Goal: Transaction & Acquisition: Obtain resource

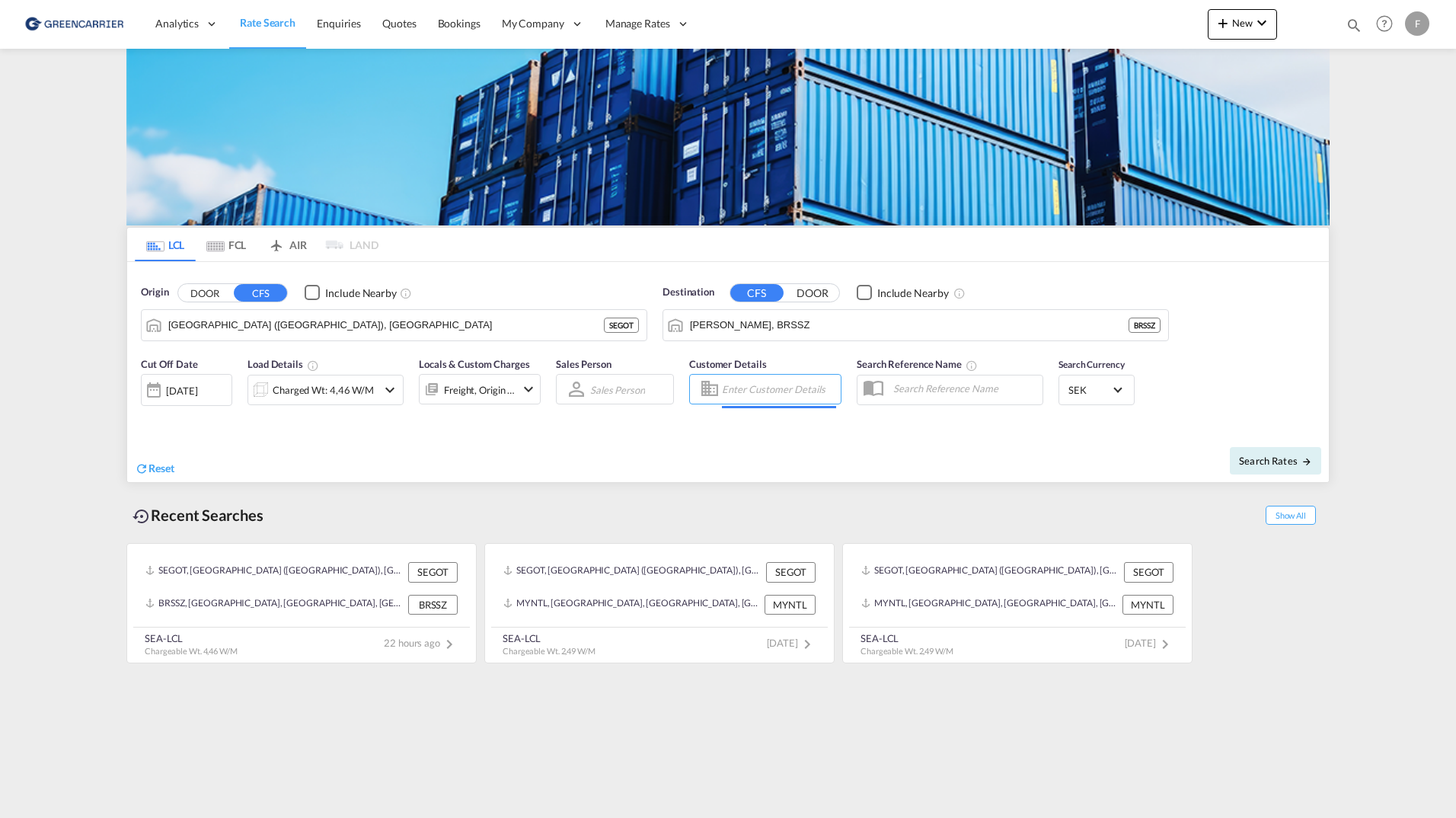
click at [790, 388] on input "Enter Customer Details" at bounding box center [779, 389] width 114 height 22
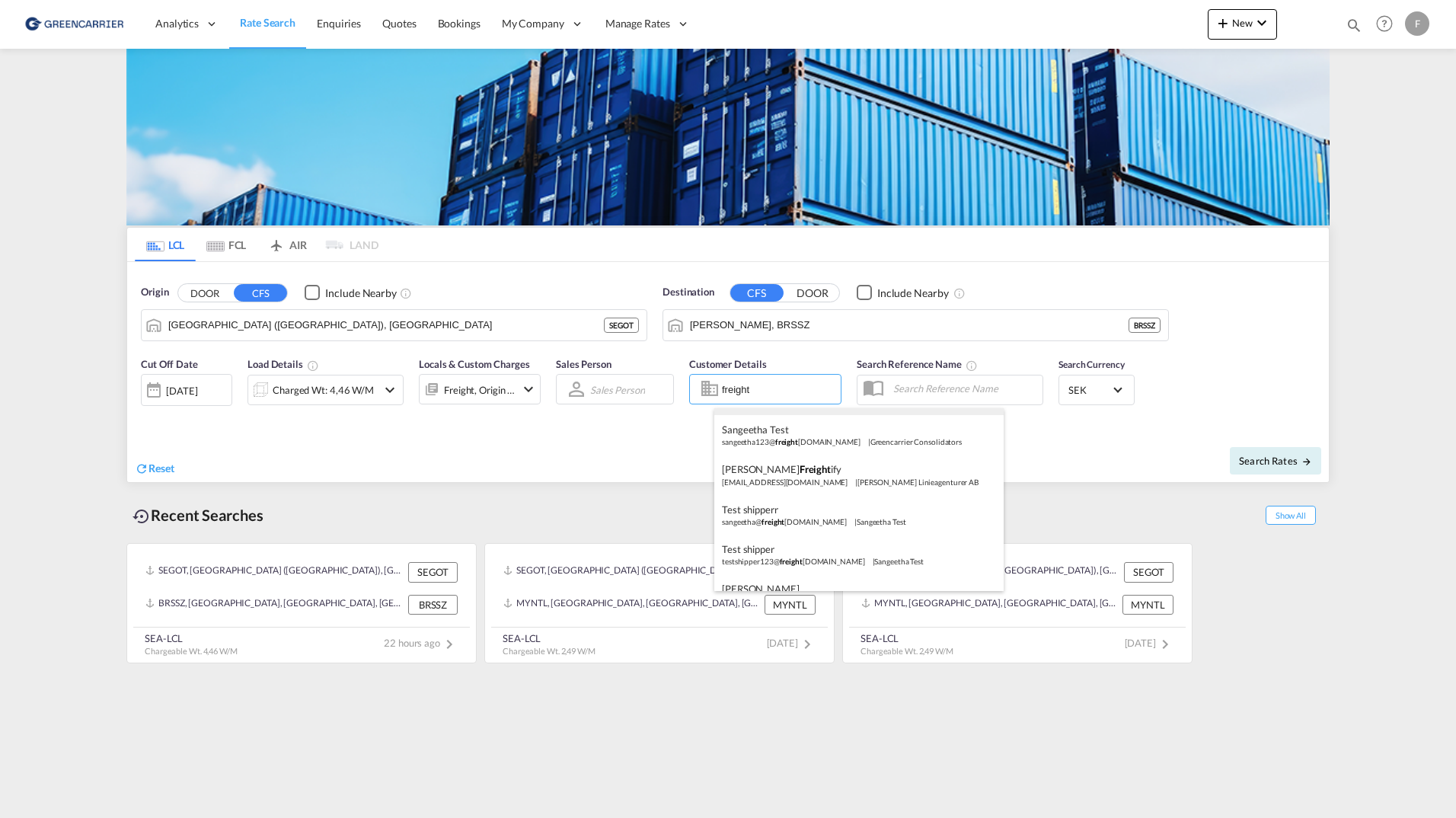
scroll to position [215, 0]
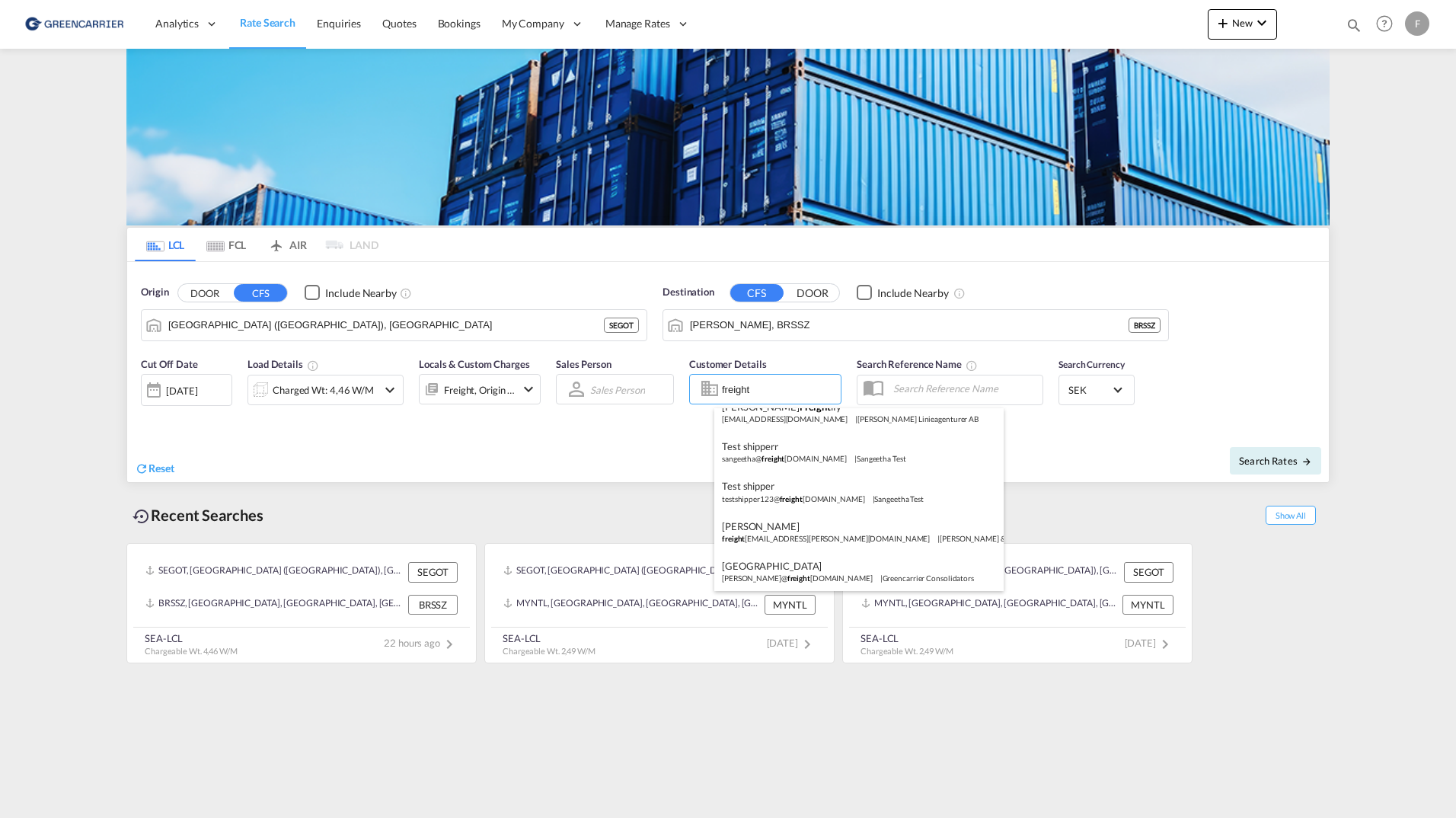
type input "freight"
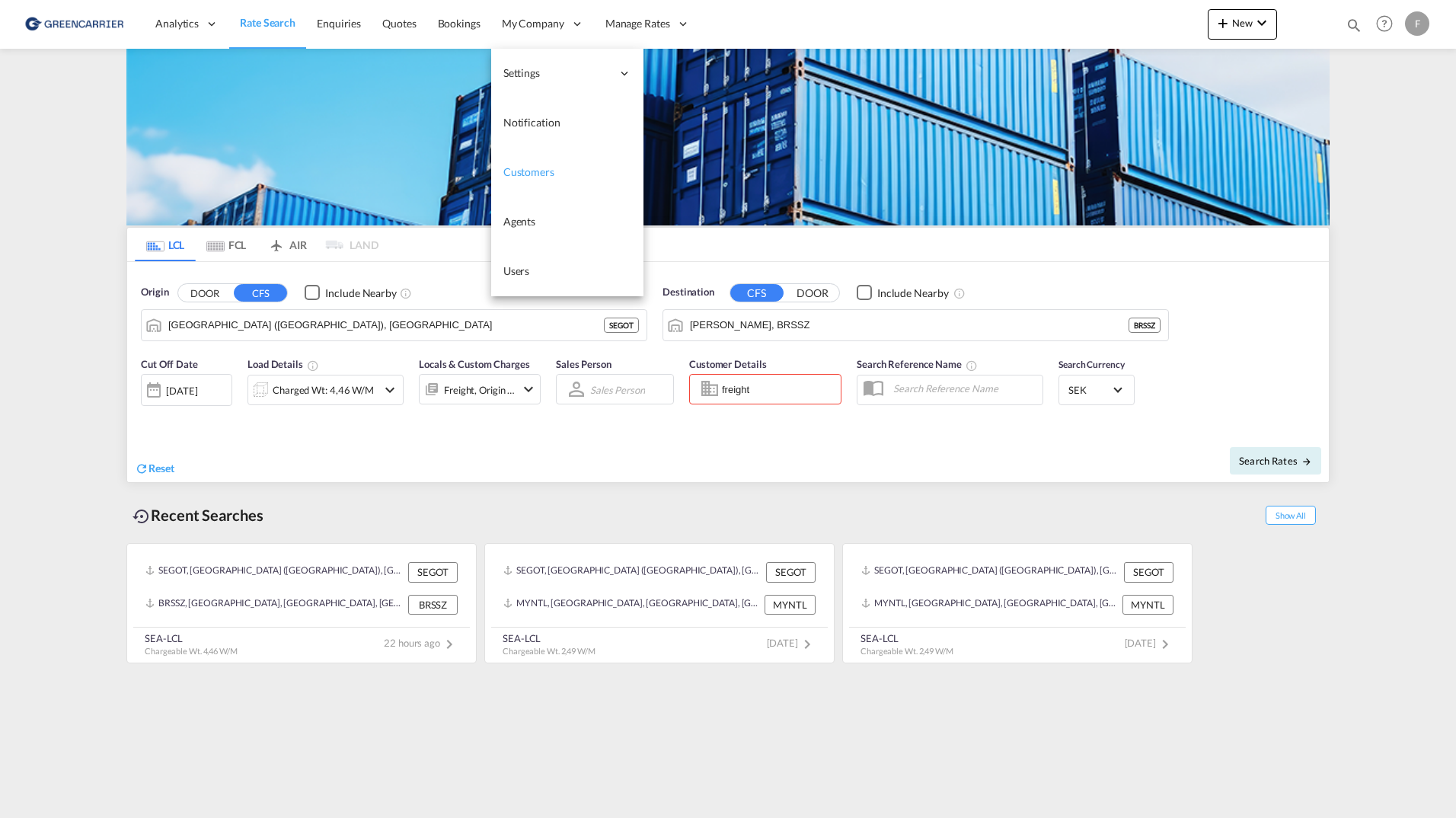
drag, startPoint x: 520, startPoint y: 172, endPoint x: 505, endPoint y: 170, distance: 15.1
click at [520, 172] on span "Customers" at bounding box center [528, 172] width 51 height 13
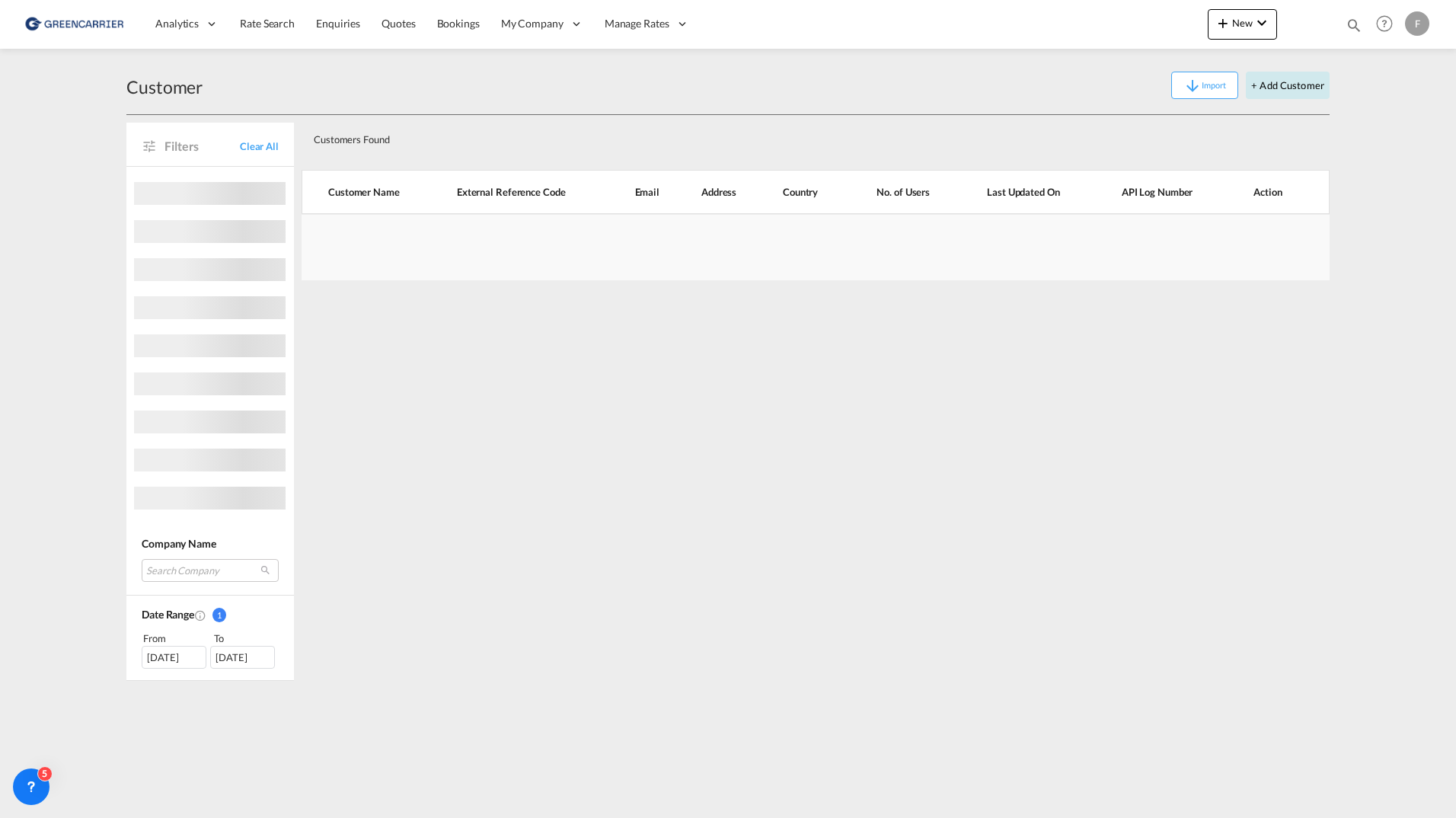
click at [1289, 89] on button "+ Add Customer" at bounding box center [1287, 85] width 84 height 27
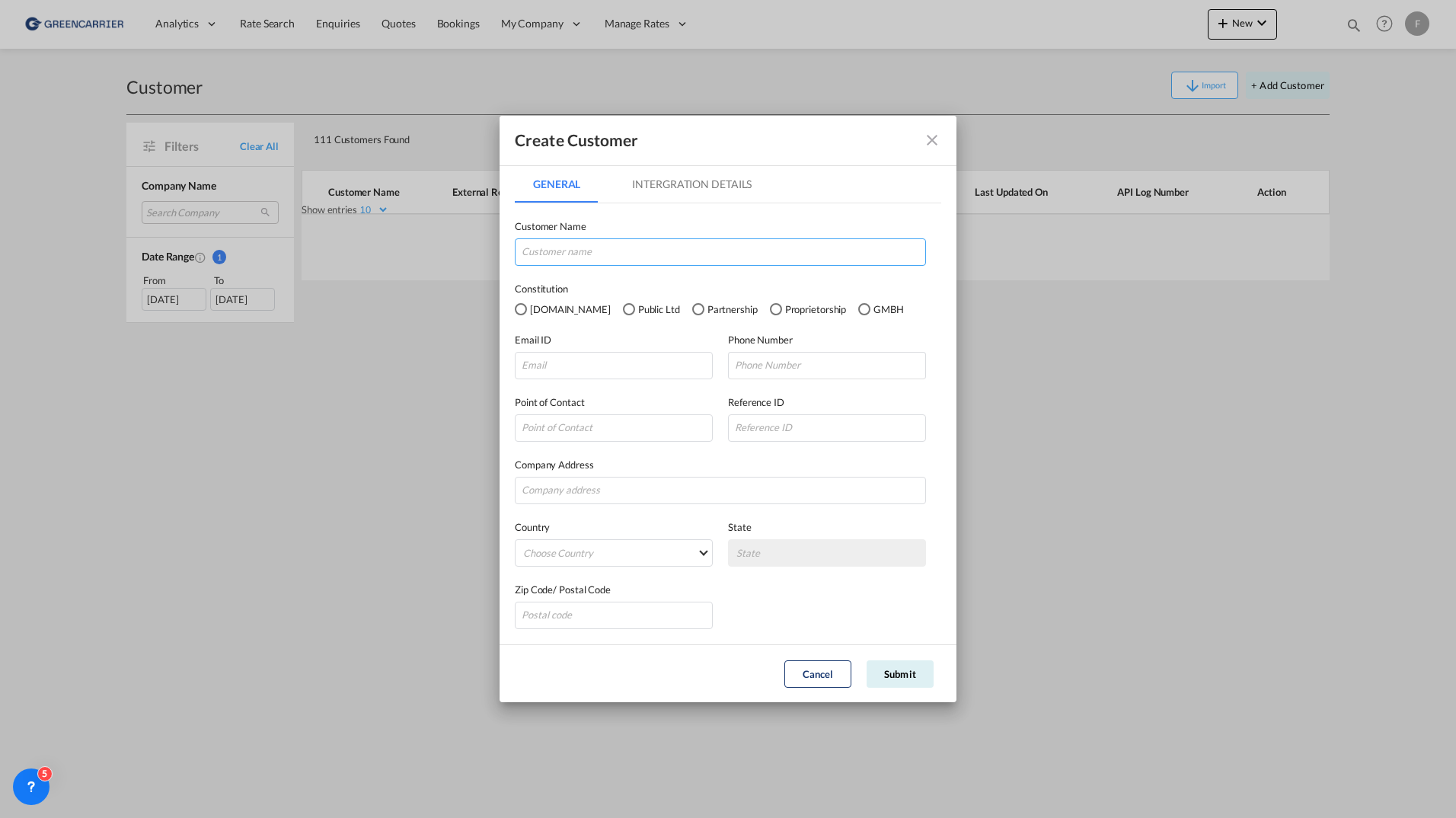
click at [705, 259] on input "GeneralIntergration Details ..." at bounding box center [720, 251] width 411 height 27
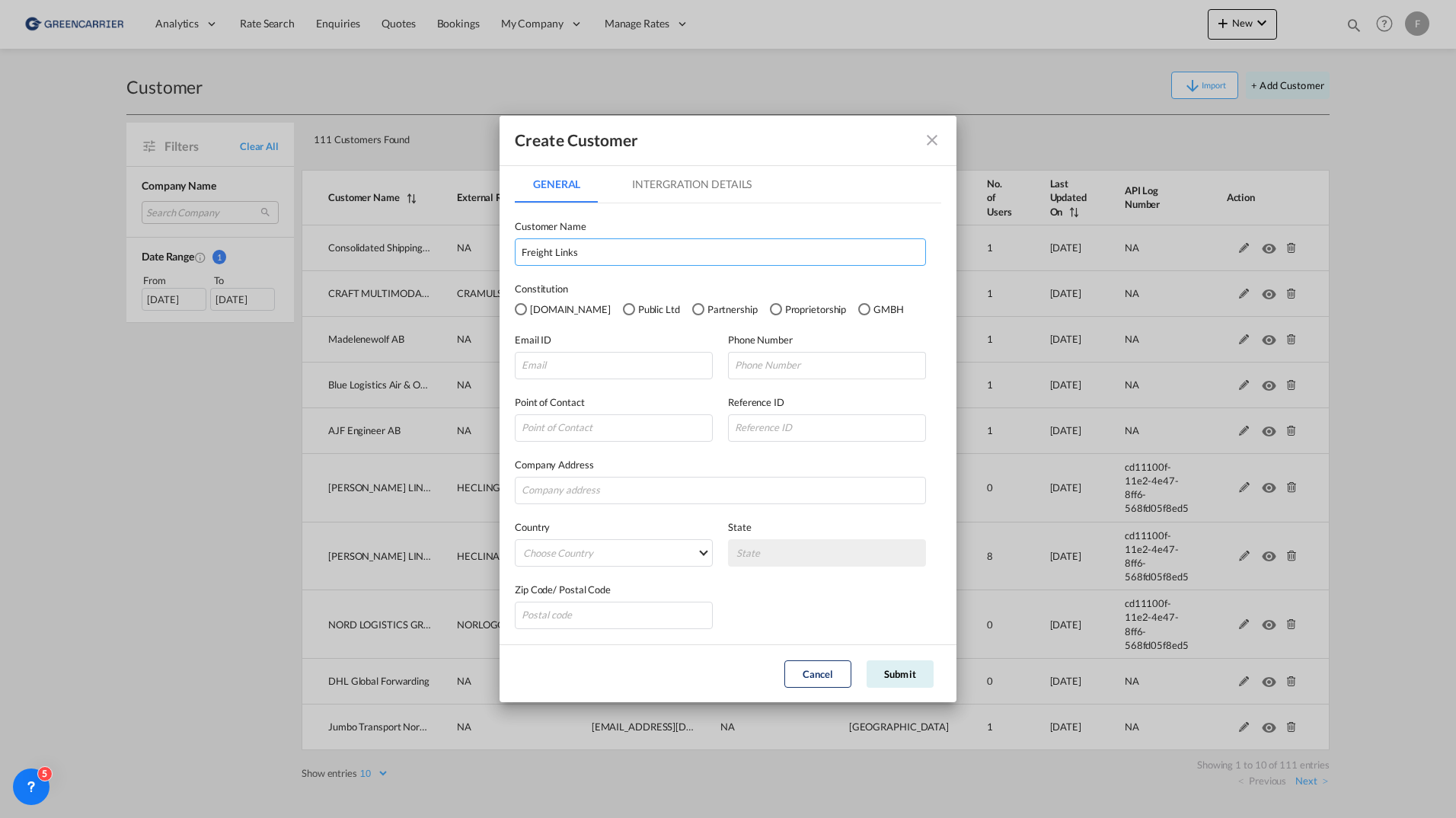
type input "Freight Links"
click at [583, 371] on input "GeneralIntergration Details ..." at bounding box center [614, 365] width 198 height 27
type input "w"
type input "[EMAIL_ADDRESS][DOMAIN_NAME]"
click at [591, 426] on input "GeneralIntergration Details ..." at bounding box center [614, 427] width 198 height 27
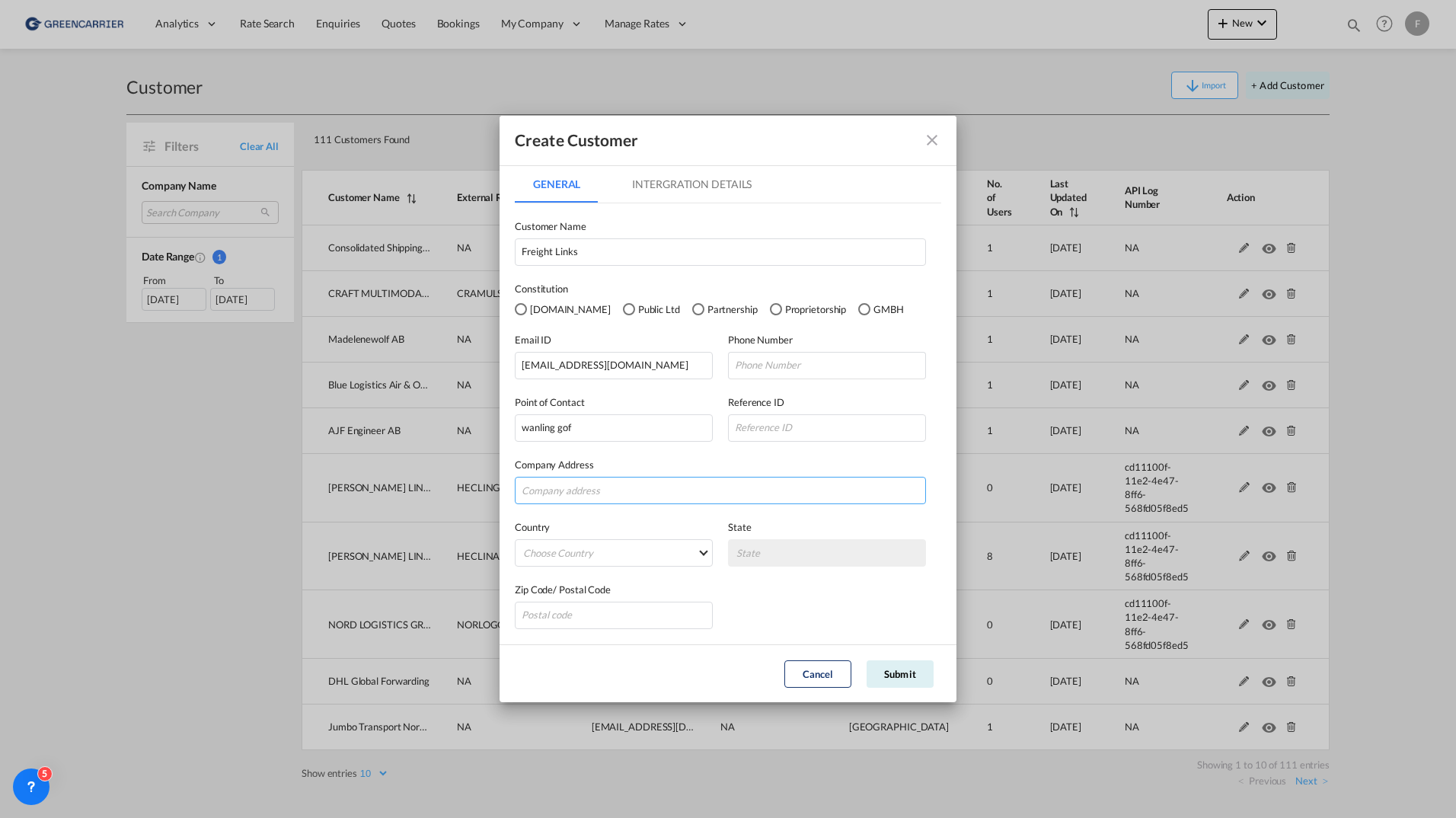
click at [673, 495] on input "GeneralIntergration Details ..." at bounding box center [720, 490] width 411 height 27
drag, startPoint x: 587, startPoint y: 423, endPoint x: 367, endPoint y: 420, distance: 220.0
click at [367, 420] on div "Create Customer General Intergration Details General Intergration Details Custo…" at bounding box center [728, 409] width 1456 height 818
type input "[PERSON_NAME]"
click at [782, 372] on input "GeneralIntergration Details ..." at bounding box center [826, 365] width 198 height 27
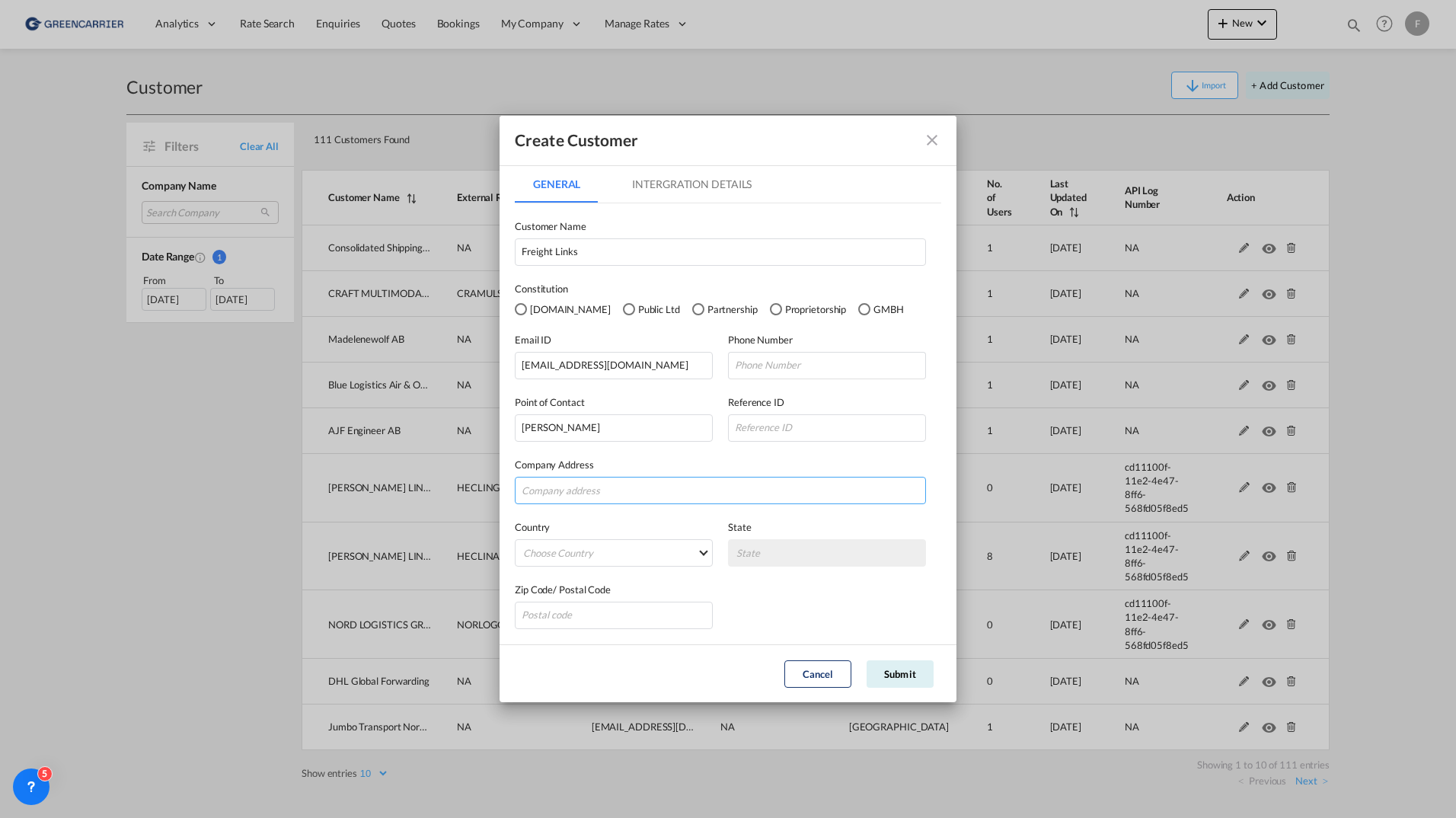
click at [570, 487] on input "GeneralIntergration Details ..." at bounding box center [720, 490] width 411 height 27
click at [534, 491] on input "GeneralIntergration Details ..." at bounding box center [720, 490] width 411 height 27
paste input "[STREET_ADDRESS]"
type input "[STREET_ADDRESS]"
click at [517, 308] on div "Pvt.Ltd" at bounding box center [520, 309] width 12 height 12
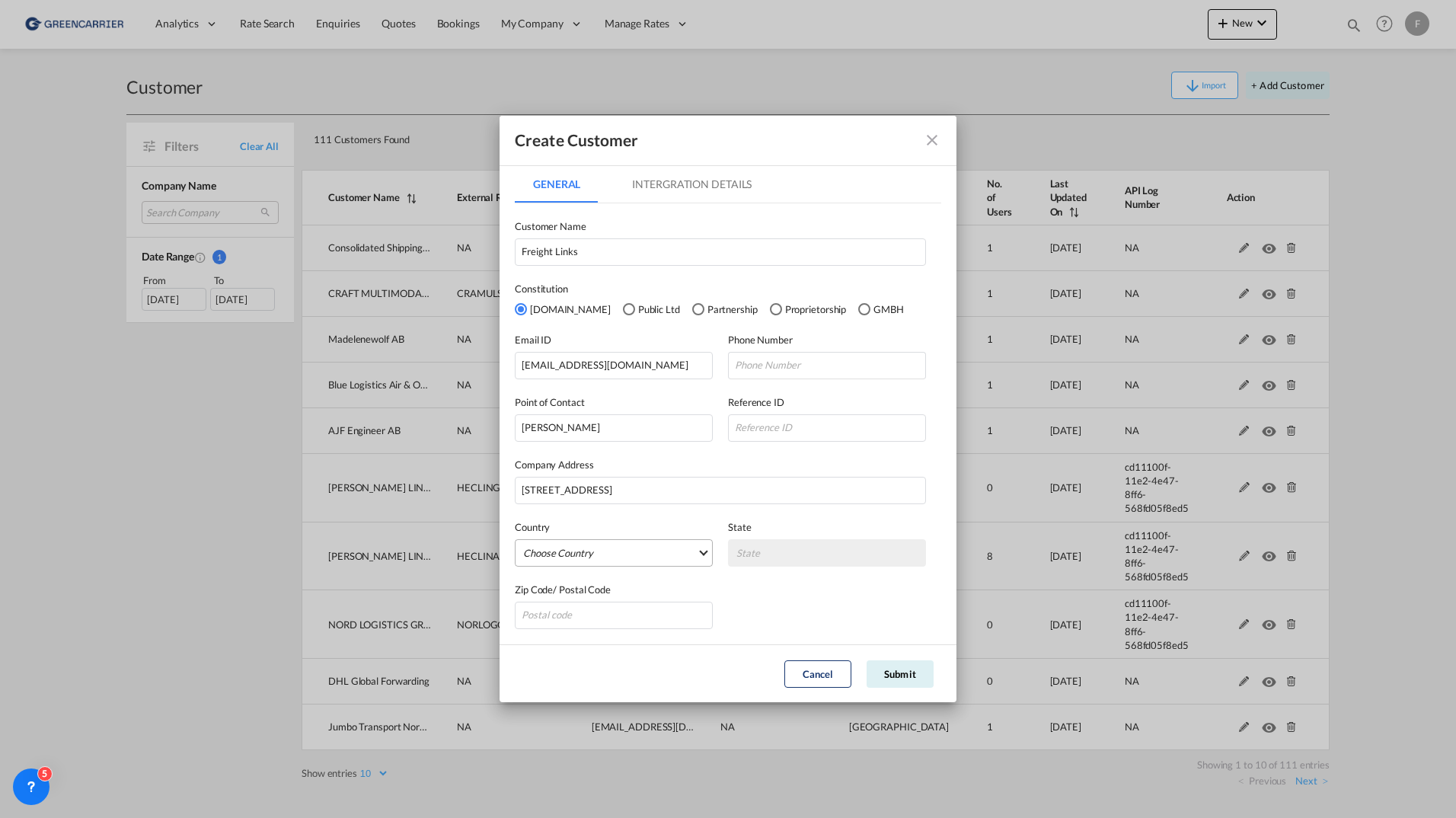
click at [594, 552] on md-select "Choose Country [GEOGRAPHIC_DATA] [GEOGRAPHIC_DATA] [GEOGRAPHIC_DATA] [US_STATE]…" at bounding box center [614, 552] width 198 height 27
type md-option "[GEOGRAPHIC_DATA]"
type md-option "Saint Barthélemy"
type md-option "[GEOGRAPHIC_DATA]"
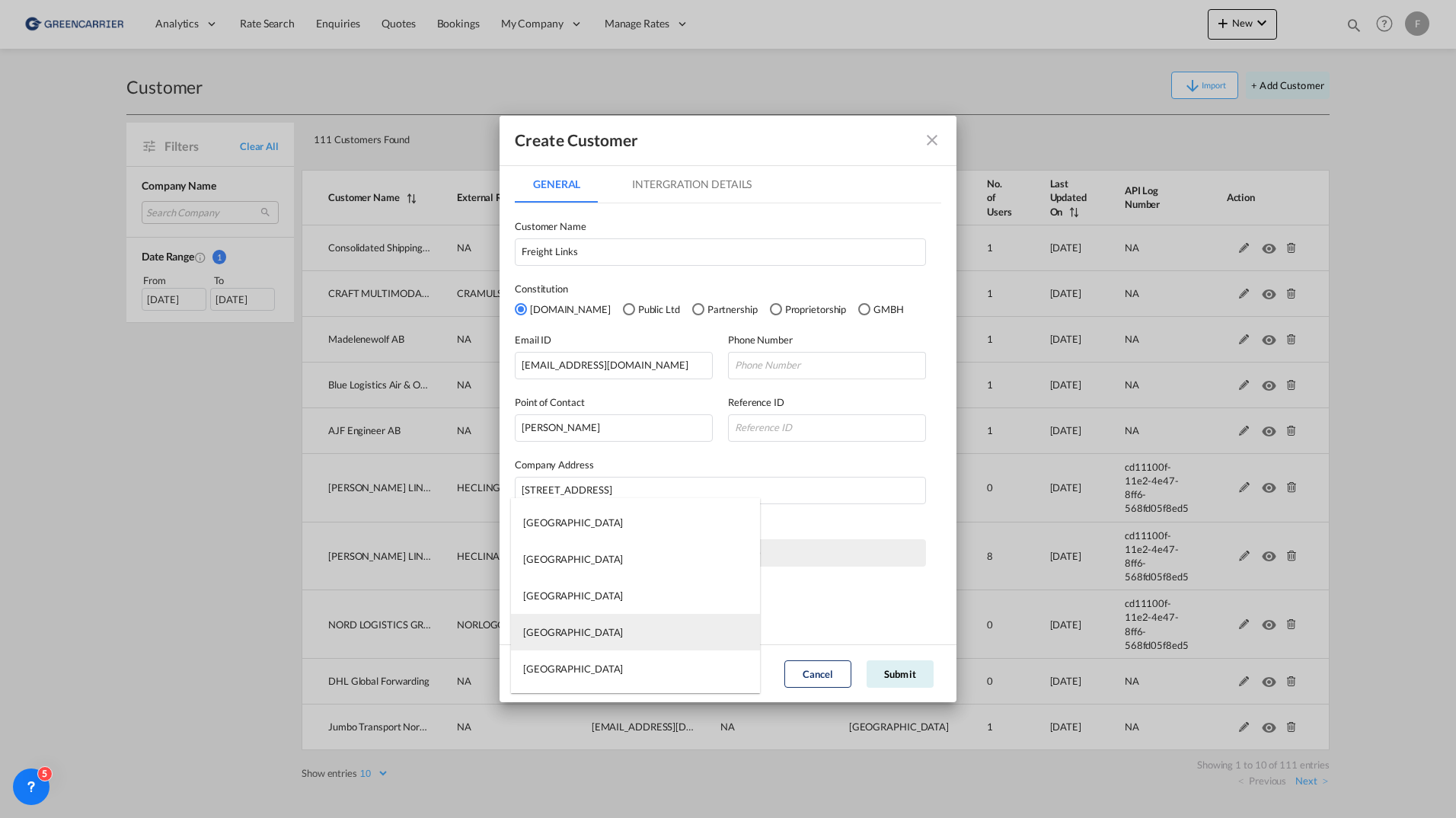
type md-option "[GEOGRAPHIC_DATA]"
click at [548, 631] on div "[GEOGRAPHIC_DATA]" at bounding box center [573, 631] width 100 height 14
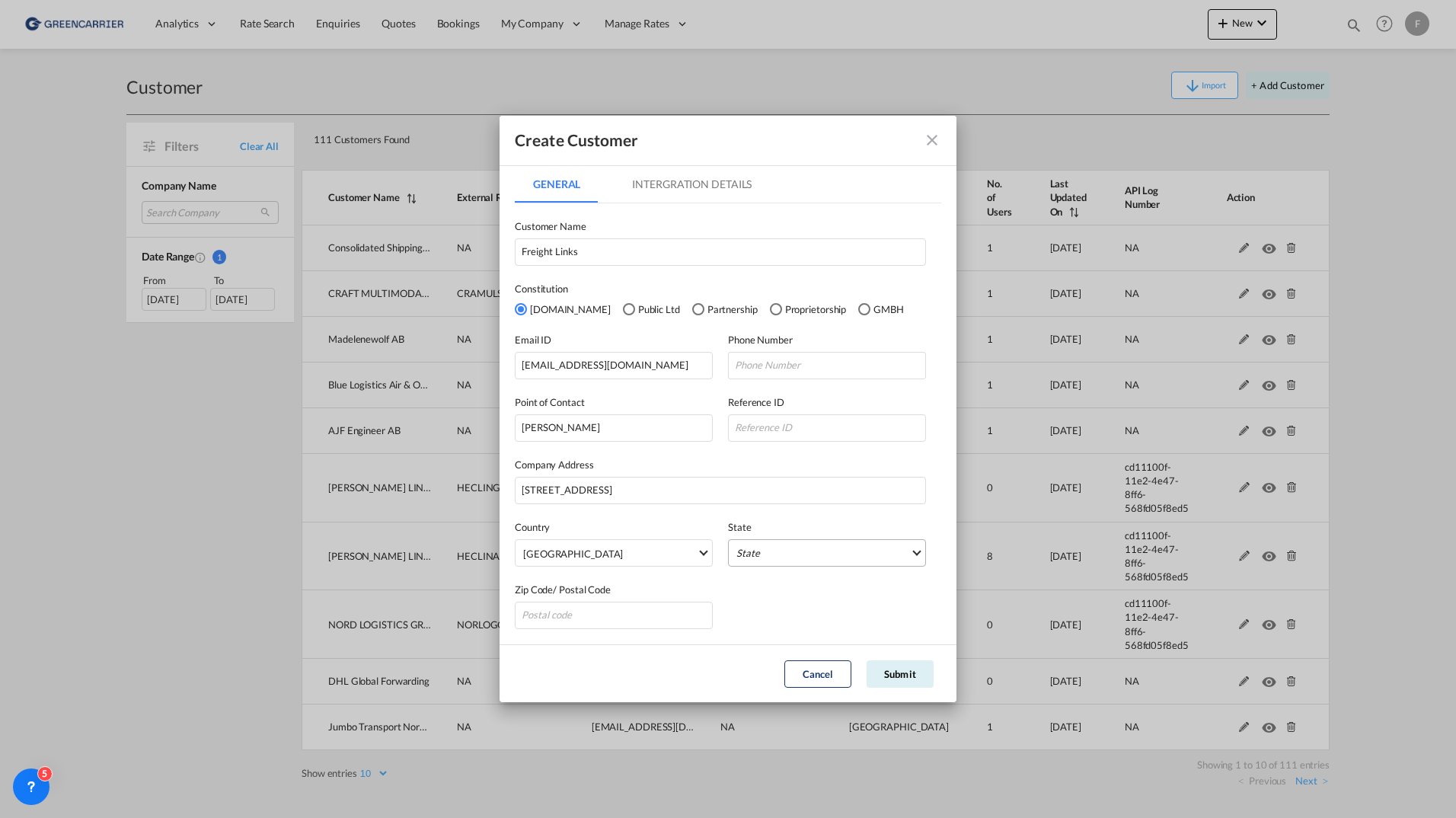
click at [786, 551] on md-select "State [GEOGRAPHIC_DATA]" at bounding box center [826, 552] width 198 height 27
click at [786, 551] on md-option "[GEOGRAPHIC_DATA]" at bounding box center [831, 552] width 215 height 36
click at [637, 614] on input "GeneralIntergration Details ..." at bounding box center [614, 615] width 198 height 27
type input "609143"
click at [899, 672] on button "Submit" at bounding box center [900, 673] width 67 height 27
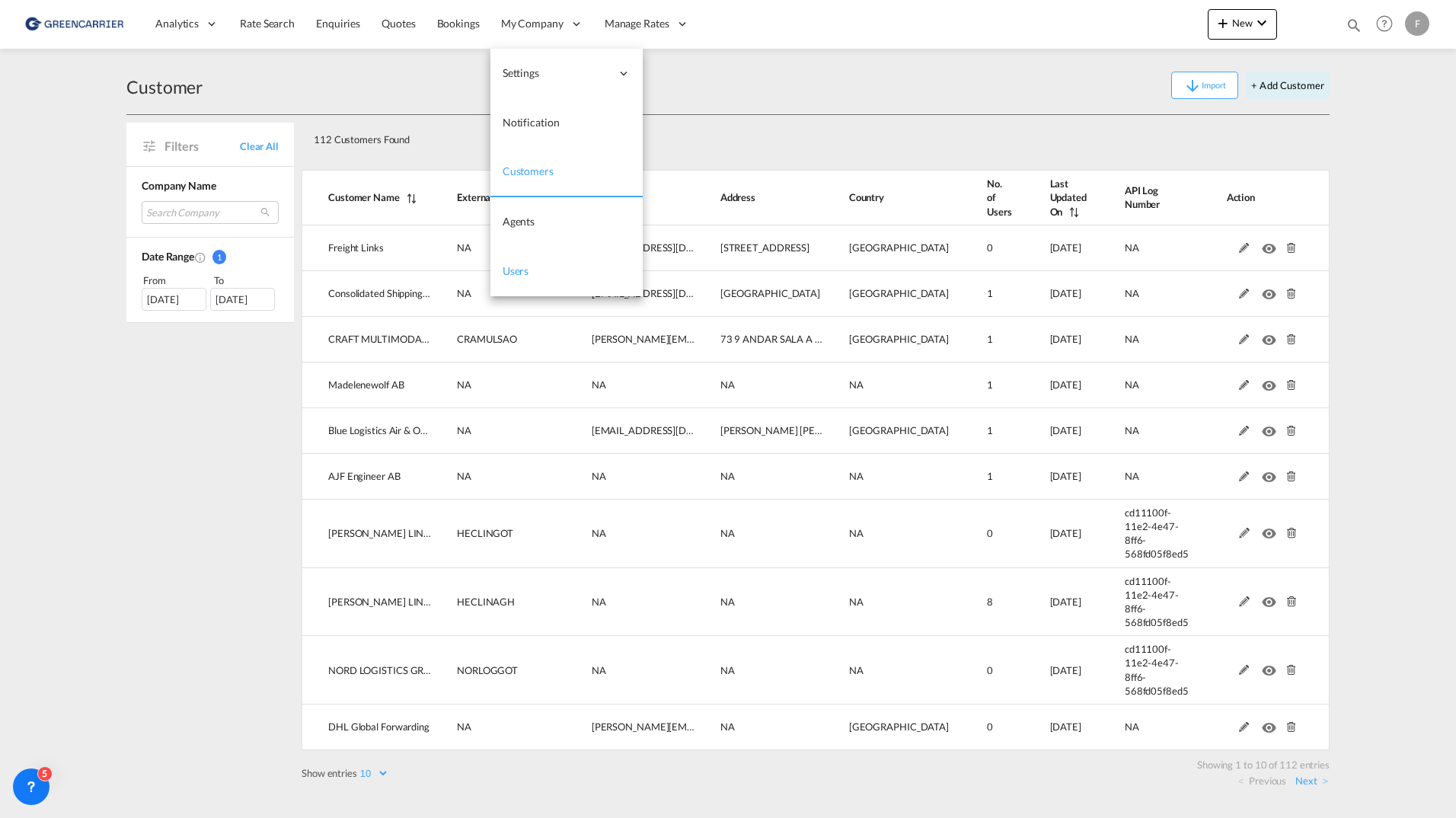
click at [520, 273] on span "Users" at bounding box center [516, 270] width 27 height 13
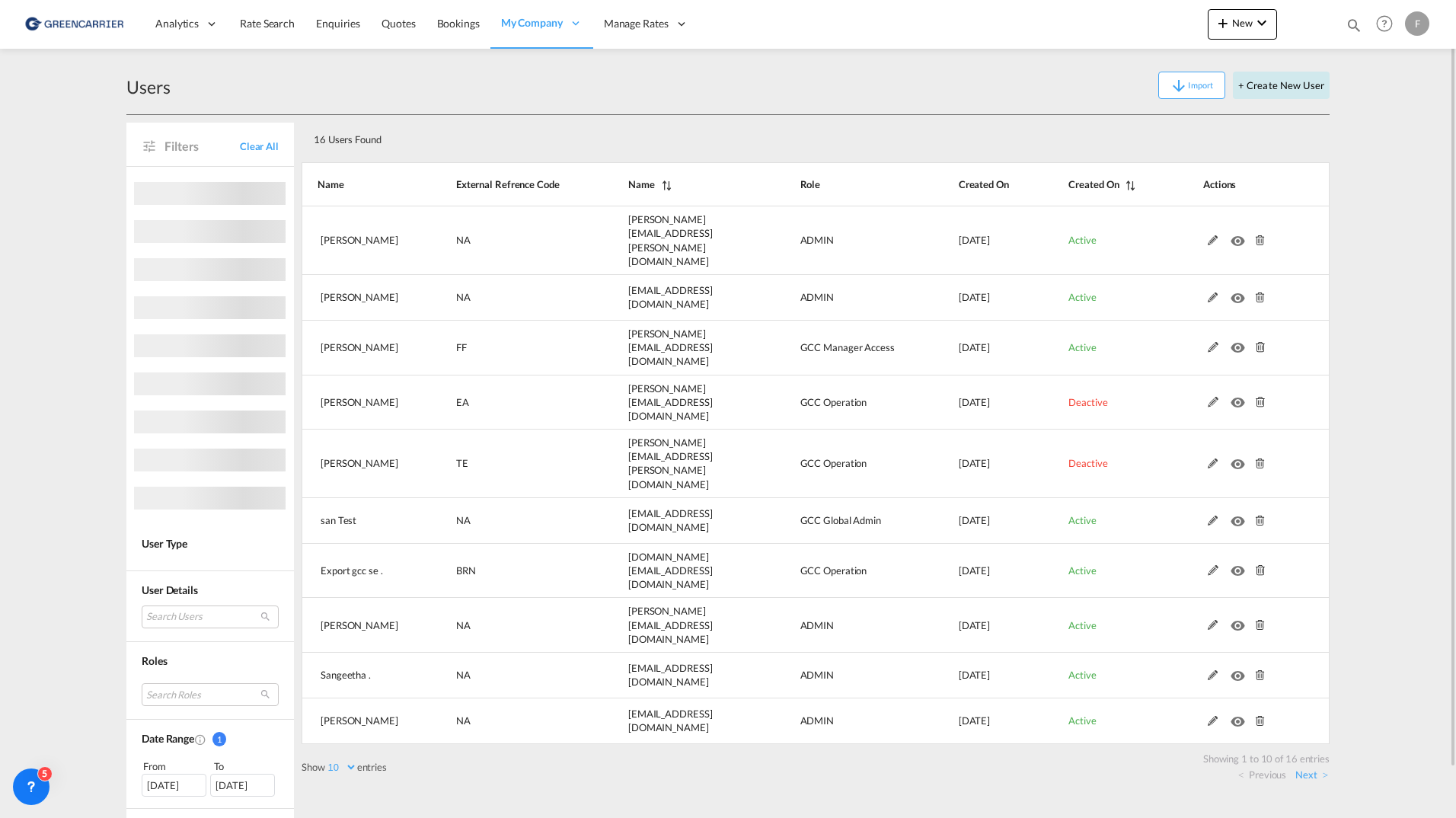
click at [1280, 88] on button "+ Create New User" at bounding box center [1281, 85] width 97 height 27
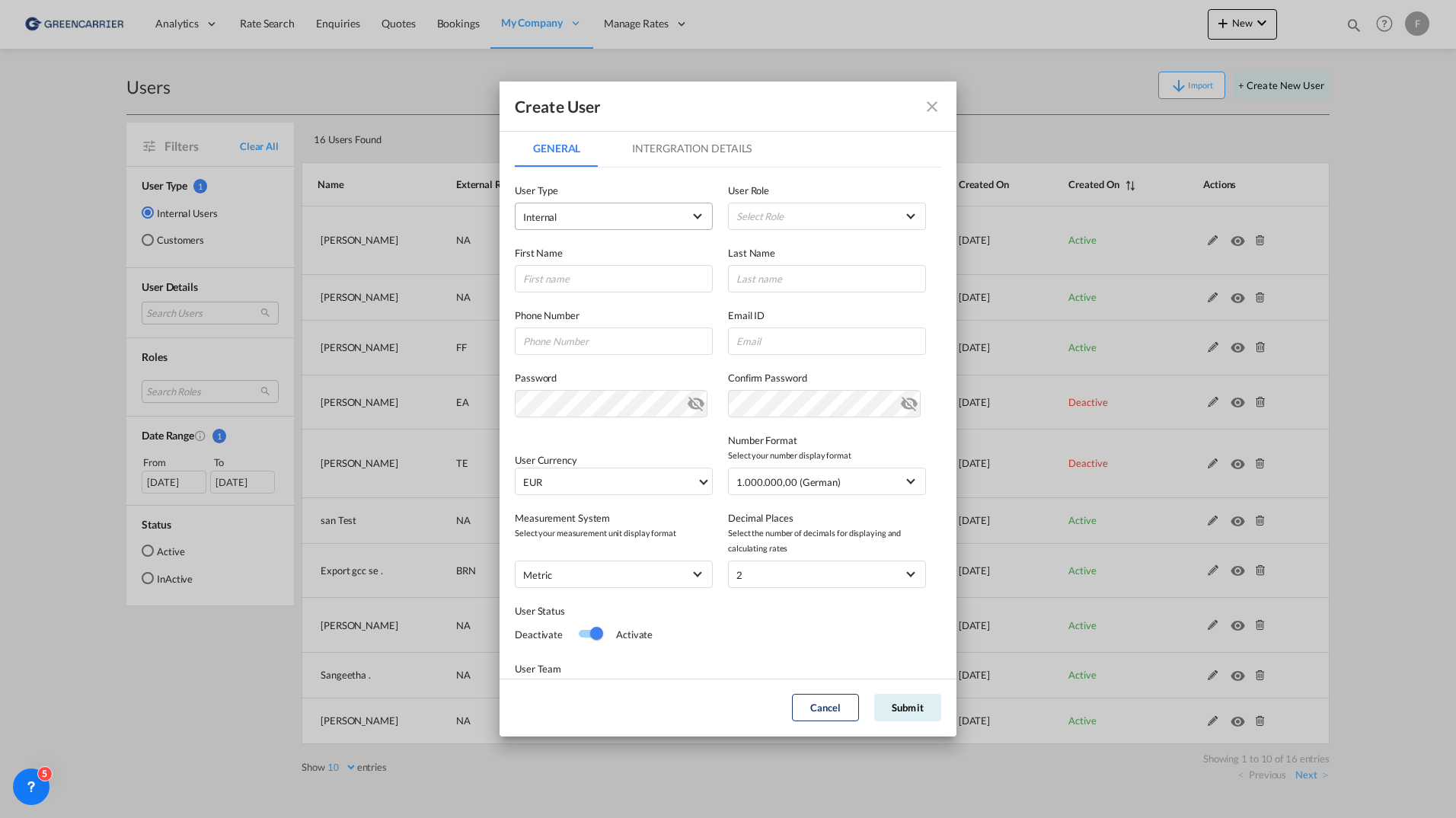
click at [622, 214] on span "Internal" at bounding box center [603, 216] width 159 height 15
click at [602, 260] on md-option "Customer" at bounding box center [612, 253] width 201 height 36
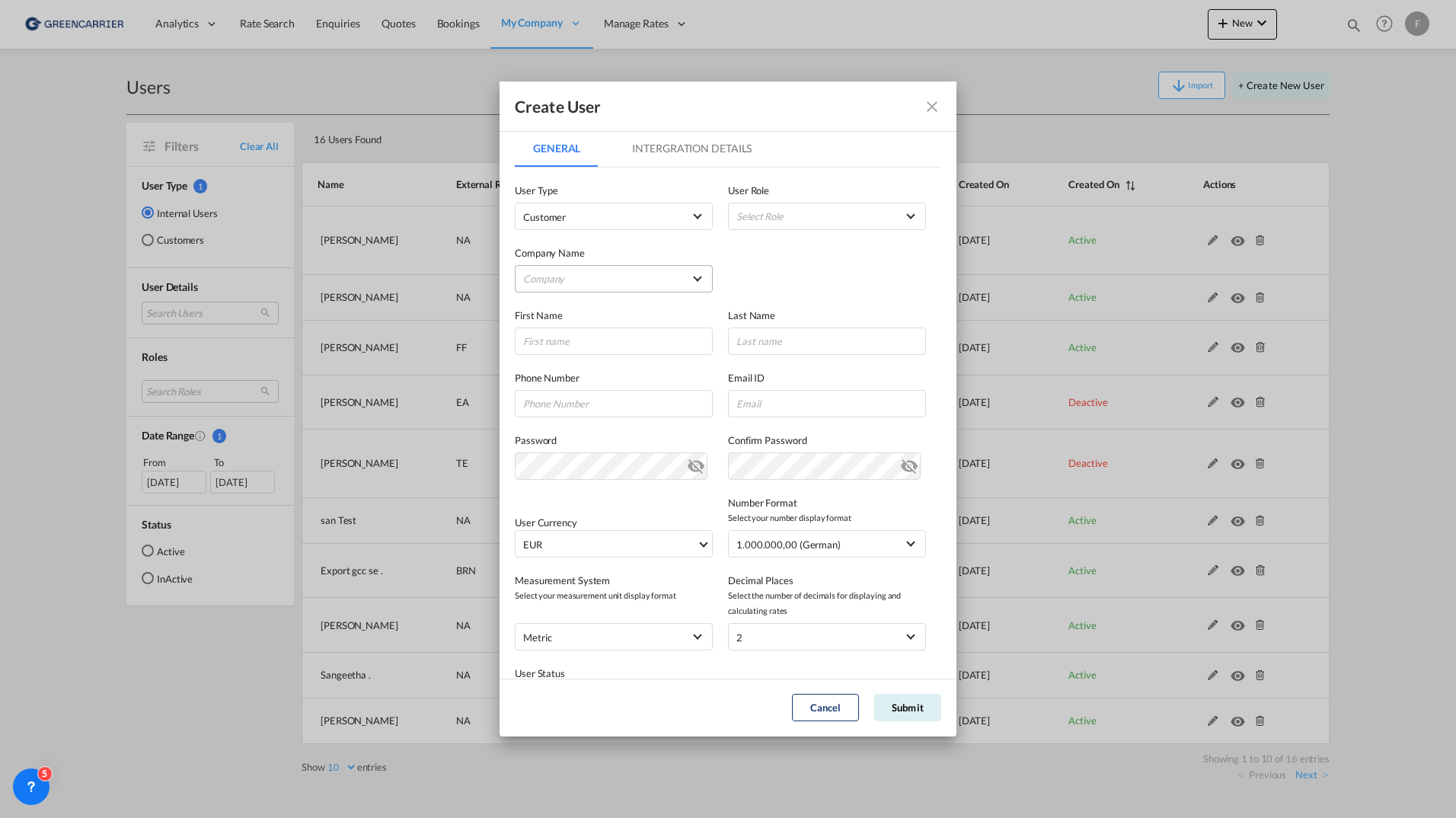
click at [586, 278] on md-select "Company A. [PERSON_NAME] [GEOGRAPHIC_DATA] A S AJF Engineer AB Atlantic Integra…" at bounding box center [614, 278] width 198 height 27
type md-option "9aff5ff0-37b6-11f0-8eb9-4116cc0b94ee"
type md-option "170aa410-a9a3-11f0-a587-e718d08dec9f"
click at [562, 320] on div "Freight Links" at bounding box center [552, 322] width 56 height 14
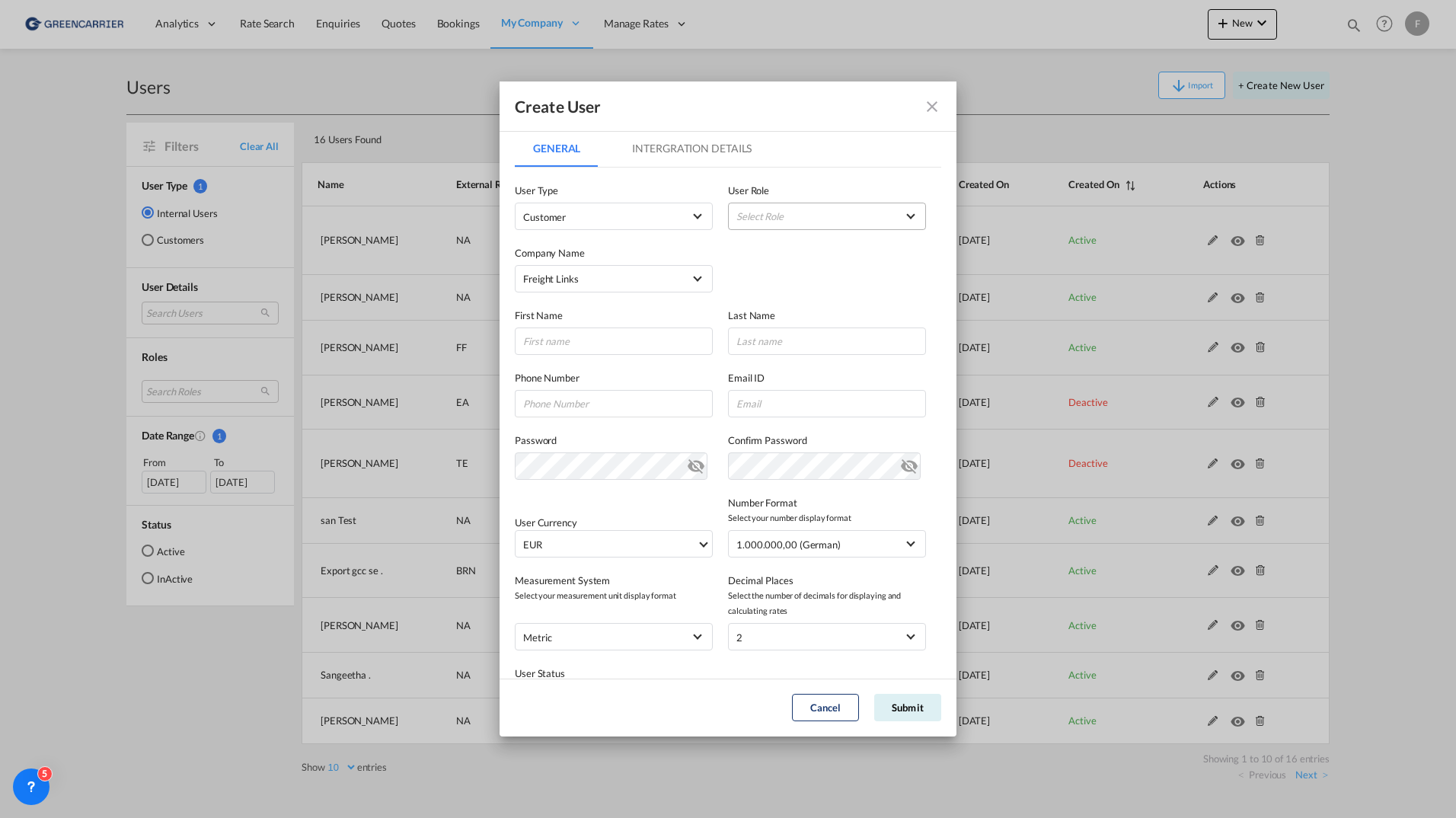
click at [784, 216] on md-select "Select Role" at bounding box center [826, 215] width 198 height 27
click at [812, 343] on div "GCC Customers LCL USER_DEFINED" at bounding box center [799, 344] width 89 height 14
click at [623, 342] on input "GeneralIntergration Details ..." at bounding box center [614, 340] width 198 height 27
type input "[PERSON_NAME]"
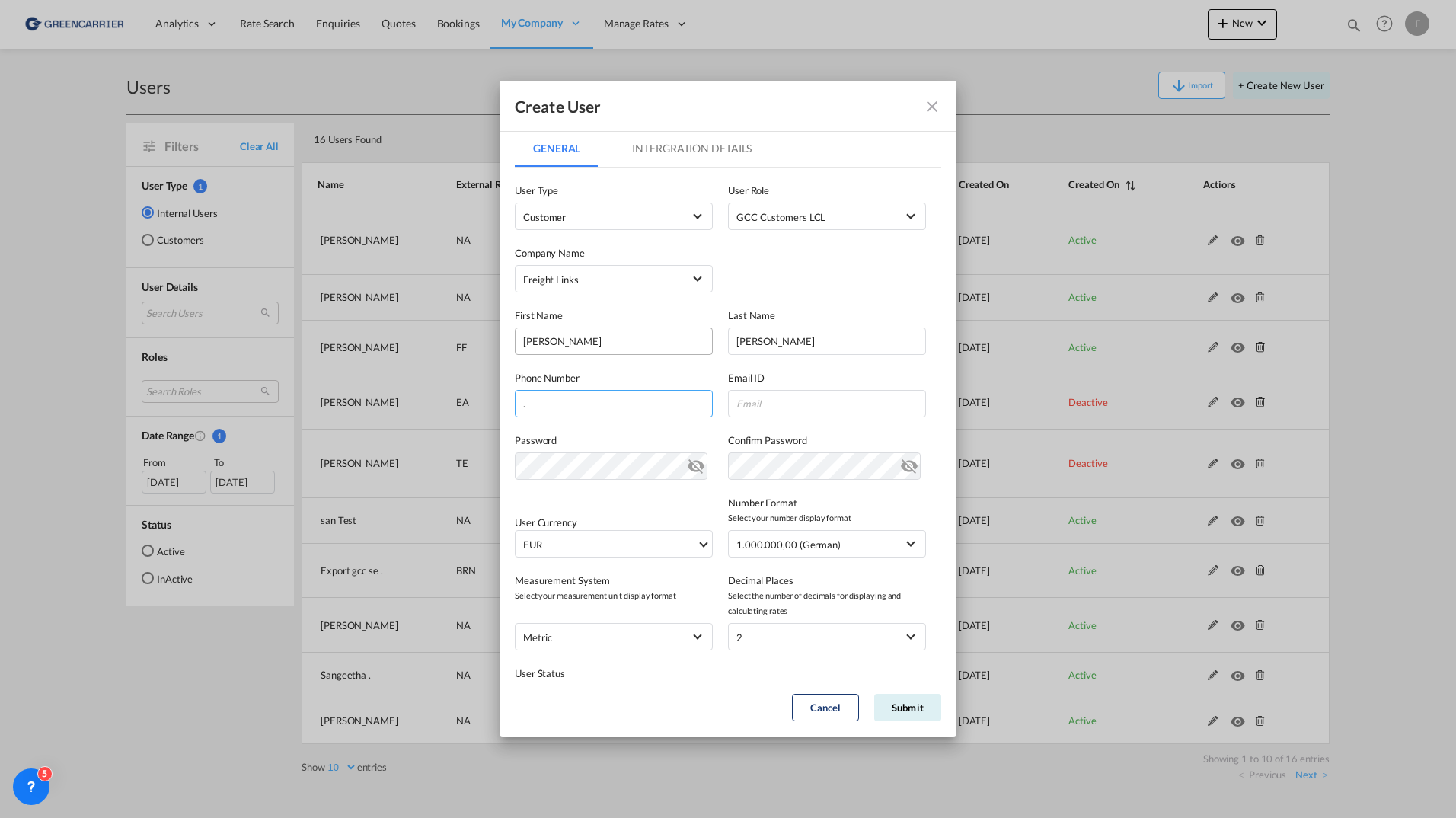
type input "."
type input "[EMAIL_ADDRESS][DOMAIN_NAME]"
click at [631, 547] on span "EUR" at bounding box center [610, 544] width 173 height 15
type md-option "EUR"
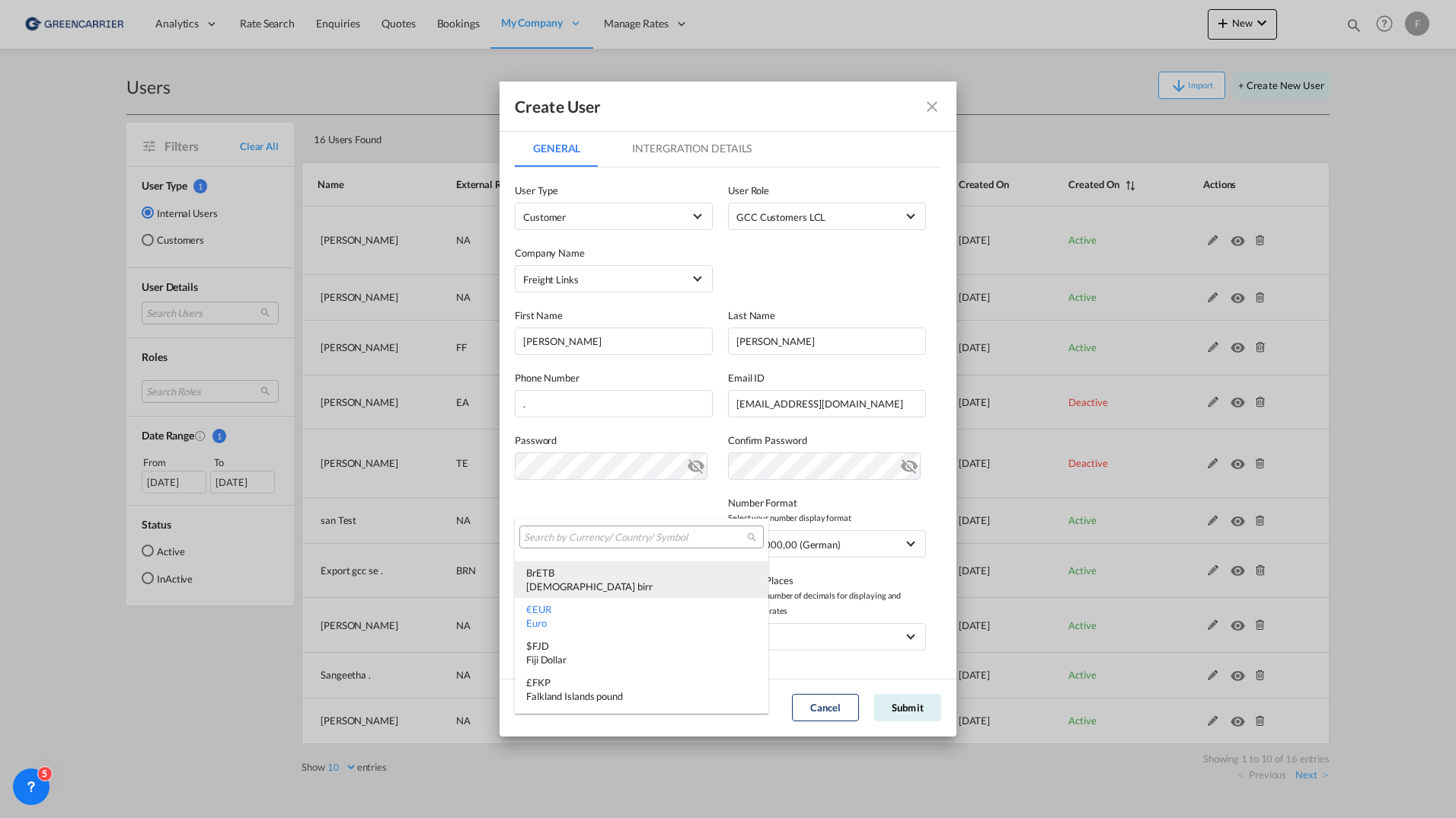
type md-option "MRU"
type md-option "UGX"
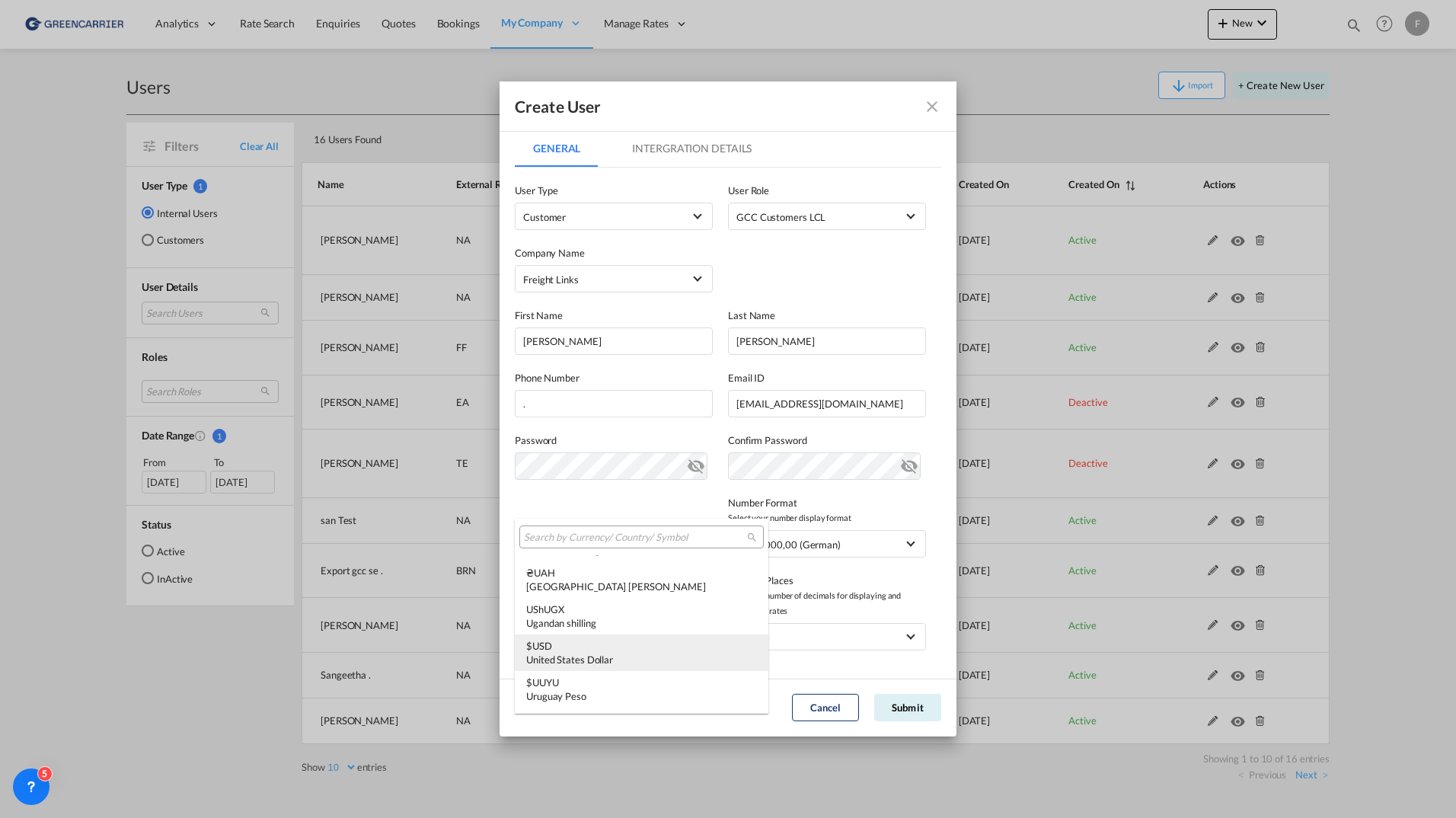
click at [605, 660] on div "United States Dollar" at bounding box center [641, 659] width 230 height 14
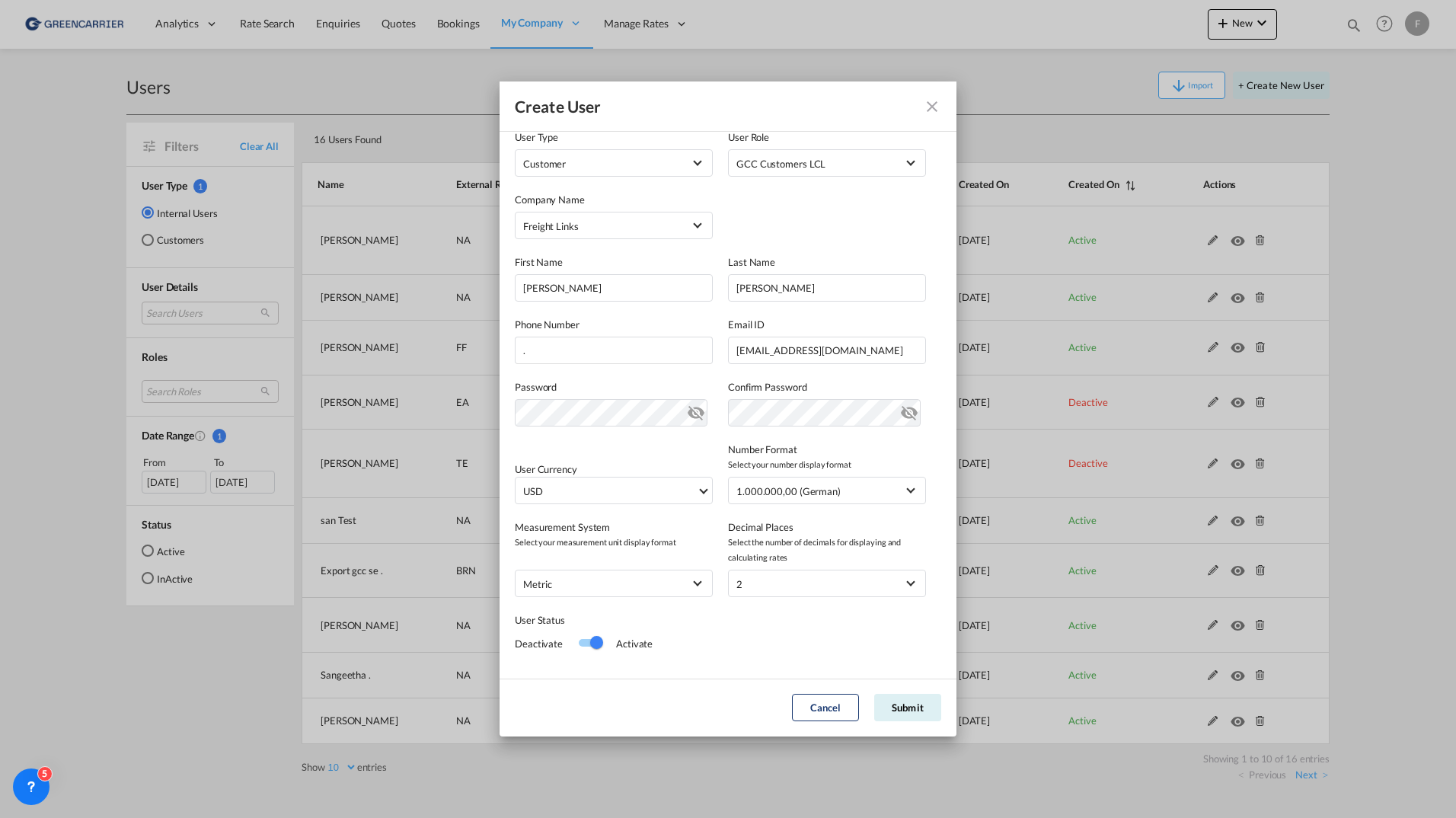
scroll to position [76, 0]
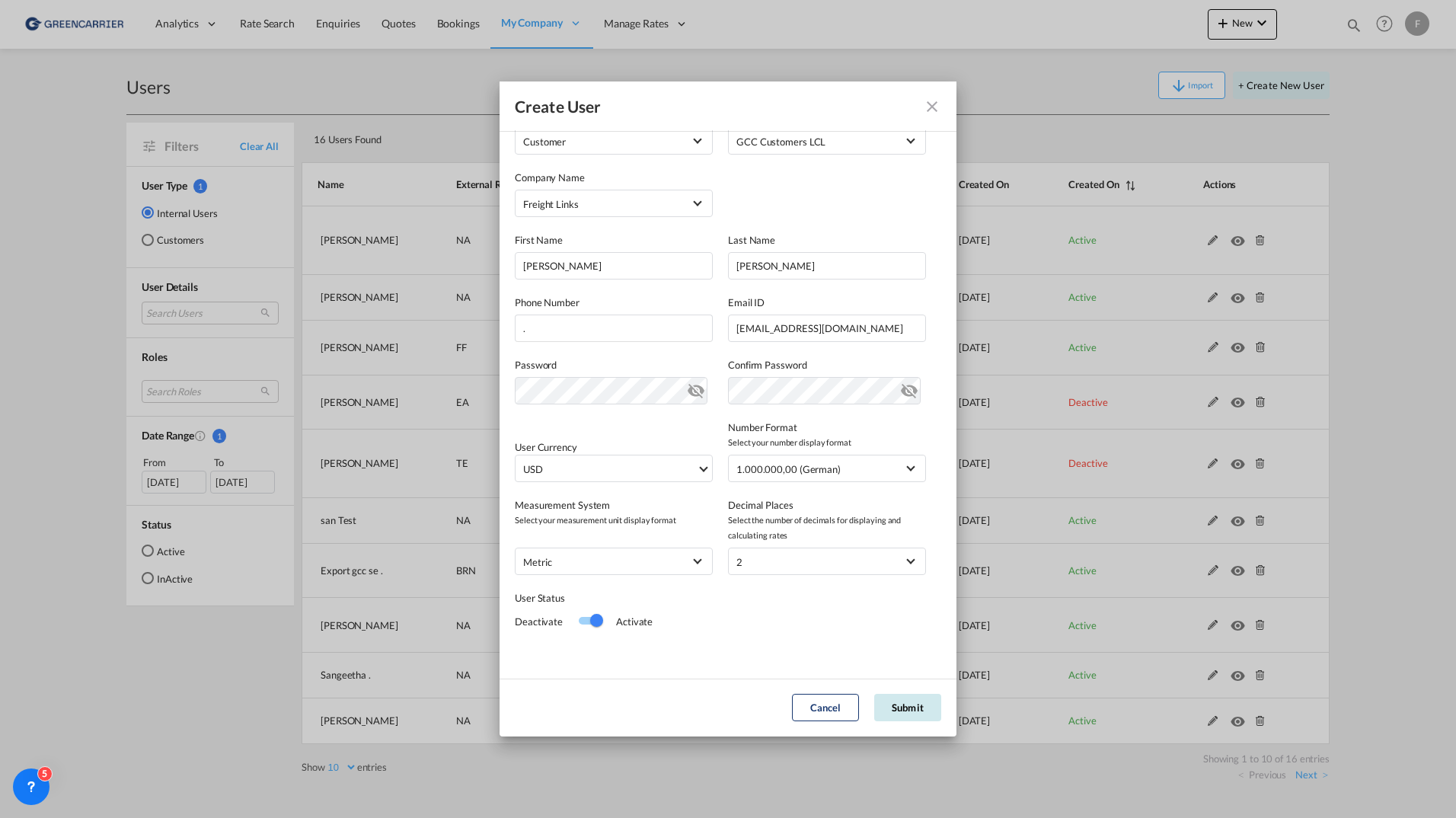
click at [918, 710] on button "Submit" at bounding box center [908, 707] width 67 height 27
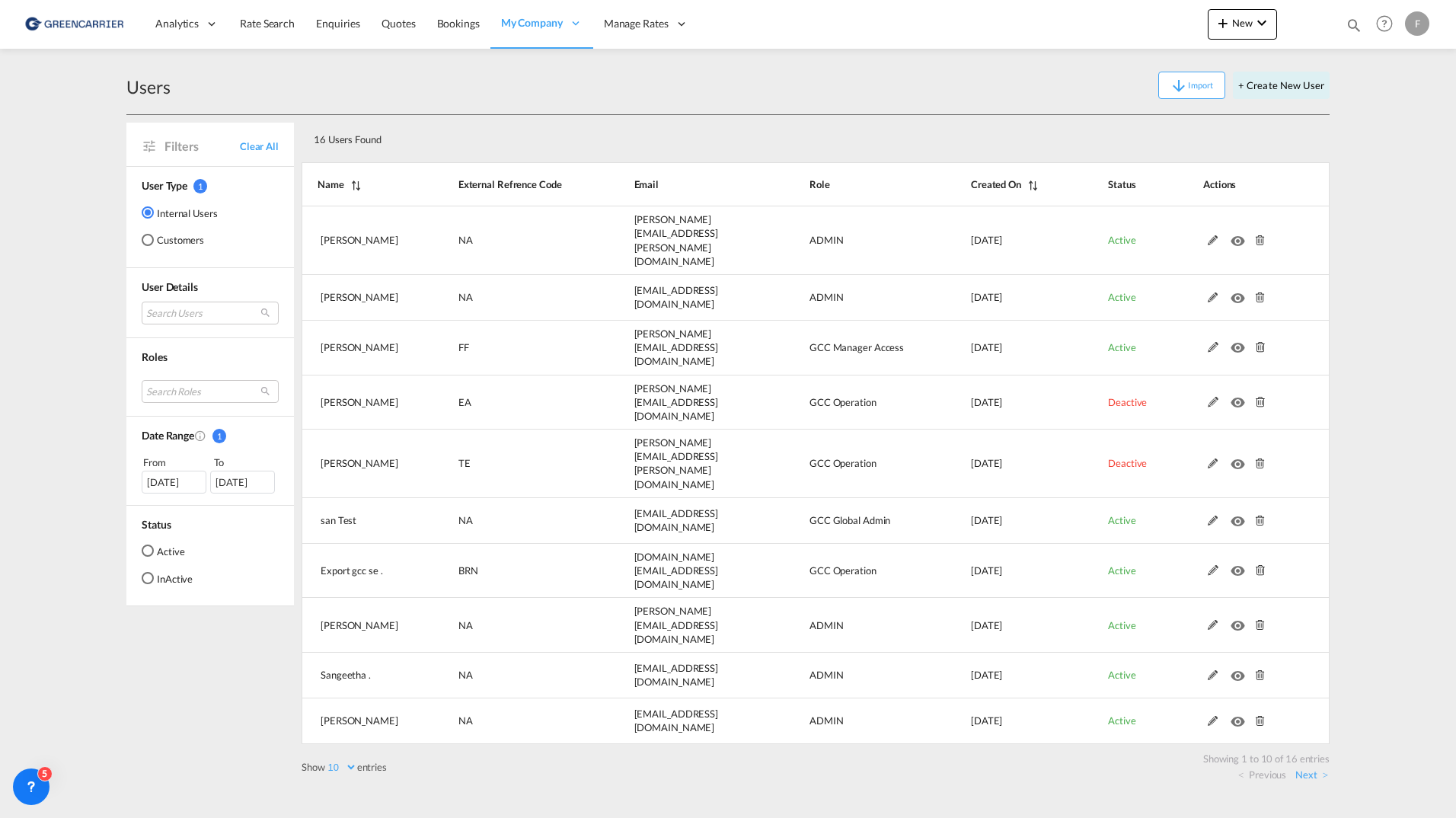
drag, startPoint x: 534, startPoint y: 176, endPoint x: 43, endPoint y: 218, distance: 492.8
click at [0, 0] on span "Customers" at bounding box center [0, 0] width 0 height 0
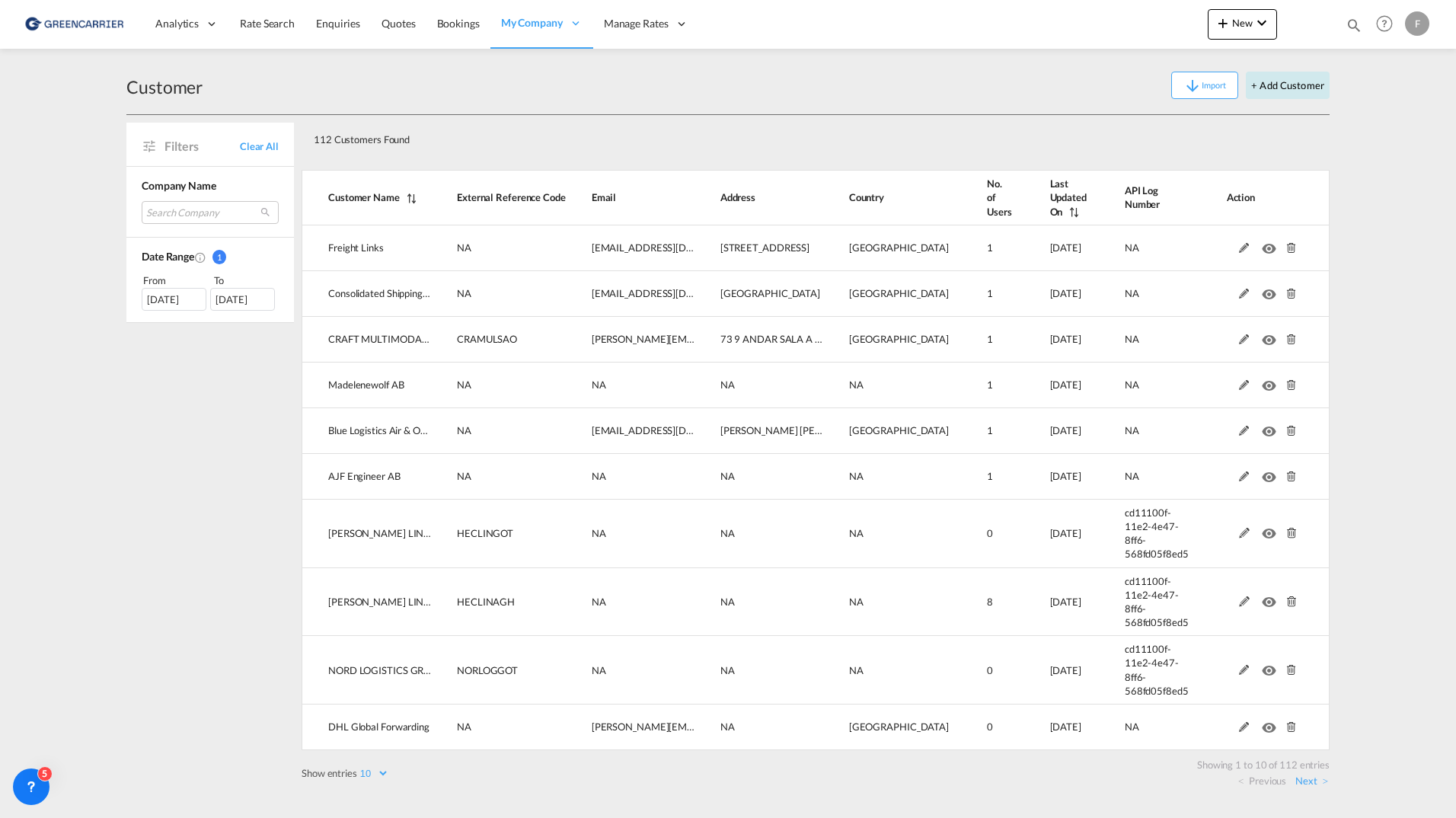
click at [1304, 93] on button "+ Add Customer" at bounding box center [1287, 85] width 84 height 27
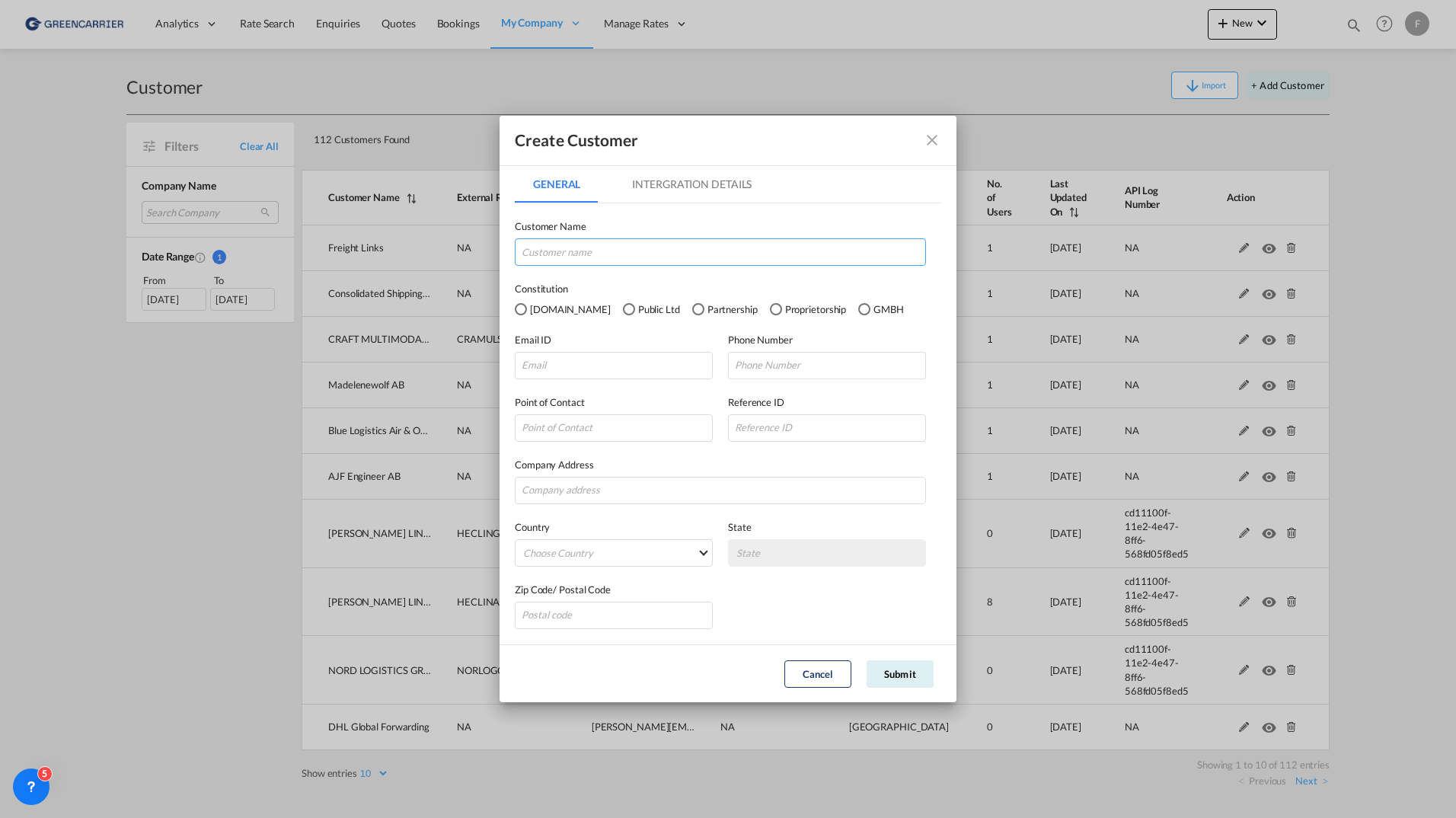
click at [599, 243] on input "GeneralIntergration Details ..." at bounding box center [720, 251] width 411 height 27
type input "Direct Consolidation Swervices"
click at [576, 363] on input "GeneralIntergration Details ..." at bounding box center [614, 365] width 198 height 27
type input "[EMAIL_ADDRESS][DOMAIN_NAME]"
click at [632, 551] on md-select "Choose Country [GEOGRAPHIC_DATA] [GEOGRAPHIC_DATA] [GEOGRAPHIC_DATA] [US_STATE]…" at bounding box center [614, 552] width 198 height 27
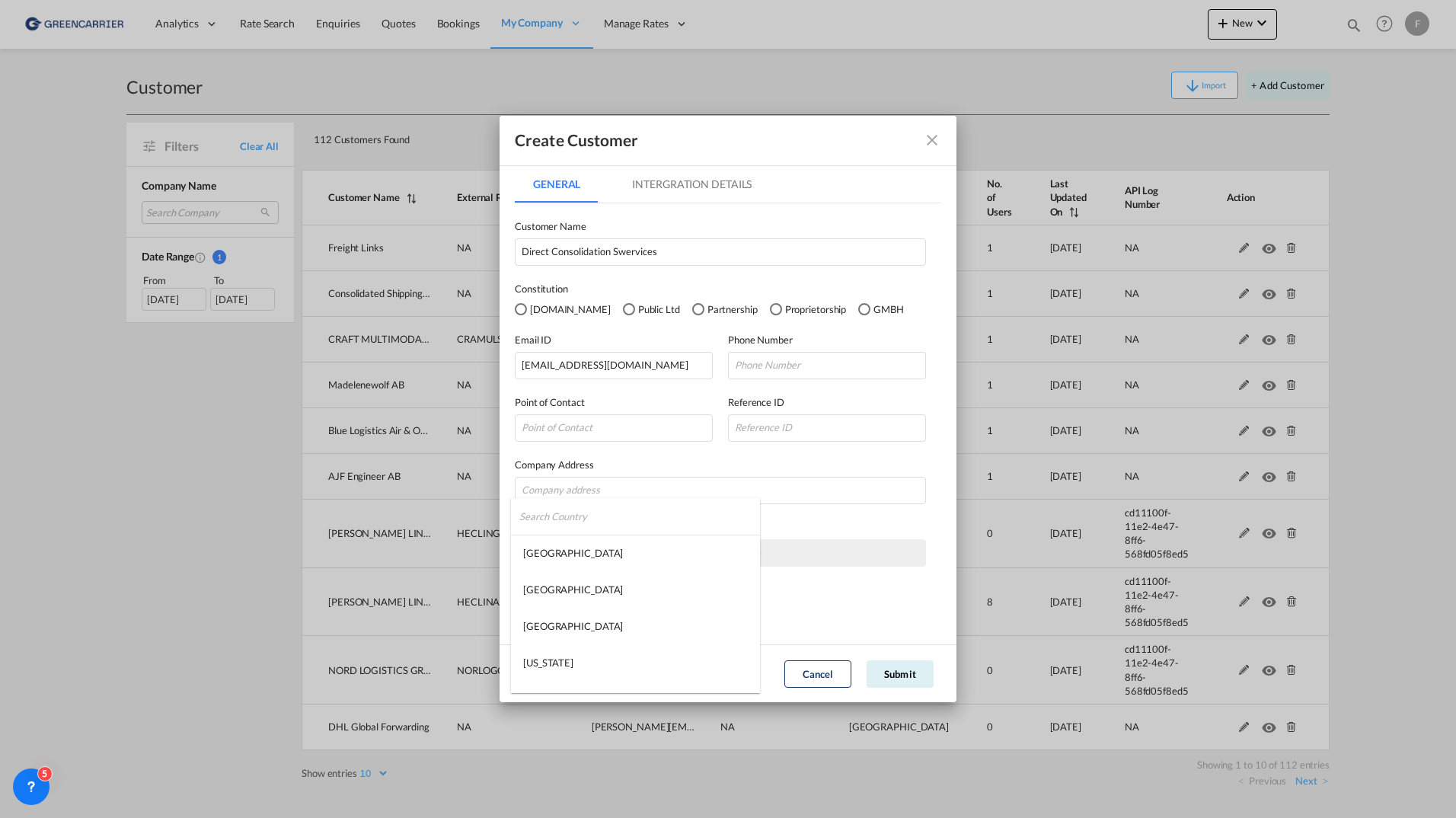
type md-option "[GEOGRAPHIC_DATA]"
click at [823, 553] on md-select "State ad-[GEOGRAPHIC_DATA] [PERSON_NAME] [GEOGRAPHIC_DATA] [GEOGRAPHIC_DATA] [G…" at bounding box center [826, 552] width 198 height 27
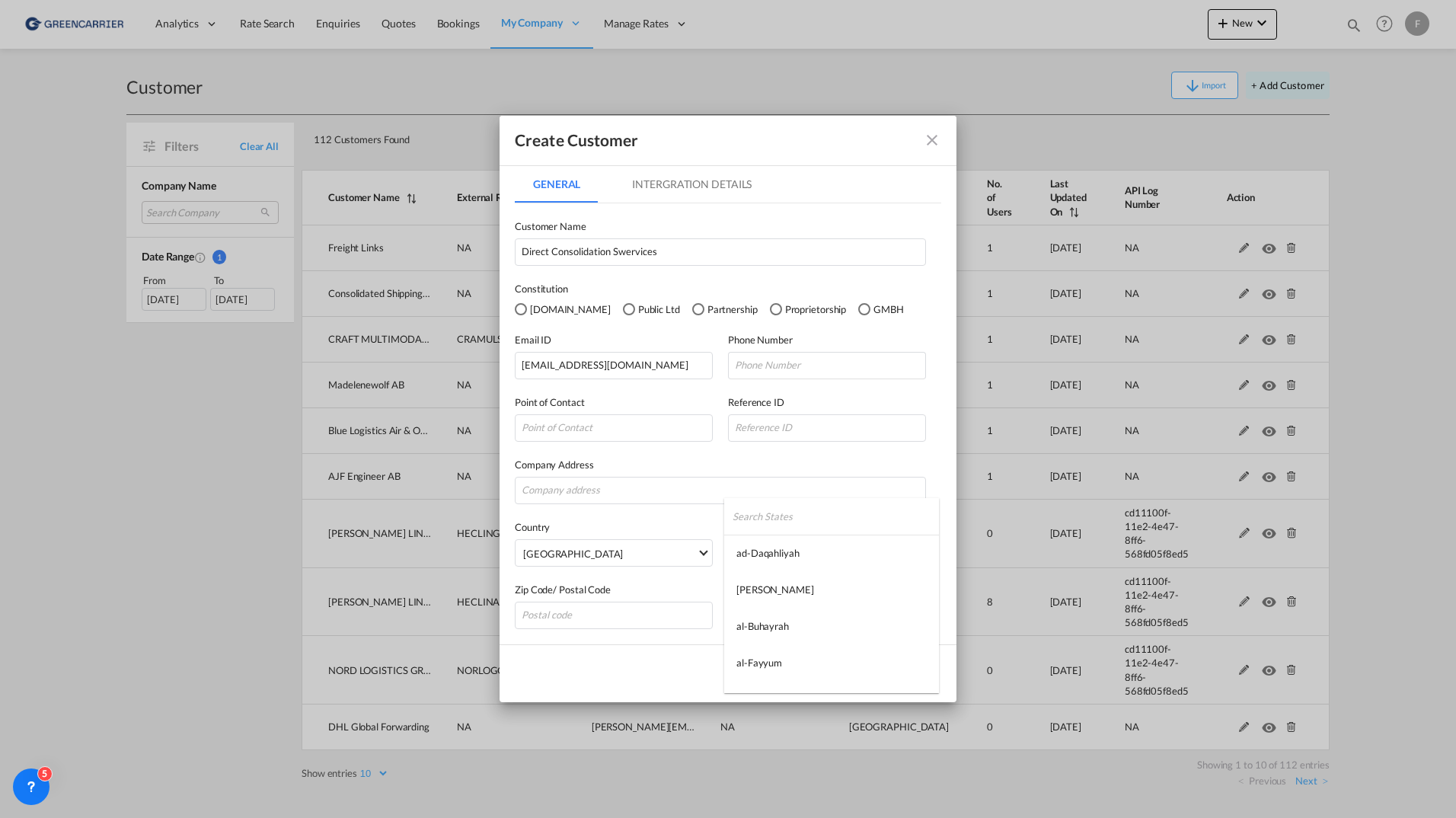
click at [867, 459] on md-backdrop at bounding box center [728, 409] width 1456 height 818
click at [913, 679] on button "Submit" at bounding box center [900, 673] width 67 height 27
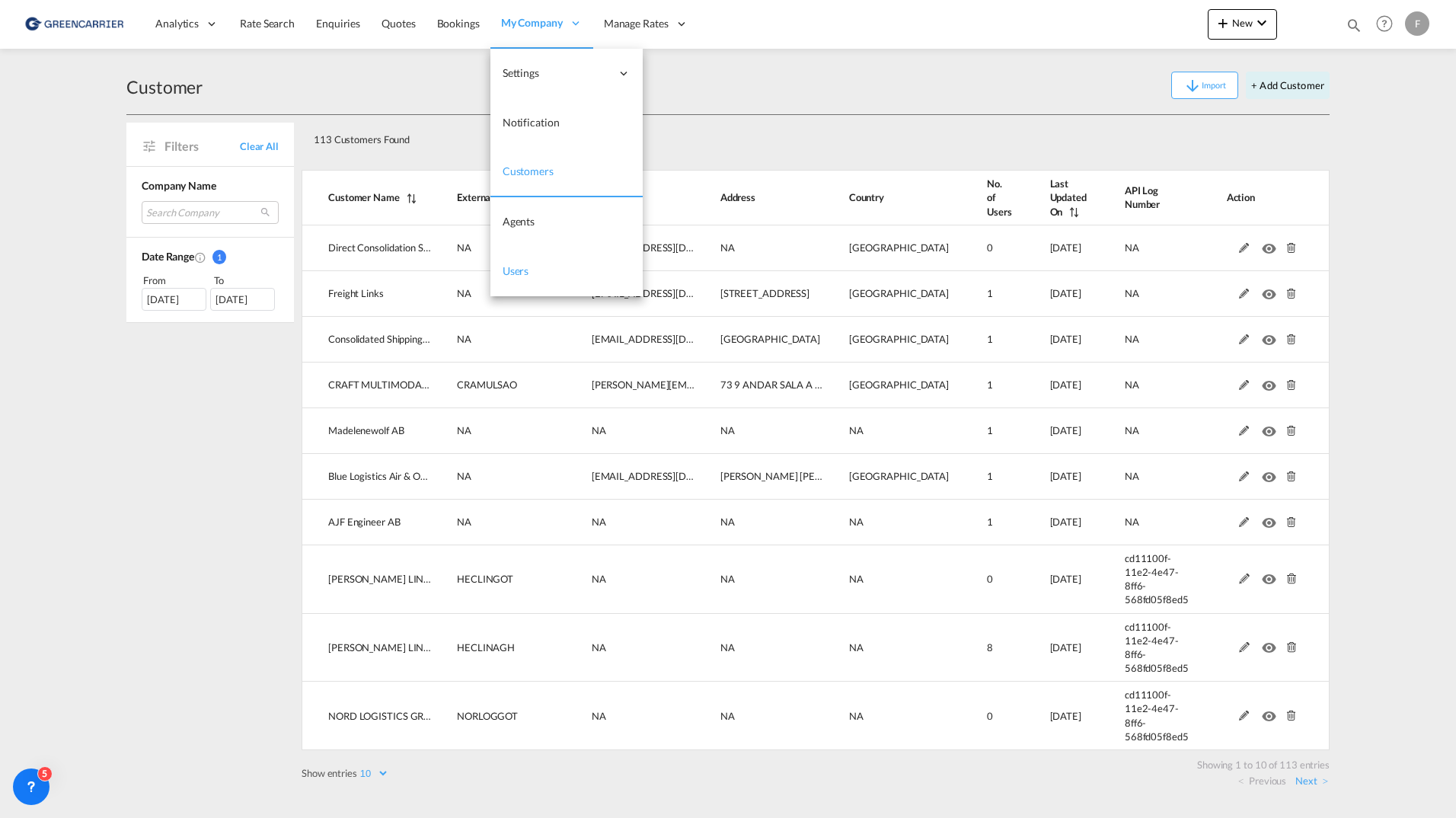
drag, startPoint x: 536, startPoint y: 270, endPoint x: 524, endPoint y: 268, distance: 12.2
click at [536, 270] on link "Users" at bounding box center [566, 270] width 152 height 49
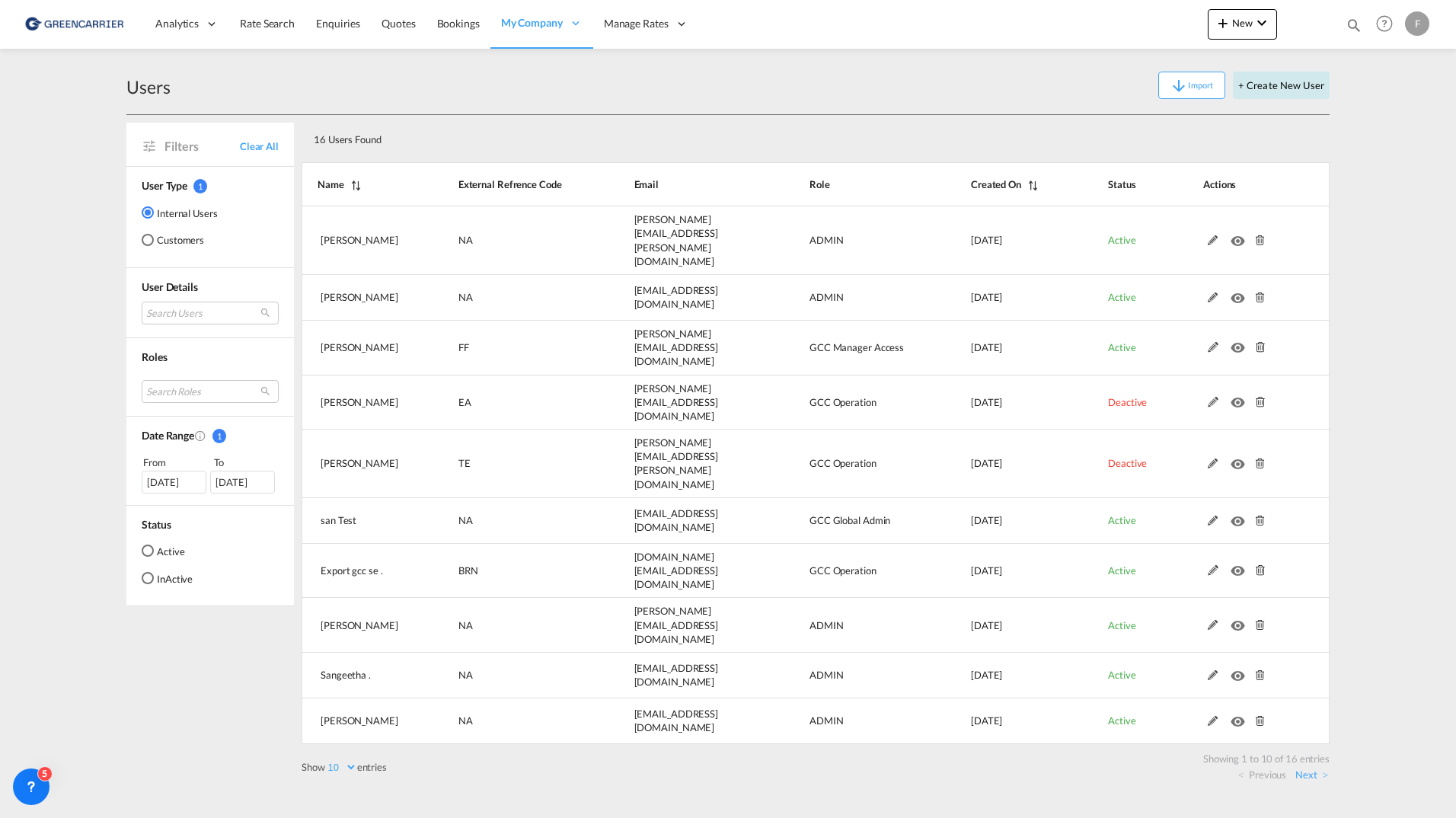
click at [1293, 89] on button "+ Create New User" at bounding box center [1281, 85] width 97 height 27
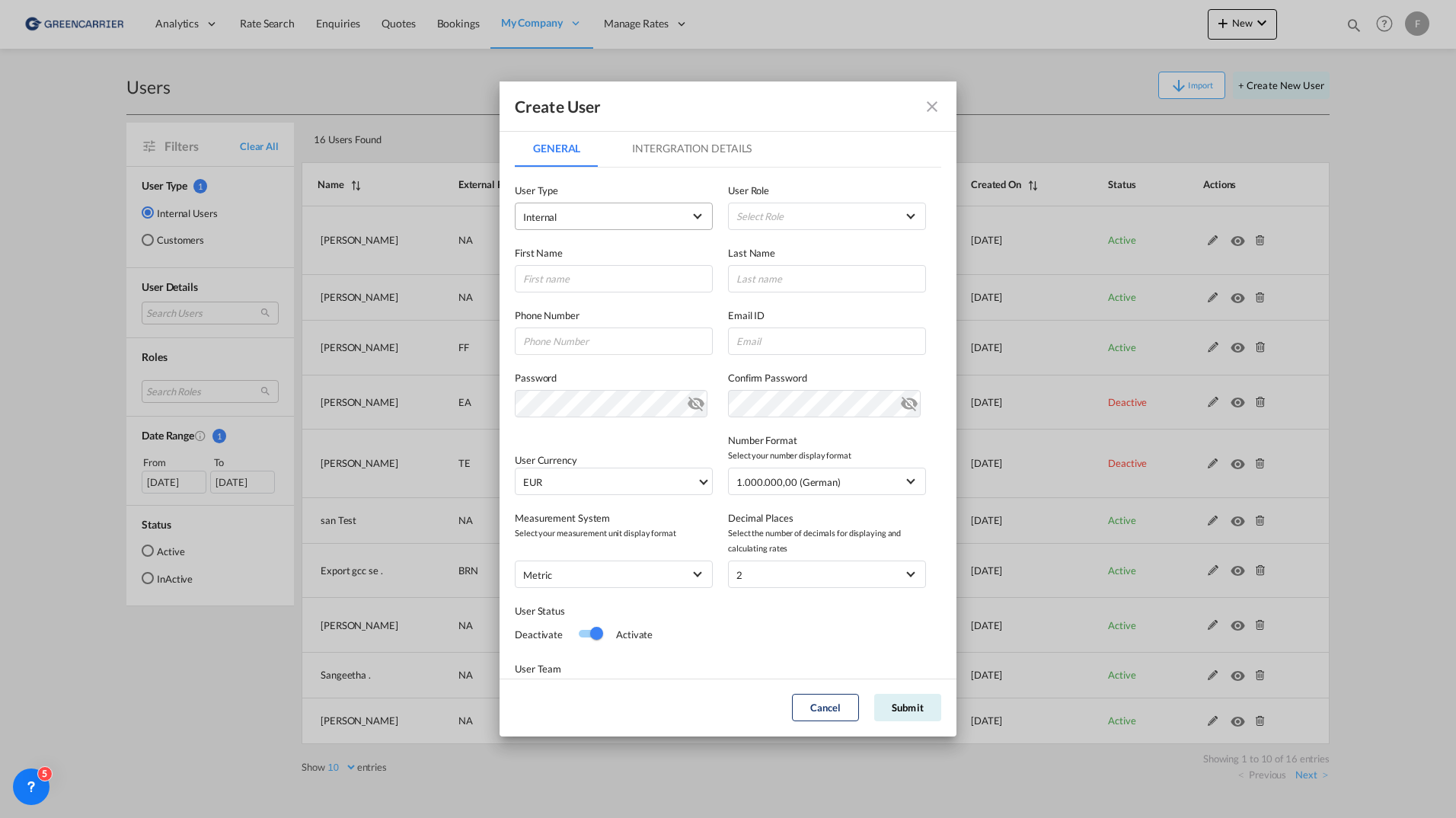
click at [606, 217] on span "Internal" at bounding box center [603, 216] width 159 height 15
click at [583, 259] on md-option "Customer" at bounding box center [612, 253] width 201 height 36
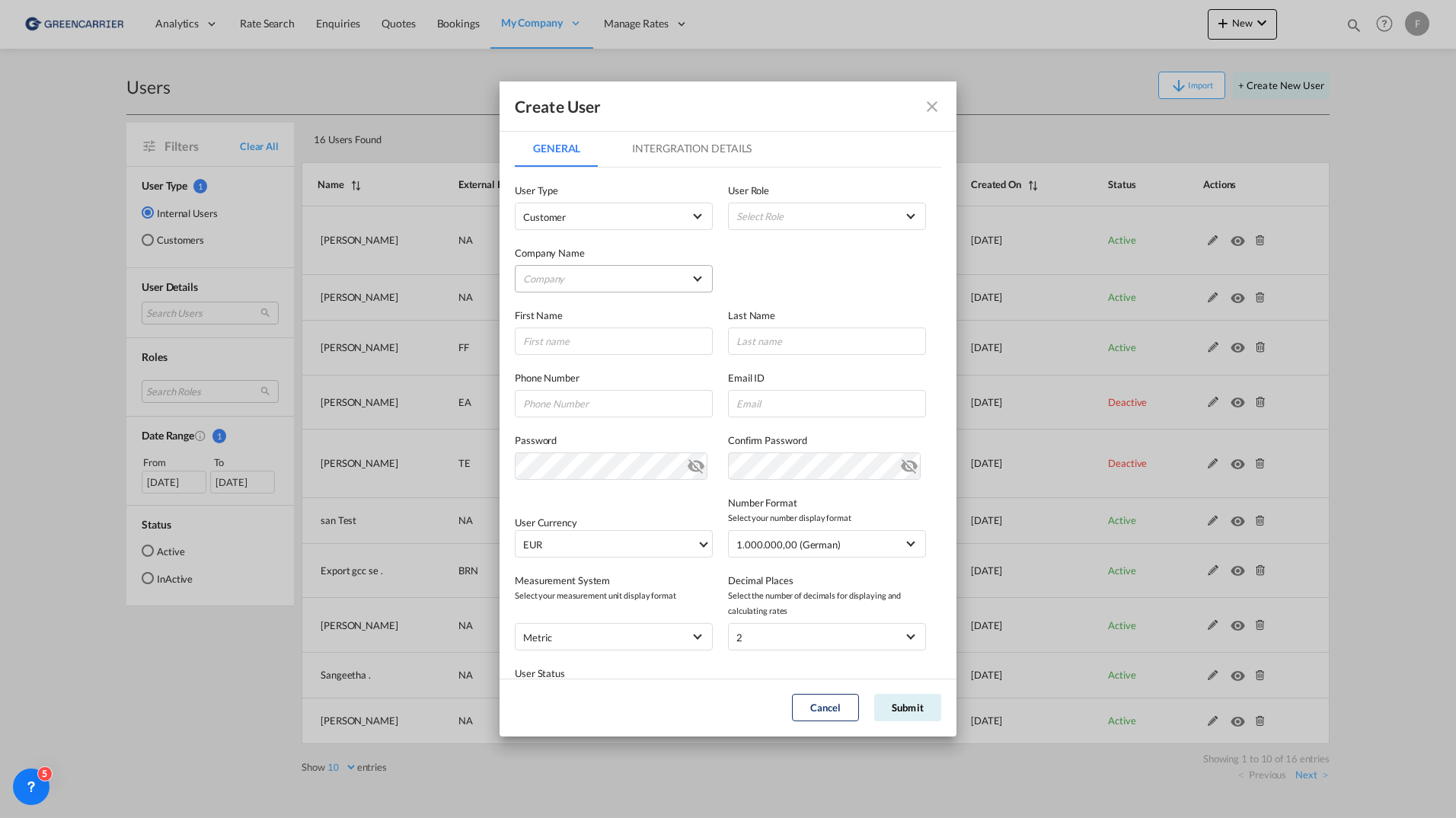
click at [578, 278] on md-select "Company A. Hartrodt [GEOGRAPHIC_DATA] A S AJF Engineer AB Atlantic Integrated F…" at bounding box center [614, 278] width 198 height 27
type md-option "9aff5ff0-37b6-11f0-8eb9-4116cc0b94ee"
type md-option "104dd8b0-5268-11f0-b9f2-55f96a7411b9"
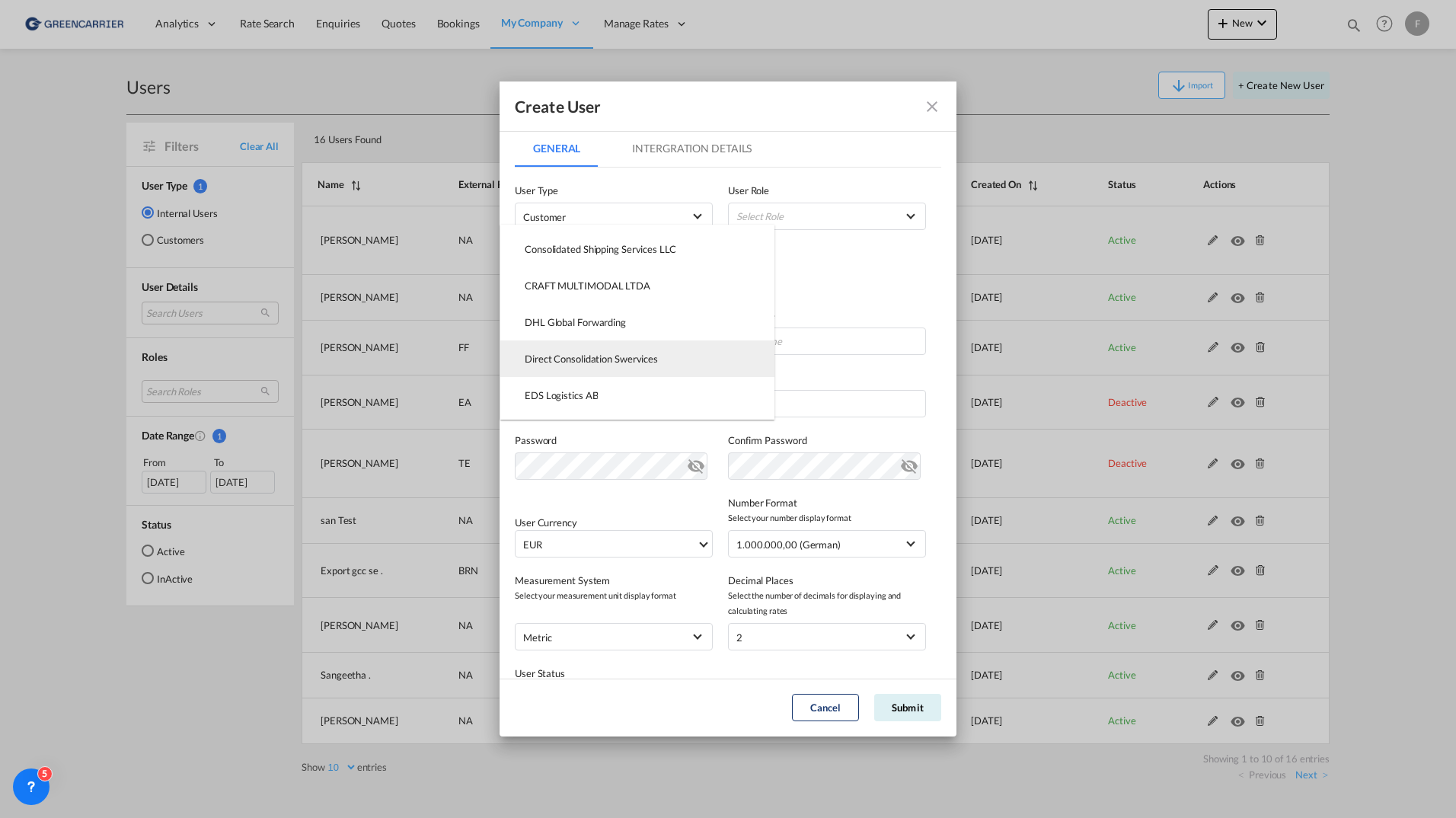
type md-option "b9afe2c0-a9a9-11f0-aea9-6d61d3776d0c"
click at [590, 358] on div "Direct Consolidation Swervices" at bounding box center [590, 358] width 133 height 14
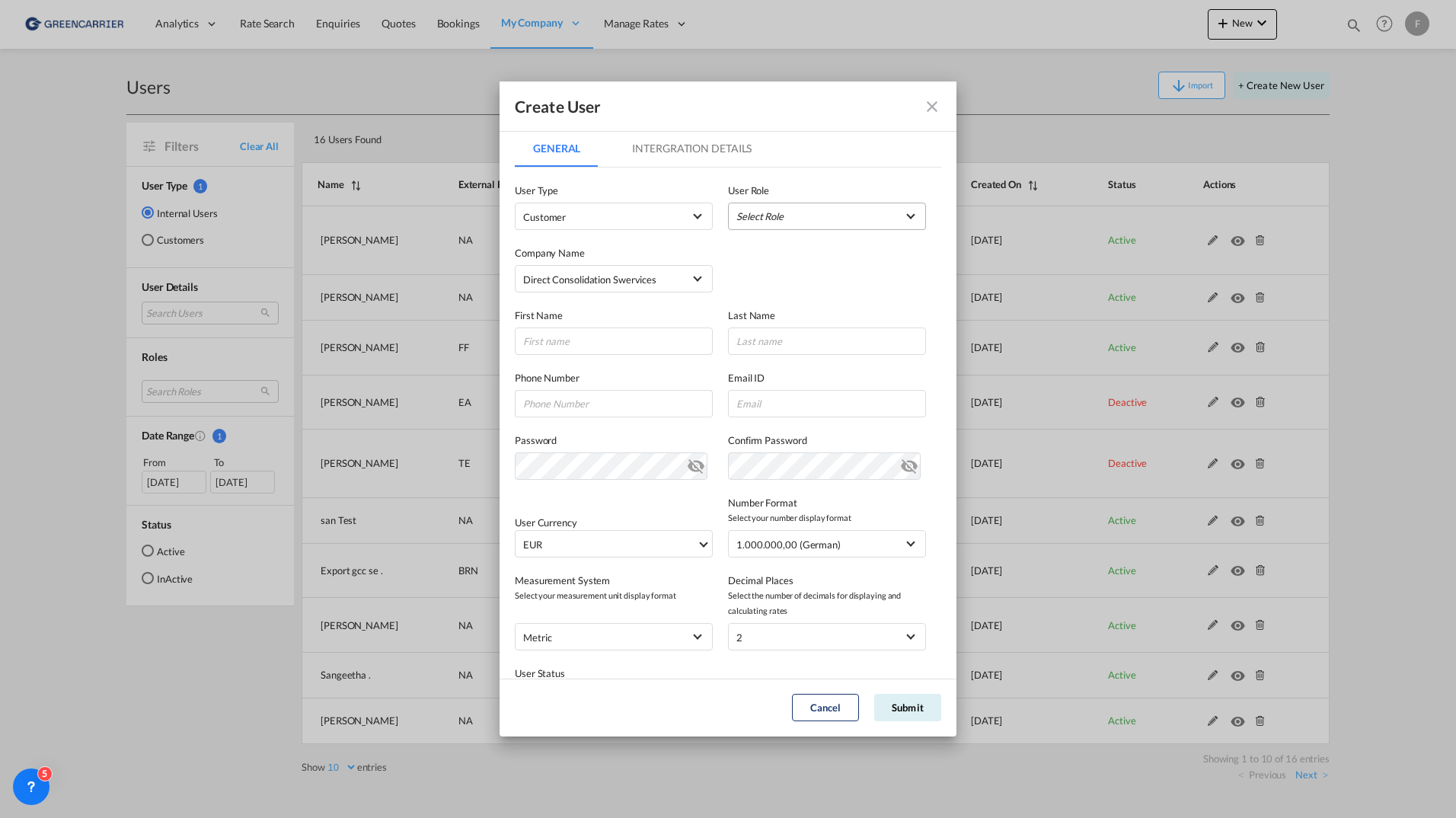
click at [776, 215] on md-select "Select Role BCO GLOBAL GCC Customer FCL Role USER_DEFINED GCC Customers LCL USE…" at bounding box center [826, 215] width 198 height 27
click at [767, 288] on div "GCC Customers LCL USER_DEFINED" at bounding box center [775, 290] width 89 height 14
click at [639, 348] on input "GeneralIntergration Details ..." at bounding box center [614, 340] width 198 height 27
type input "A"
type input "Ailaa"
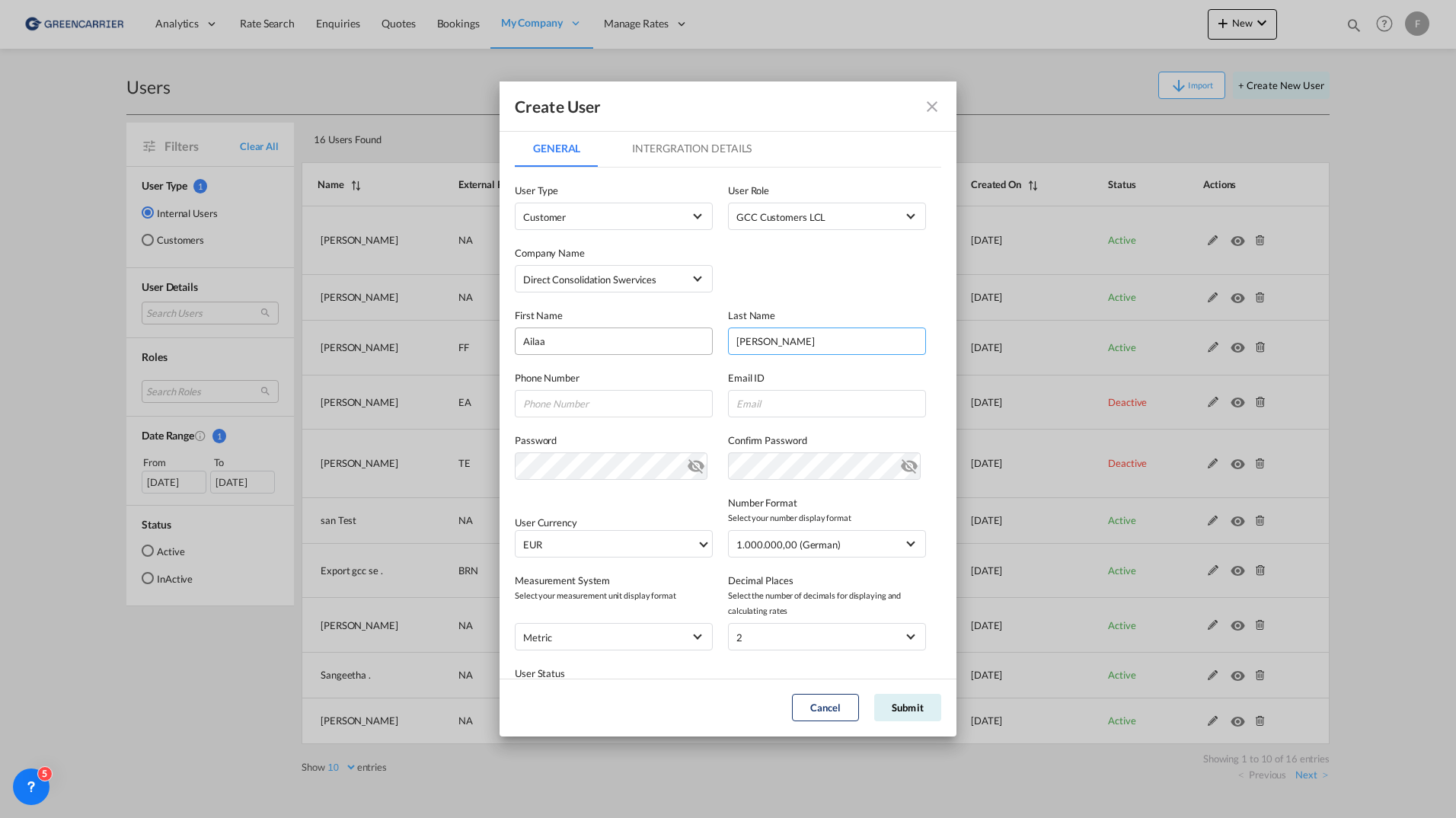
type input "[PERSON_NAME]"
click at [762, 408] on input "GeneralIntergration Details ..." at bounding box center [826, 403] width 198 height 27
type input "[EMAIL_ADDRESS][DOMAIN_NAME]"
click at [646, 543] on span "EUR" at bounding box center [610, 544] width 173 height 15
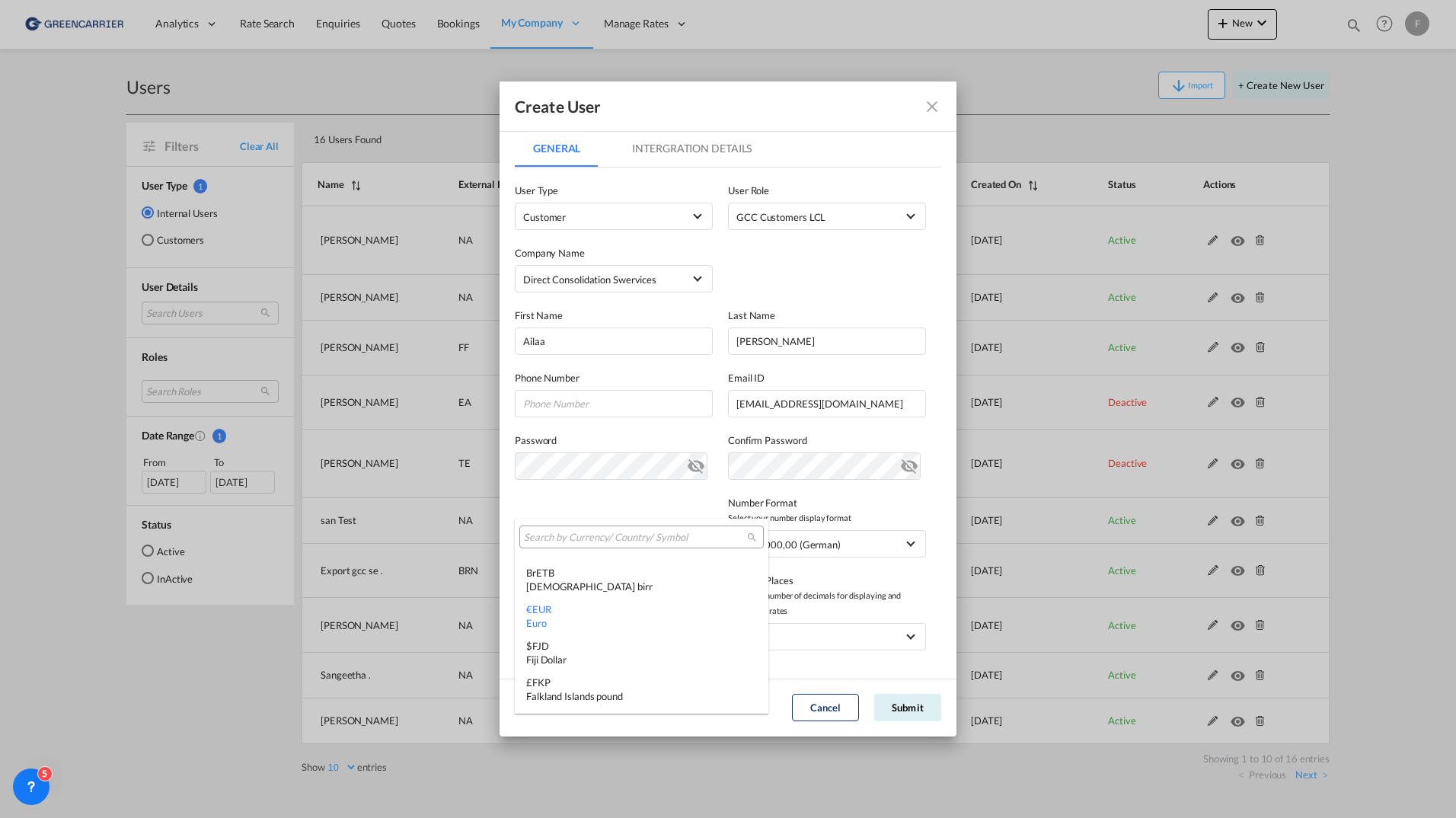
type md-option "EUR"
type md-option "MRU"
type md-option "UGX"
click at [580, 648] on div "$ USD United States Dollar" at bounding box center [641, 652] width 230 height 27
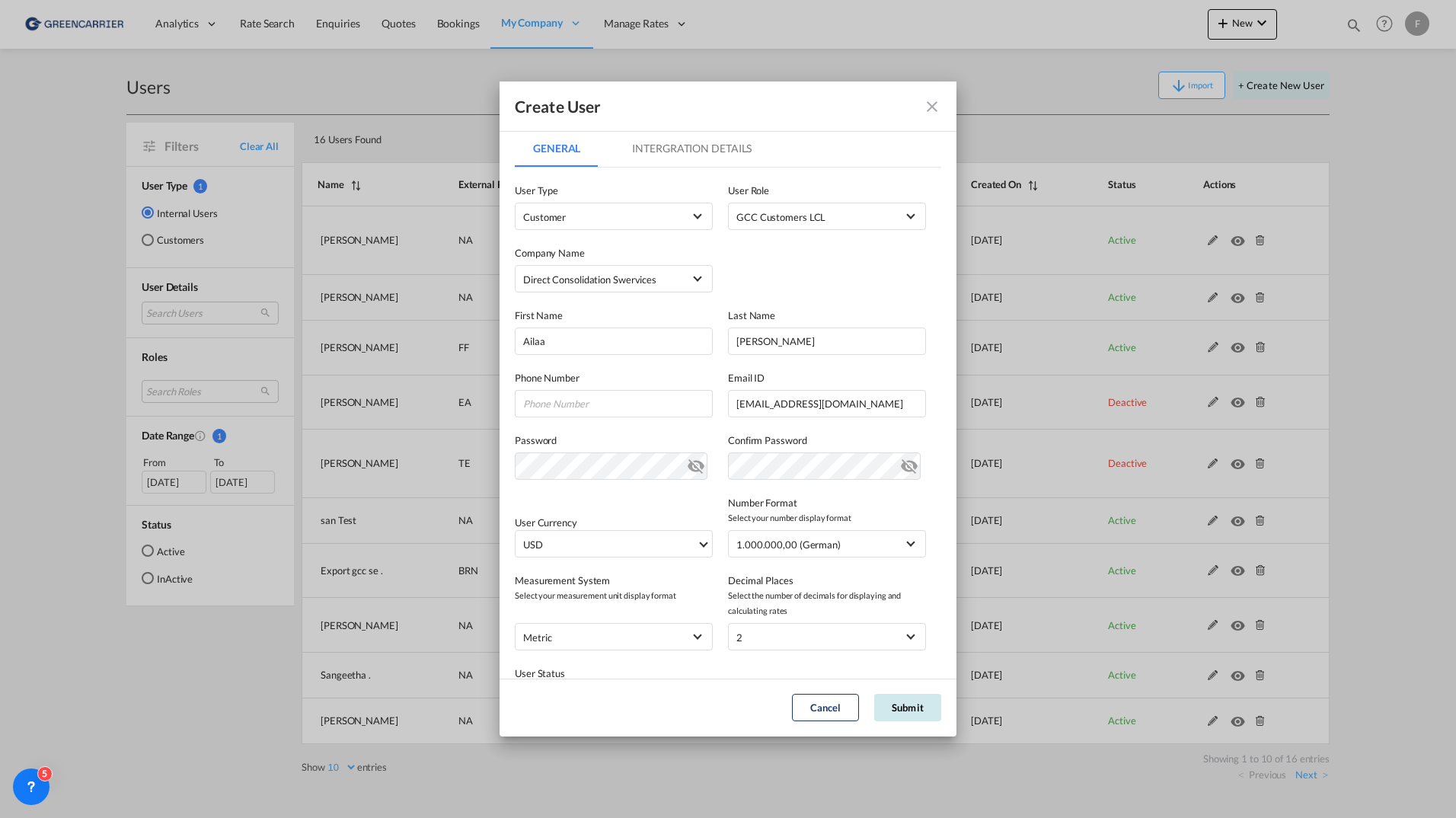
click at [908, 707] on button "Submit" at bounding box center [908, 707] width 67 height 27
click at [306, 421] on div "Create User General Intergration Details General Intergration Details User Type…" at bounding box center [728, 409] width 1456 height 818
click at [927, 704] on button "Submit" at bounding box center [908, 707] width 67 height 27
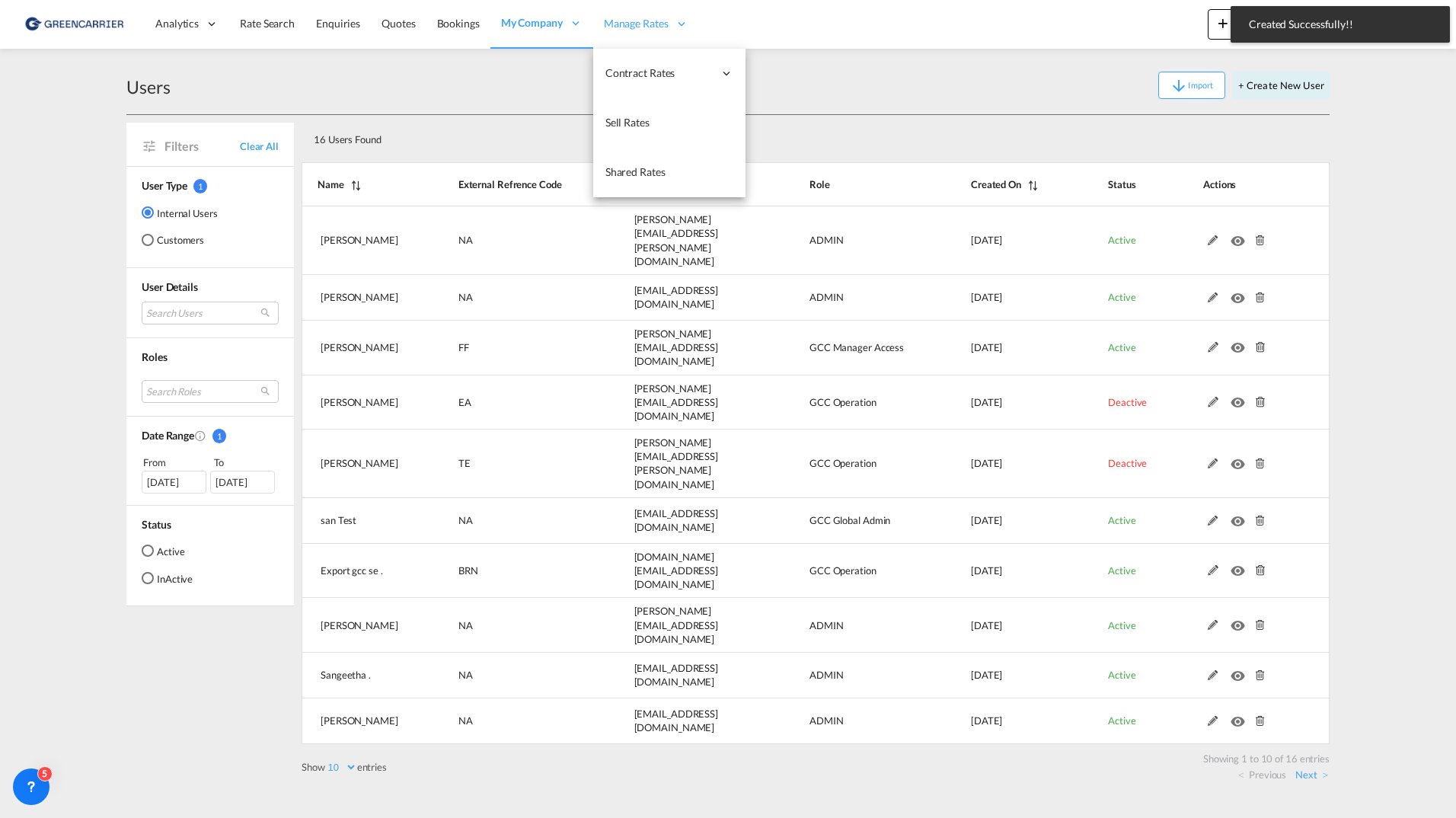
click at [648, 44] on div "Manage Rates" at bounding box center [645, 23] width 105 height 49
click at [660, 131] on link "Sell Rates" at bounding box center [669, 122] width 152 height 49
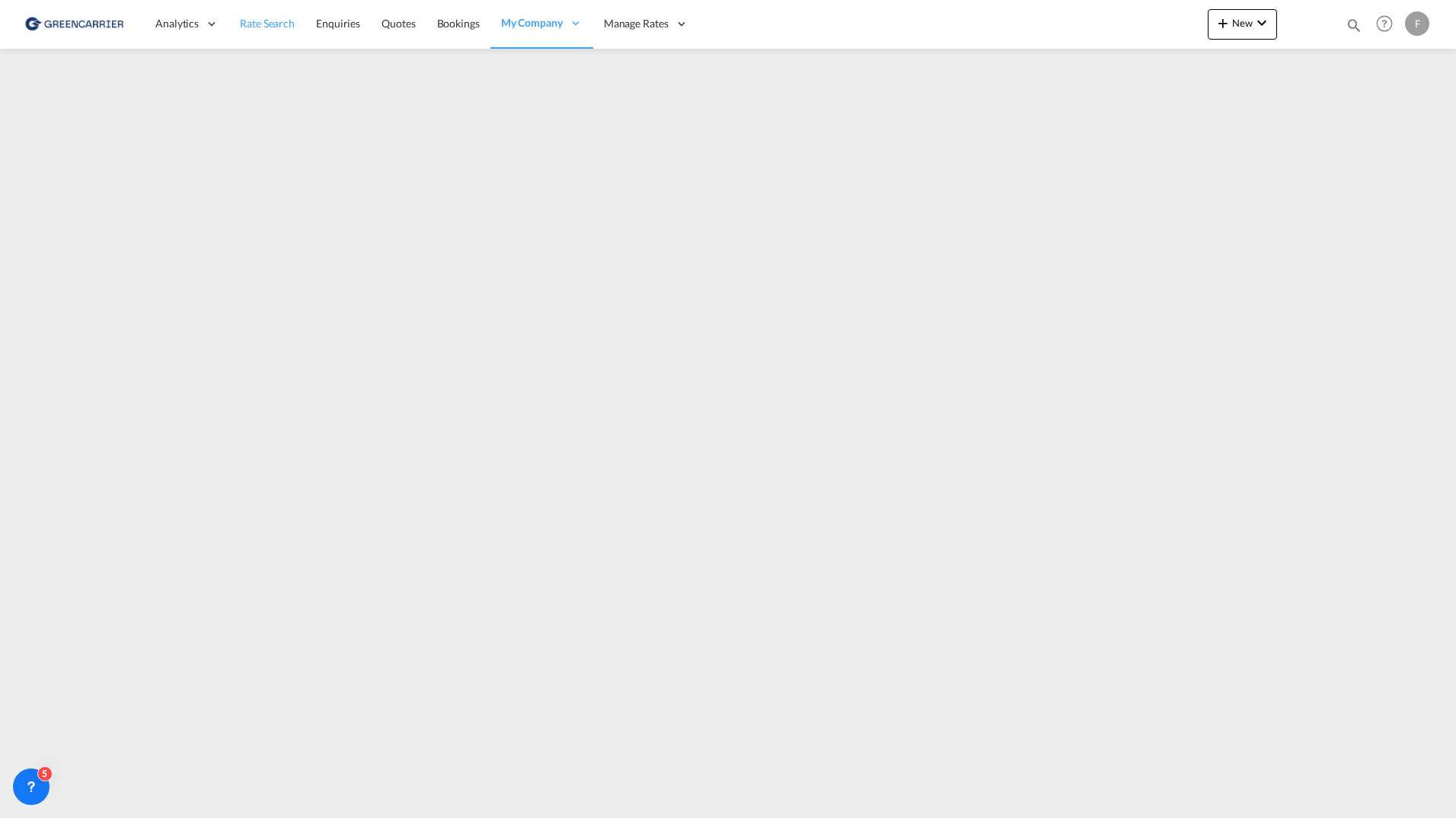
click at [264, 21] on span "Rate Search" at bounding box center [267, 23] width 55 height 13
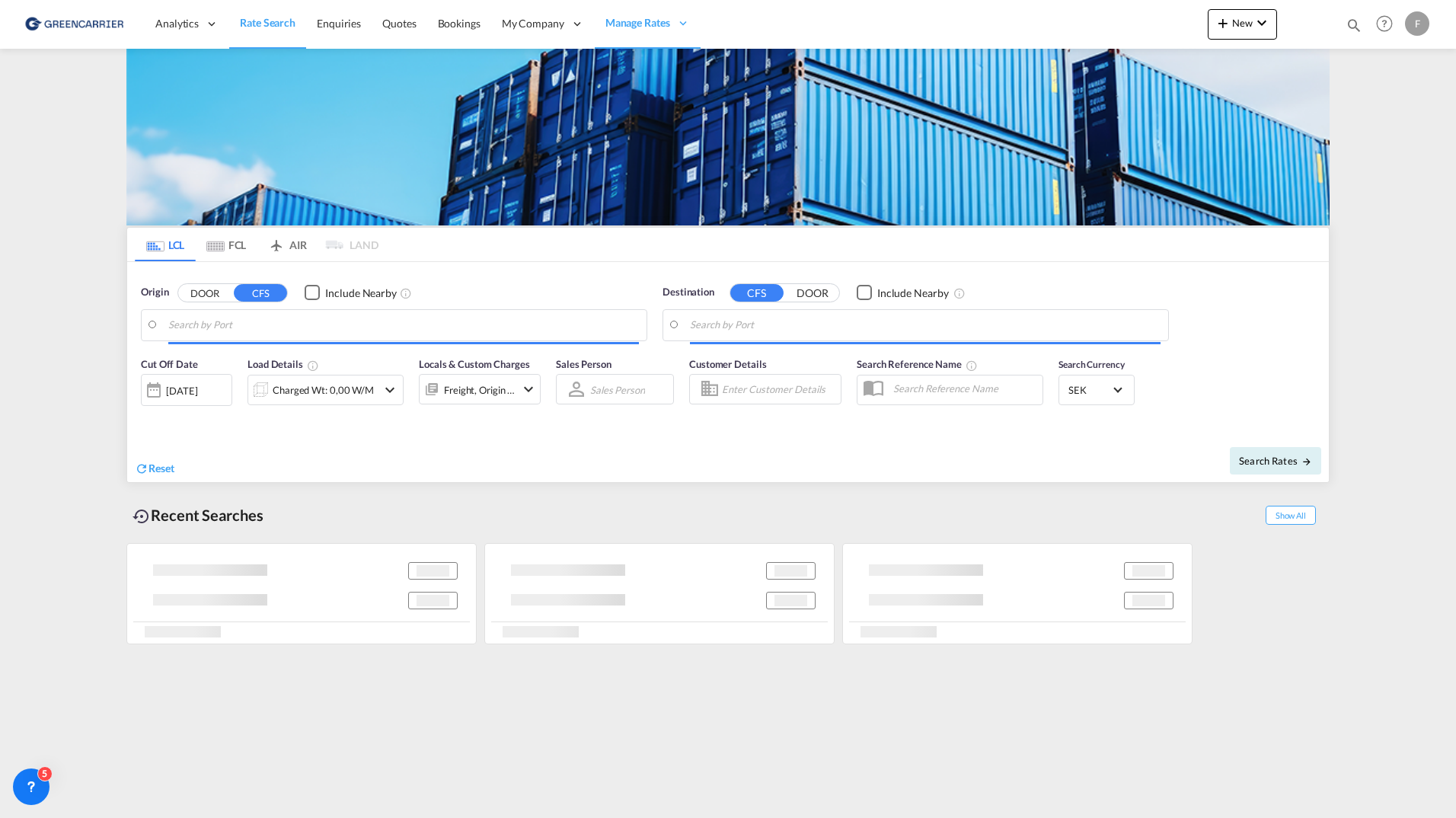
type input "[GEOGRAPHIC_DATA] ([GEOGRAPHIC_DATA]), [GEOGRAPHIC_DATA]"
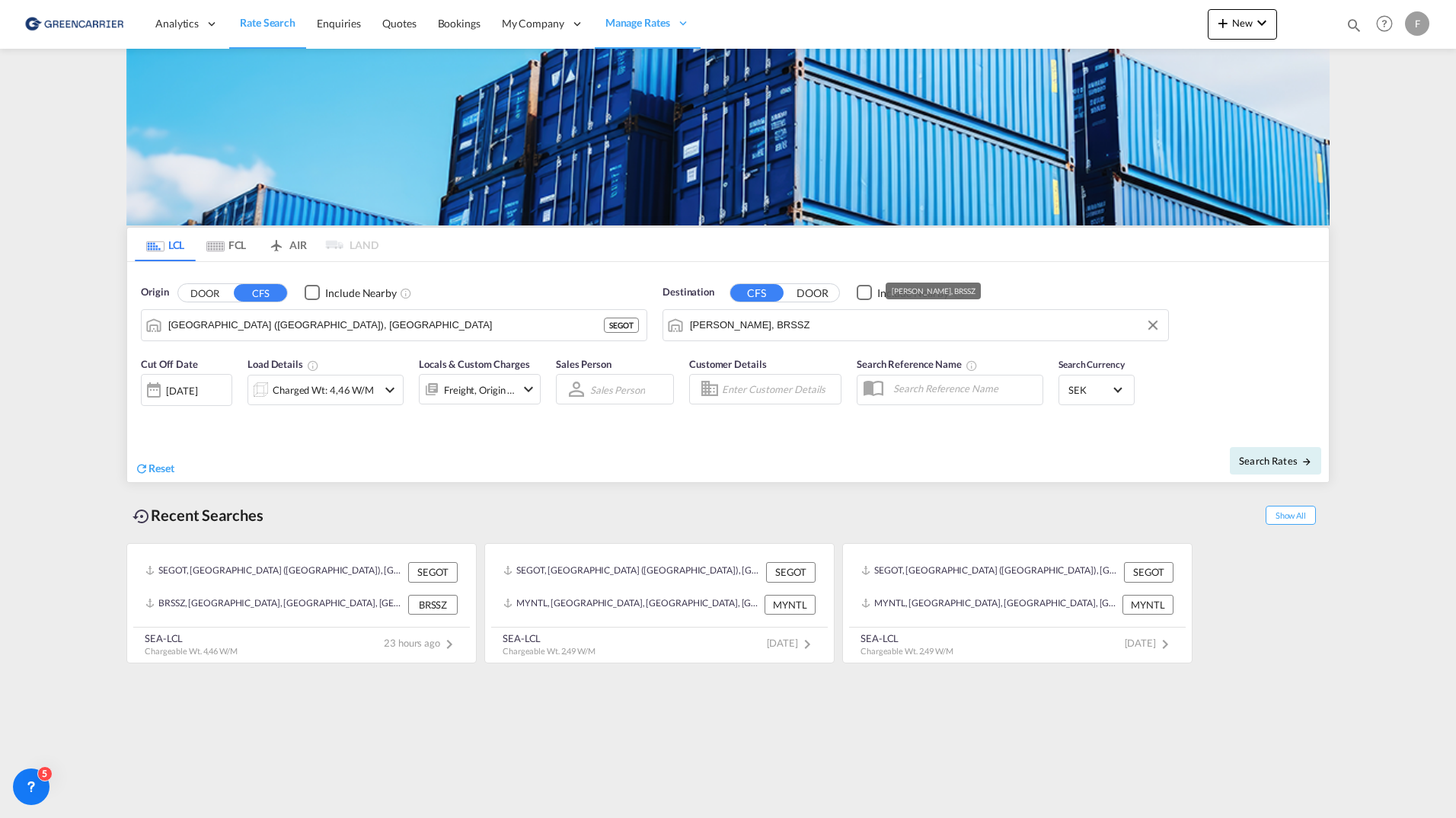
click at [795, 329] on input "[PERSON_NAME], BRSSZ" at bounding box center [924, 325] width 470 height 22
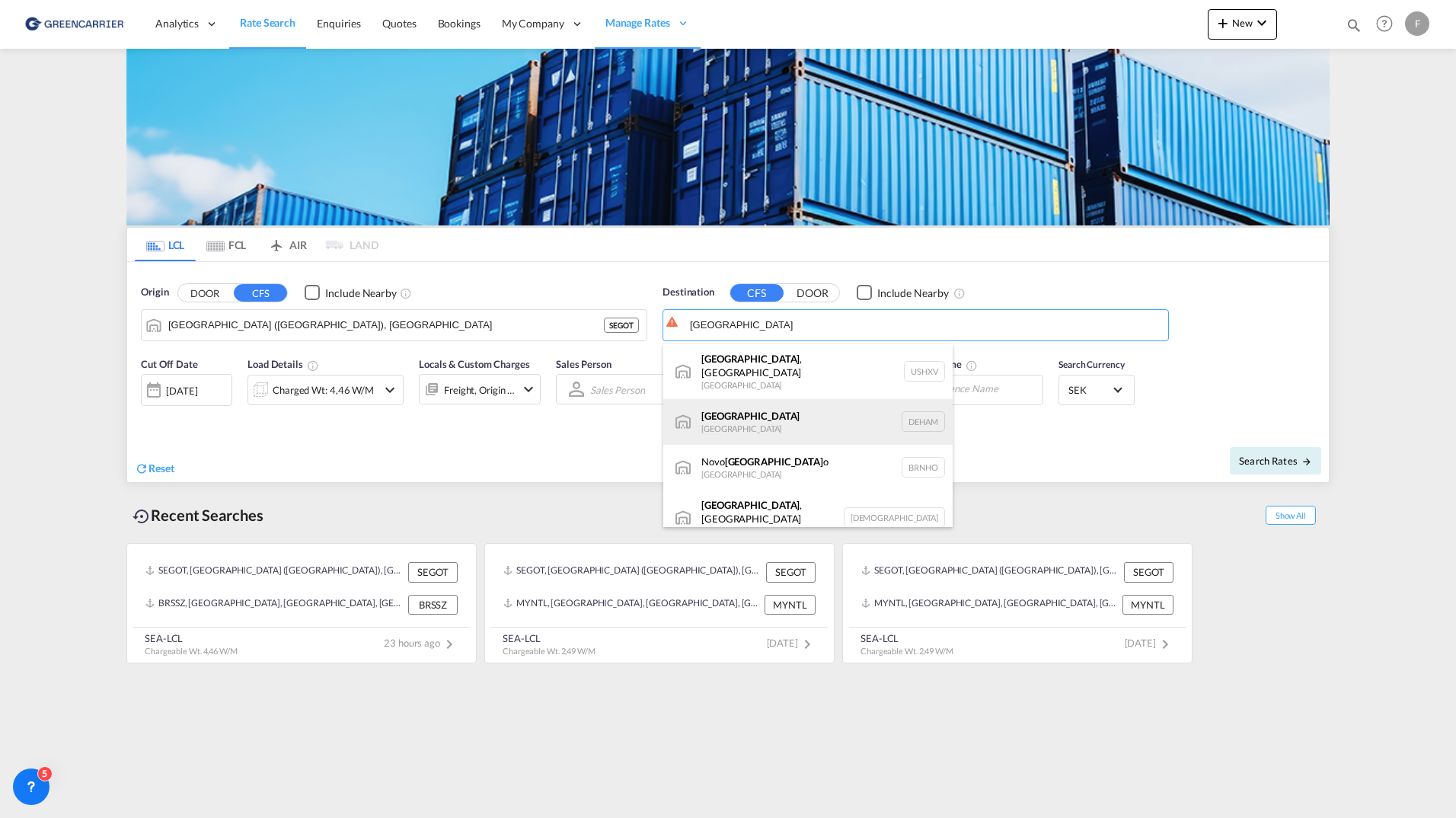
click at [768, 416] on div "Hamburg [GEOGRAPHIC_DATA] [GEOGRAPHIC_DATA]" at bounding box center [808, 422] width 289 height 46
type input "[GEOGRAPHIC_DATA], [GEOGRAPHIC_DATA]"
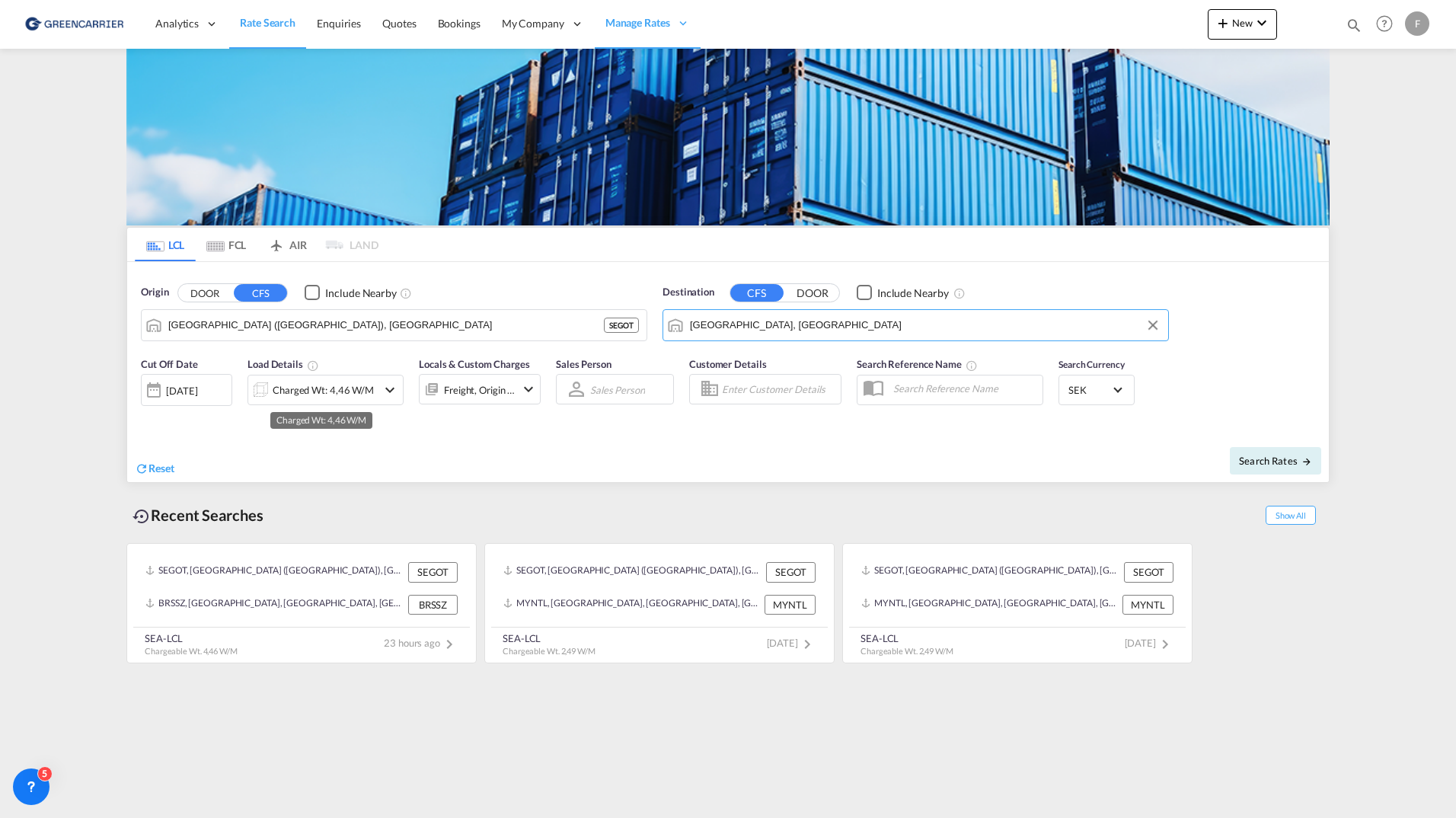
click at [326, 392] on div "Charged Wt: 4,46 W/M" at bounding box center [323, 389] width 102 height 21
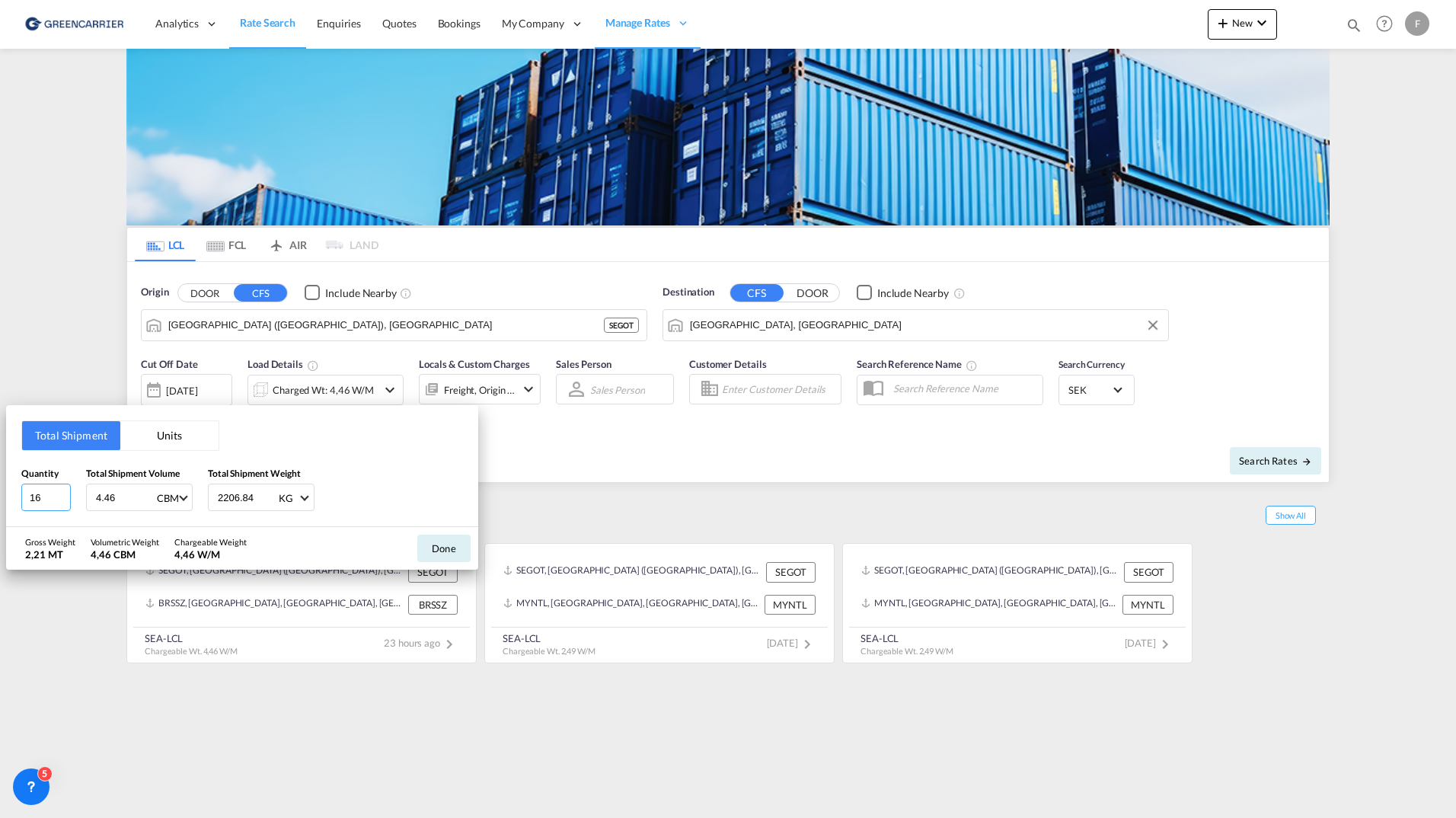
drag, startPoint x: 9, startPoint y: 497, endPoint x: -170, endPoint y: 478, distance: 180.0
click at [0, 478] on html "Analytics Reports Dashboard Rate Search Enquiries Quotes" at bounding box center [728, 409] width 1456 height 818
type input "2"
drag, startPoint x: 110, startPoint y: 506, endPoint x: 122, endPoint y: 505, distance: 12.0
click at [111, 506] on input "4.46" at bounding box center [124, 497] width 61 height 26
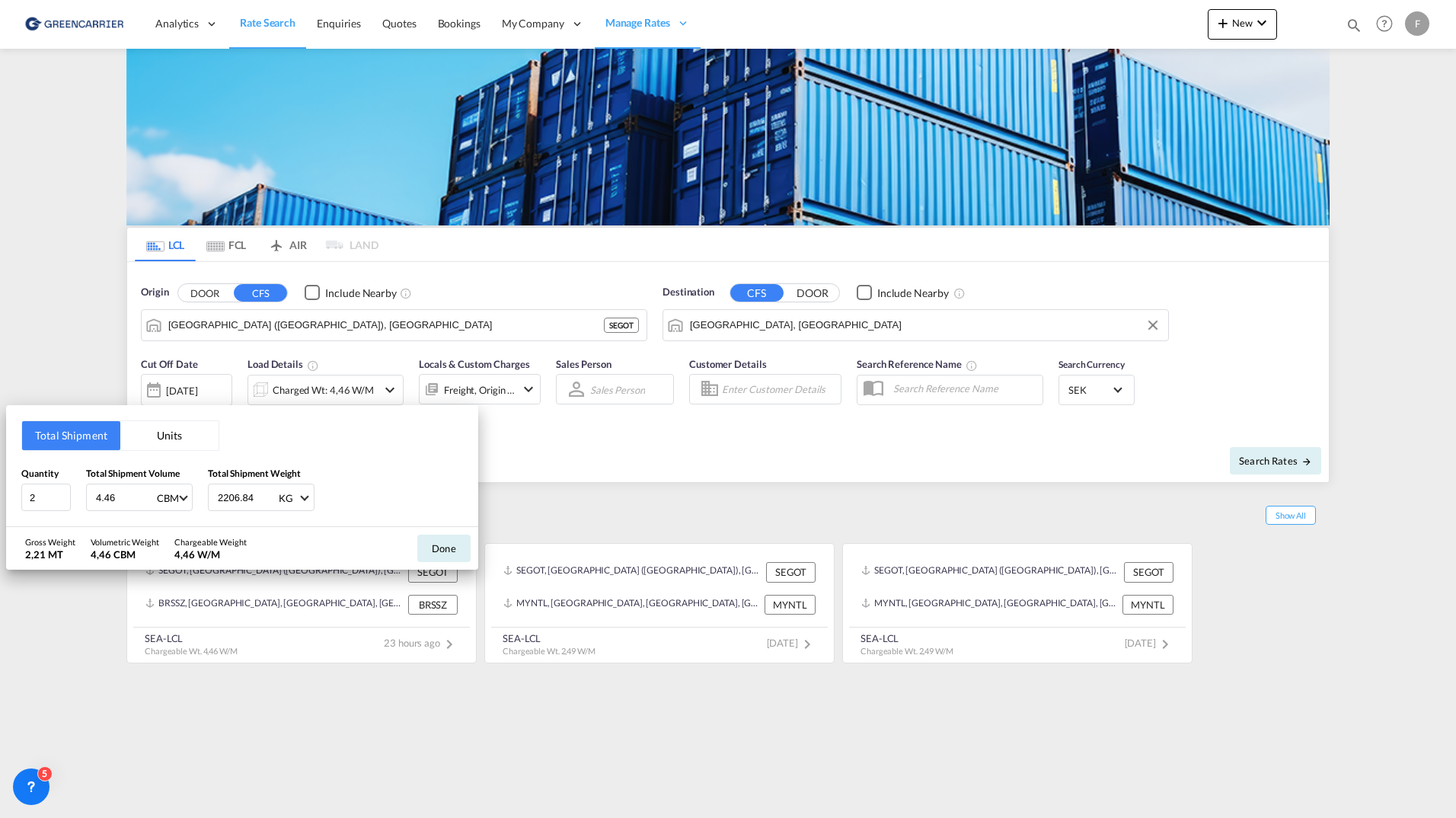
type input "1"
type input "1.613"
drag, startPoint x: 248, startPoint y: 451, endPoint x: 244, endPoint y: 466, distance: 15.5
click at [248, 451] on div "Total Shipment Units Quantity 2 Total Shipment Volume 1.613 CBM CBM CFT Total S…" at bounding box center [243, 465] width 472 height 122
drag, startPoint x: 246, startPoint y: 496, endPoint x: -13, endPoint y: 480, distance: 259.5
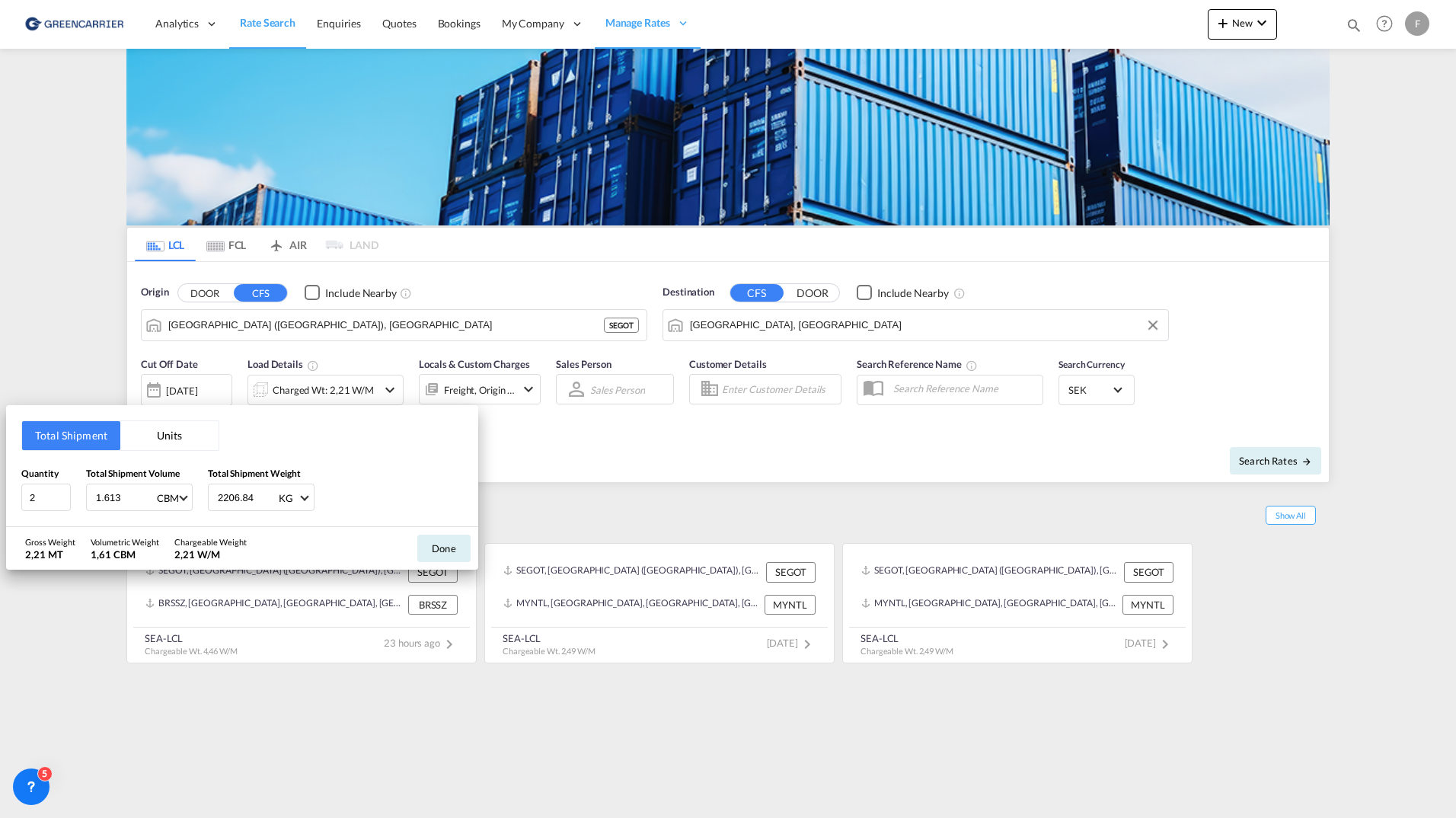
click at [0, 480] on html "Analytics Reports Dashboard Rate Search Enquiries Quotes" at bounding box center [728, 409] width 1456 height 818
type input "674"
click at [443, 548] on button "Done" at bounding box center [443, 548] width 53 height 27
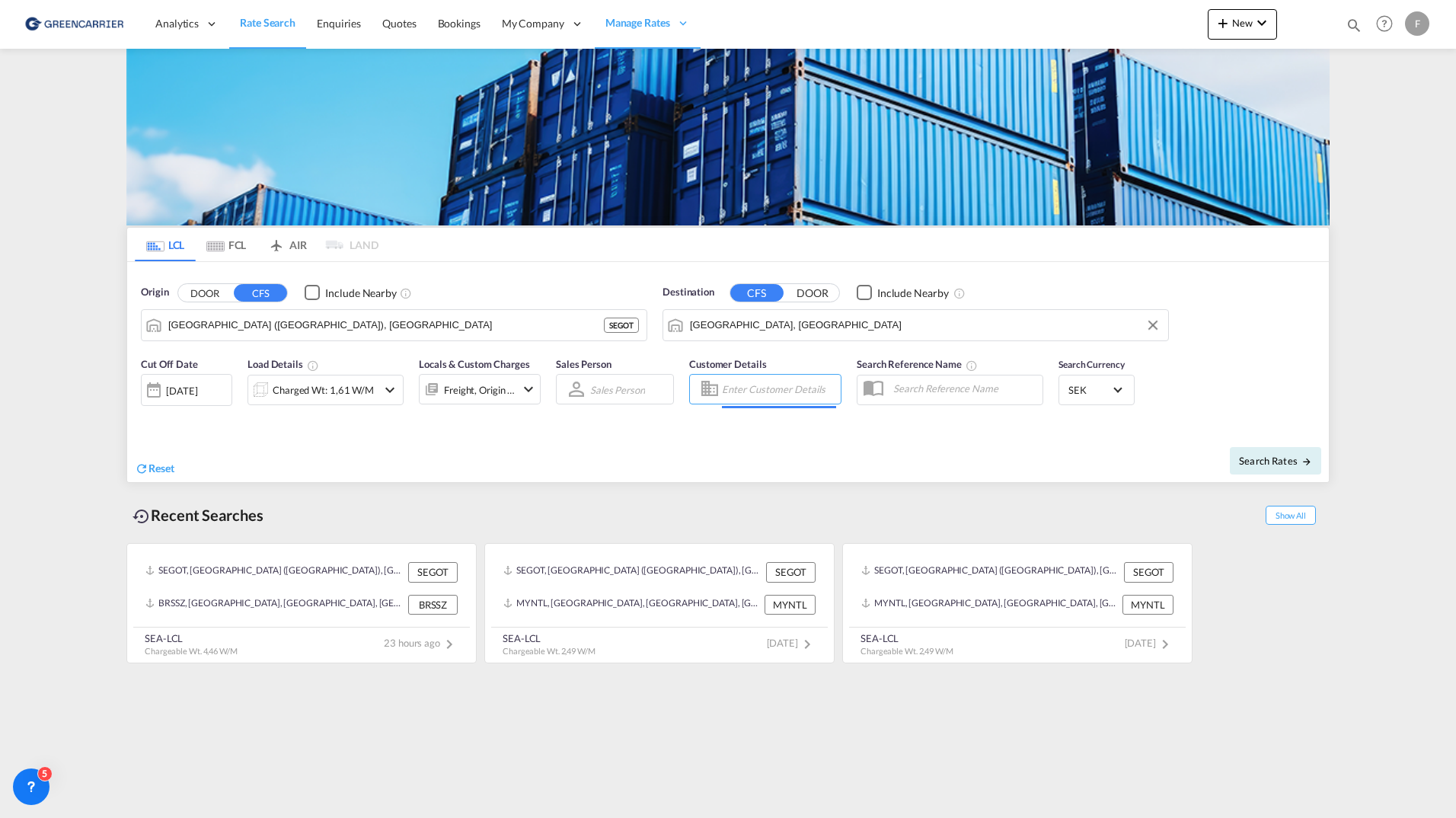
click at [758, 396] on input "Enter Customer Details" at bounding box center [779, 389] width 114 height 22
click at [772, 435] on div "[PERSON_NAME] [EMAIL_ADDRESS][DOMAIN_NAME] | Direct Consolidation Swervices" at bounding box center [859, 427] width 289 height 39
type input "Direct Consolidation Swervices, [PERSON_NAME], [EMAIL_ADDRESS][DOMAIN_NAME]"
click at [1261, 462] on span "Search Rates" at bounding box center [1275, 460] width 73 height 12
type input "SEGOT to DEHAM / [DATE]"
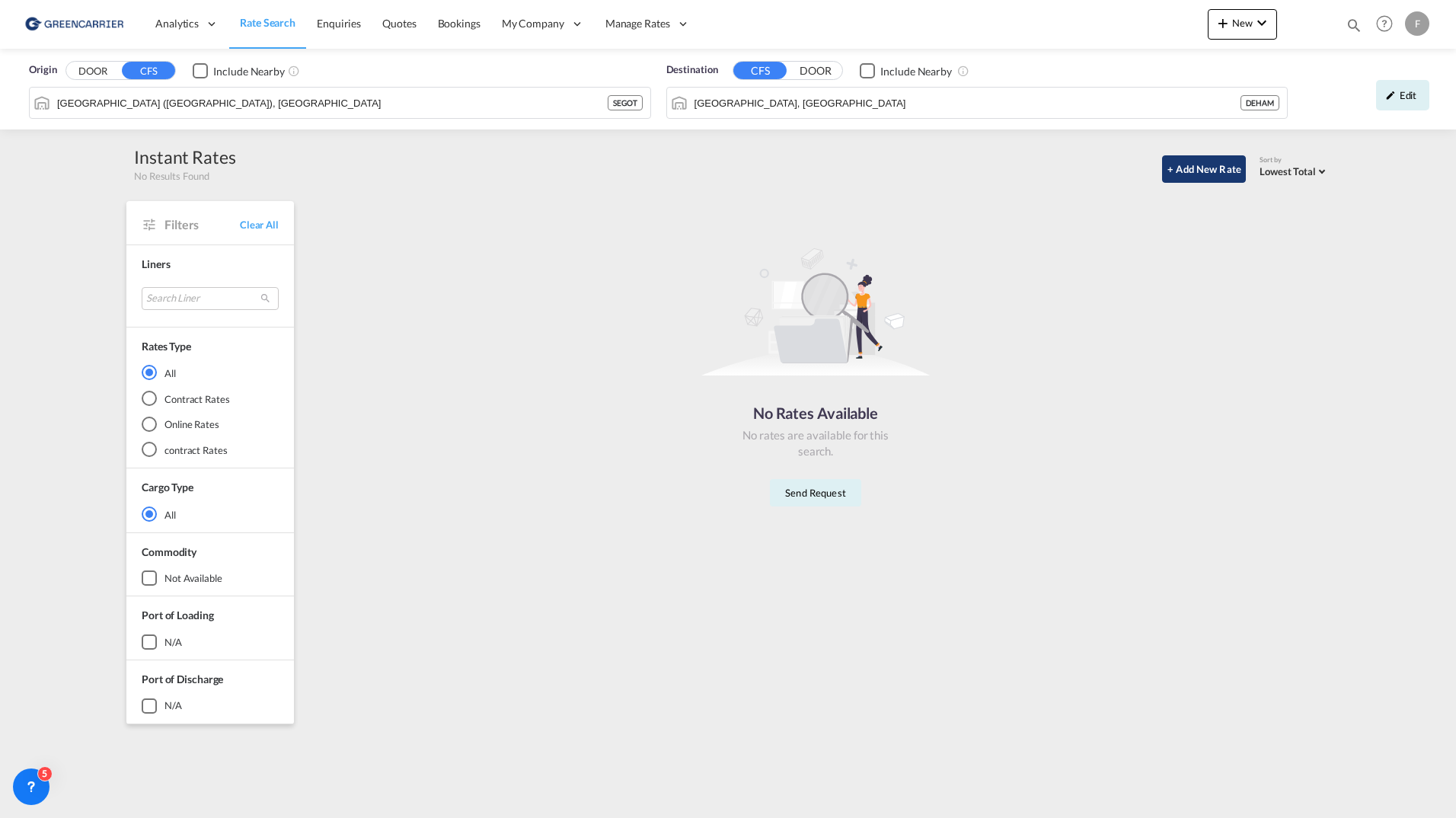
click at [1205, 173] on button "+ Add New Rate" at bounding box center [1203, 169] width 84 height 27
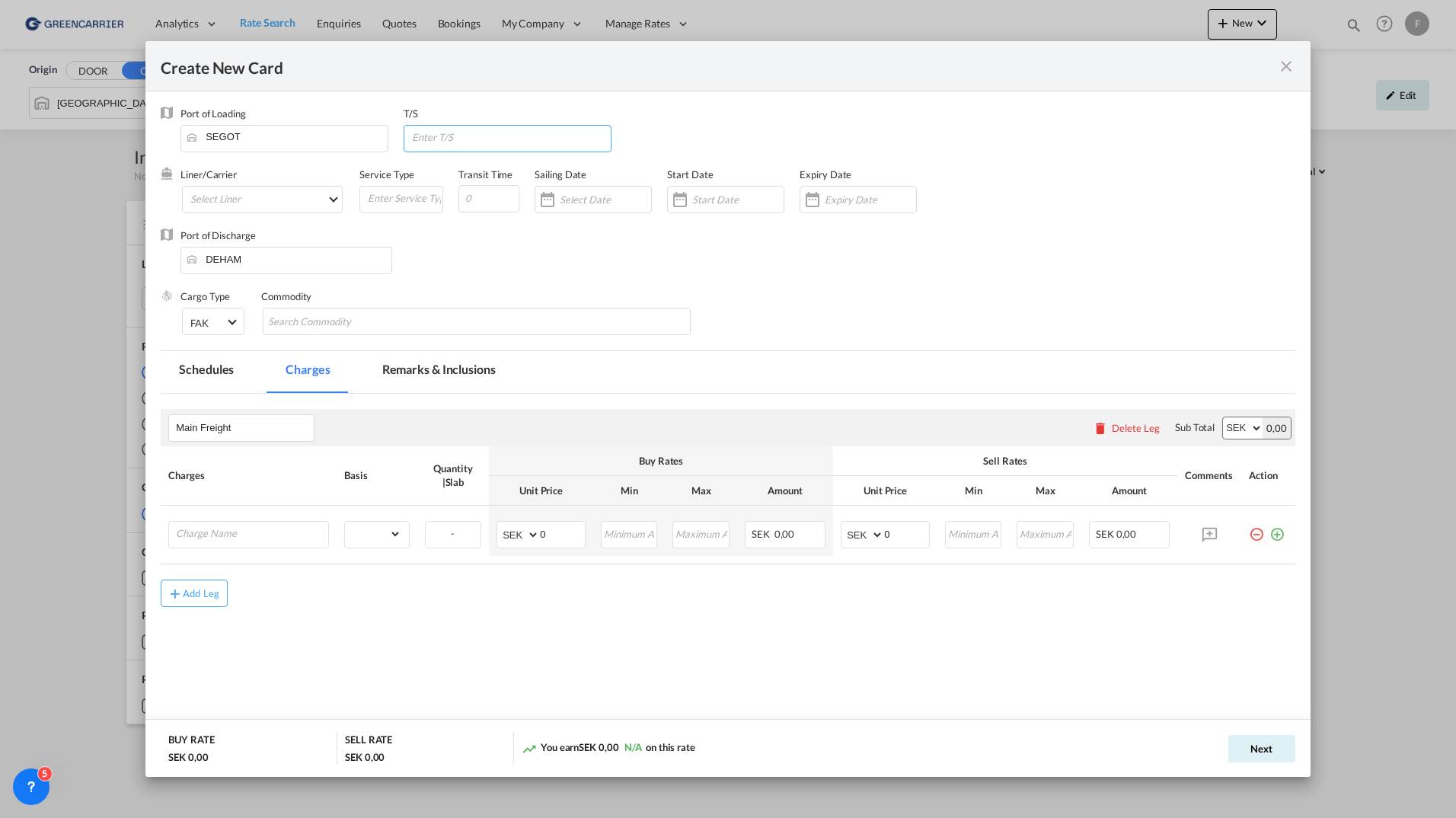
click at [496, 140] on input "Create New CardPort ..." at bounding box center [510, 137] width 201 height 22
type input "[GEOGRAPHIC_DATA]"
drag, startPoint x: 477, startPoint y: 134, endPoint x: 267, endPoint y: 116, distance: 210.8
click at [265, 117] on div "Port of Loading SEGOT T/S [GEOGRAPHIC_DATA]" at bounding box center [737, 136] width 1115 height 61
click at [263, 200] on md-select "Select Liner Greencarrier Consolidators" at bounding box center [262, 199] width 160 height 27
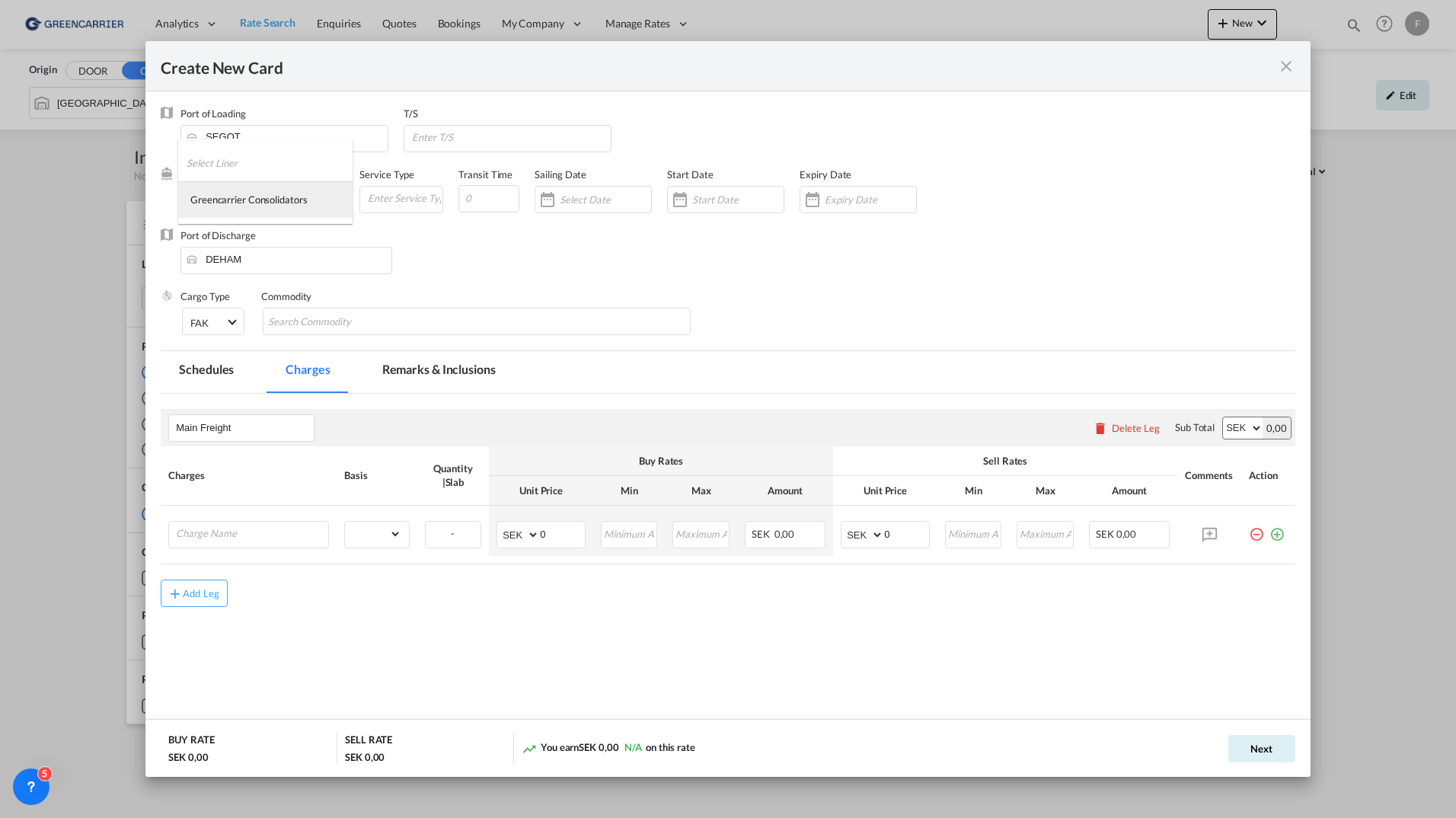
click at [266, 198] on div "Greencarrier Consolidators" at bounding box center [248, 199] width 117 height 14
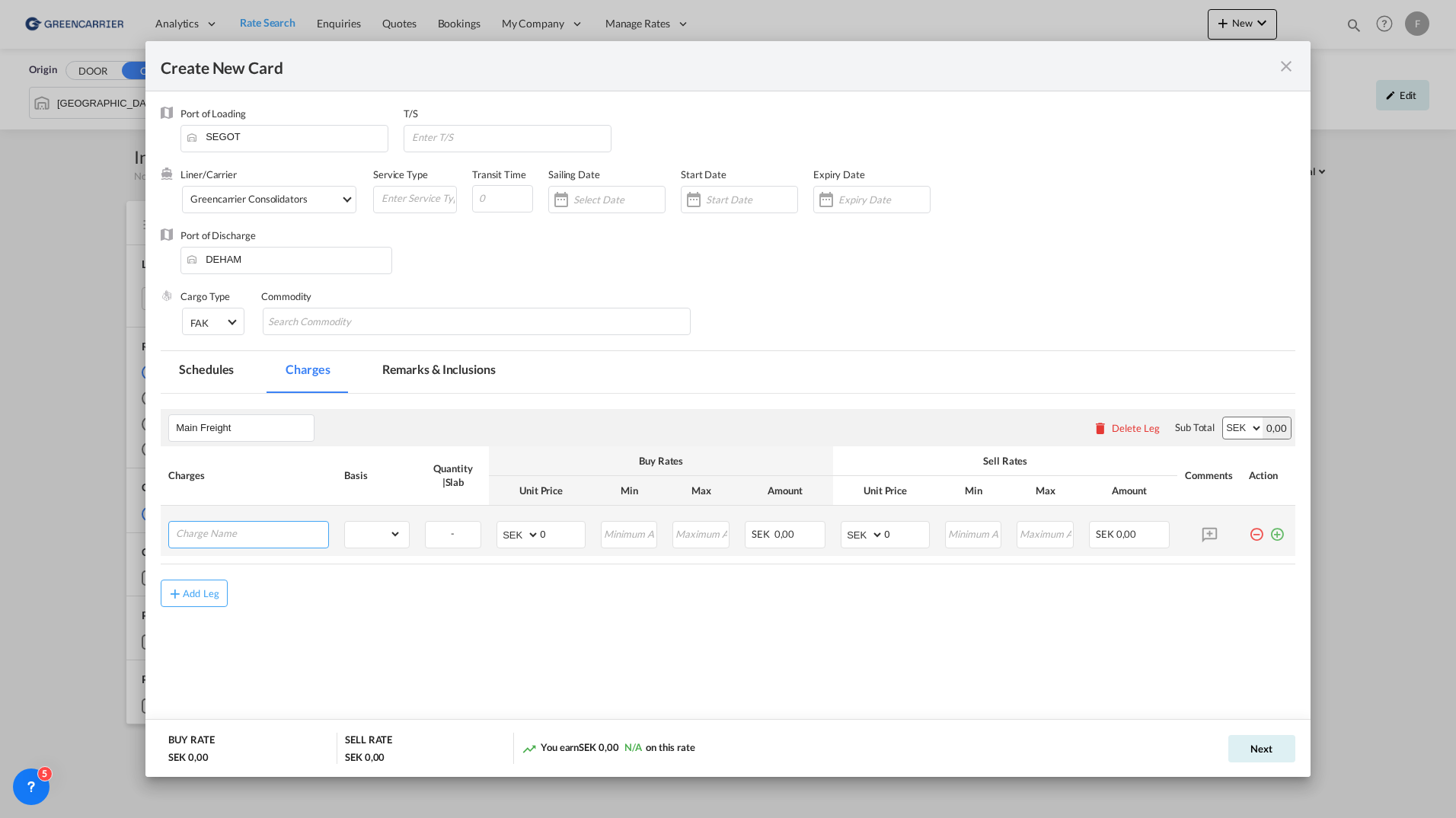
click at [222, 540] on input "Charge Name" at bounding box center [252, 533] width 152 height 22
type input "ipi"
click at [213, 564] on li "ipi" at bounding box center [252, 562] width 153 height 36
click at [393, 533] on select "gross_weight volumetric_weight per_shipment per_bl per_km per_hawb per_kg flat …" at bounding box center [373, 534] width 56 height 24
select select "per_w/m"
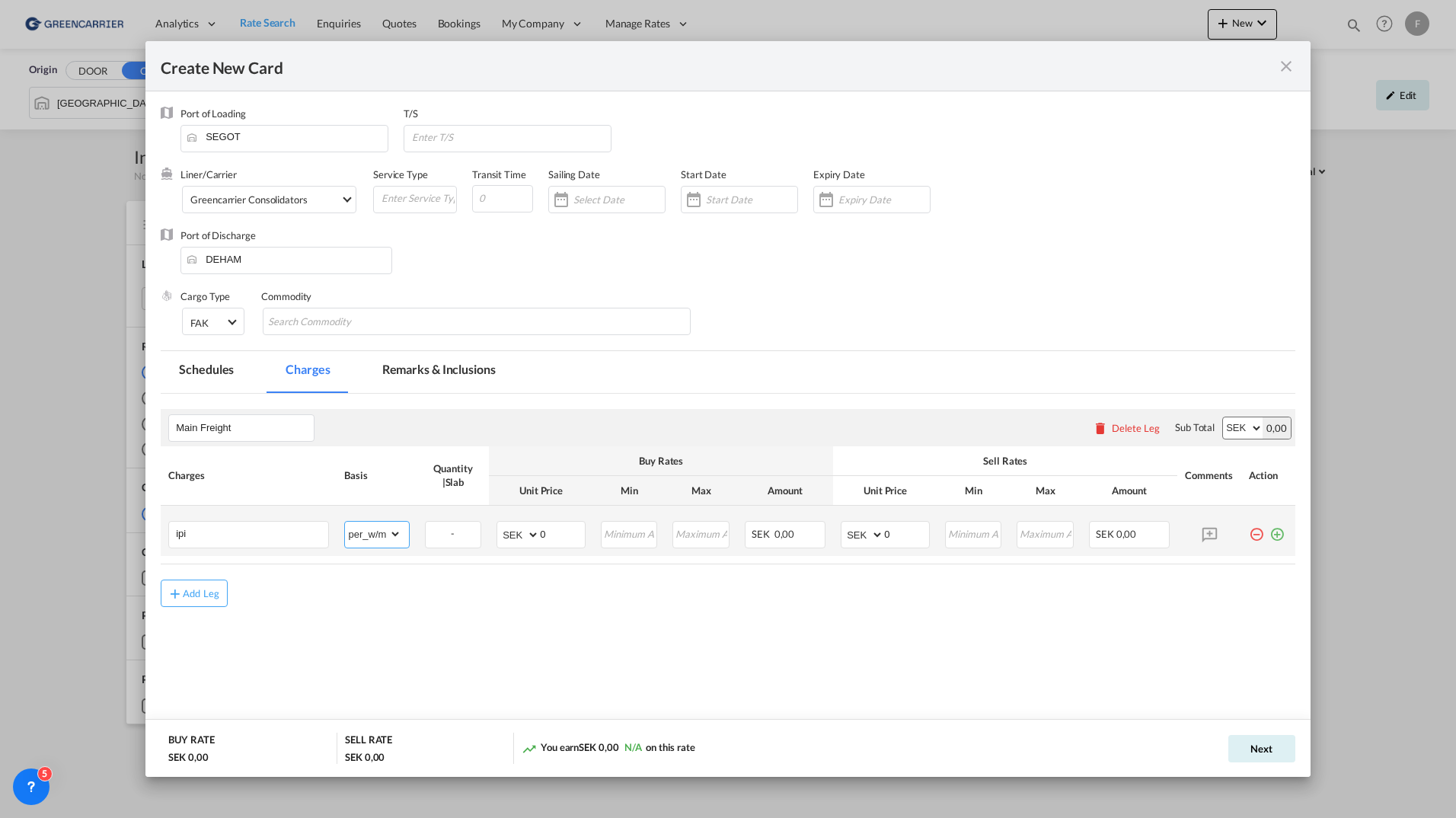
click at [345, 521] on select "gross_weight volumetric_weight per_shipment per_bl per_km per_hawb per_kg flat …" at bounding box center [373, 534] width 56 height 24
click at [1282, 534] on md-icon "icon-plus-circle-outline green-400-fg" at bounding box center [1277, 528] width 15 height 15
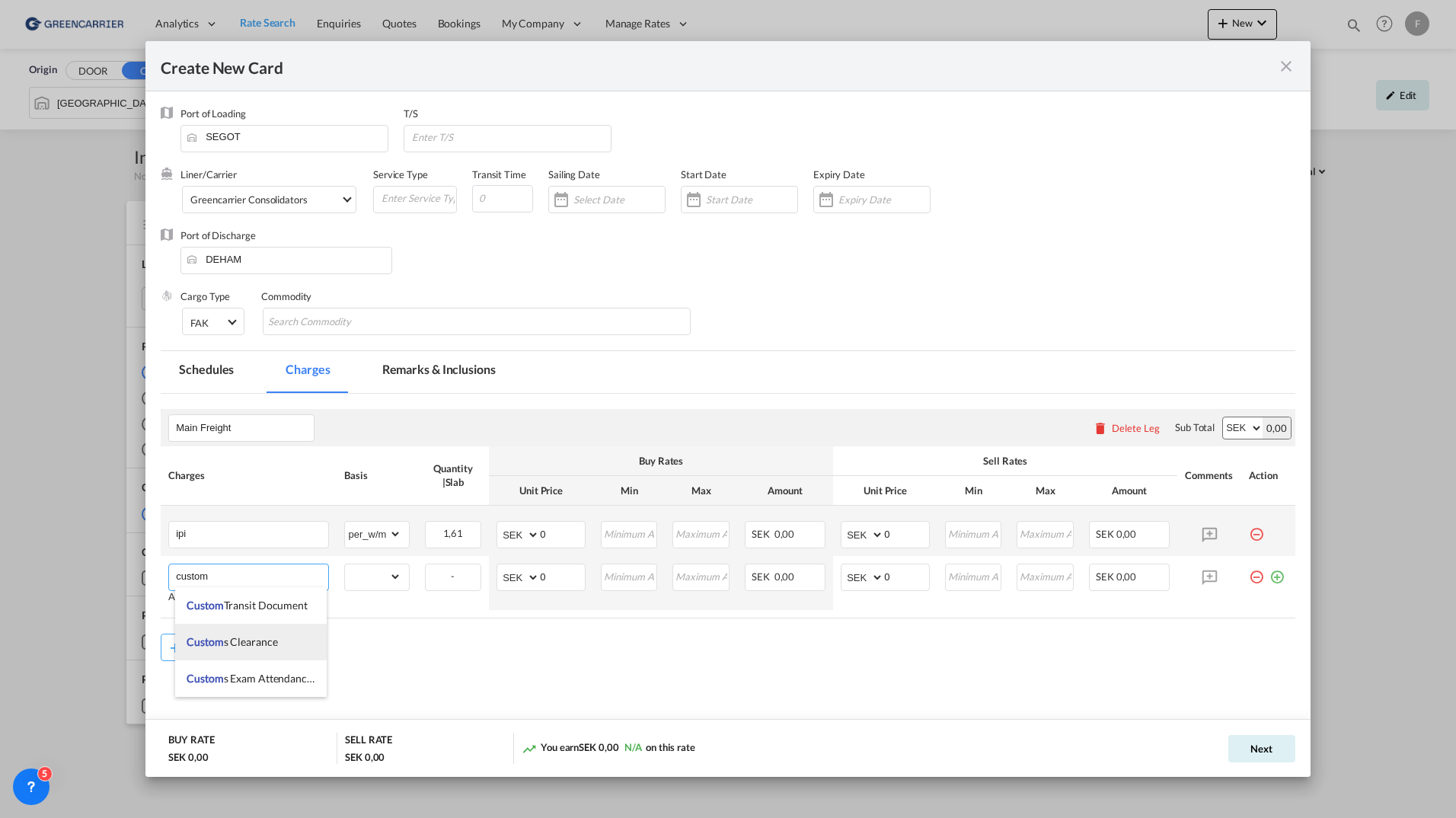
click at [276, 640] on li "Custom s Clearance" at bounding box center [251, 641] width 151 height 36
type input "Customs Clearance"
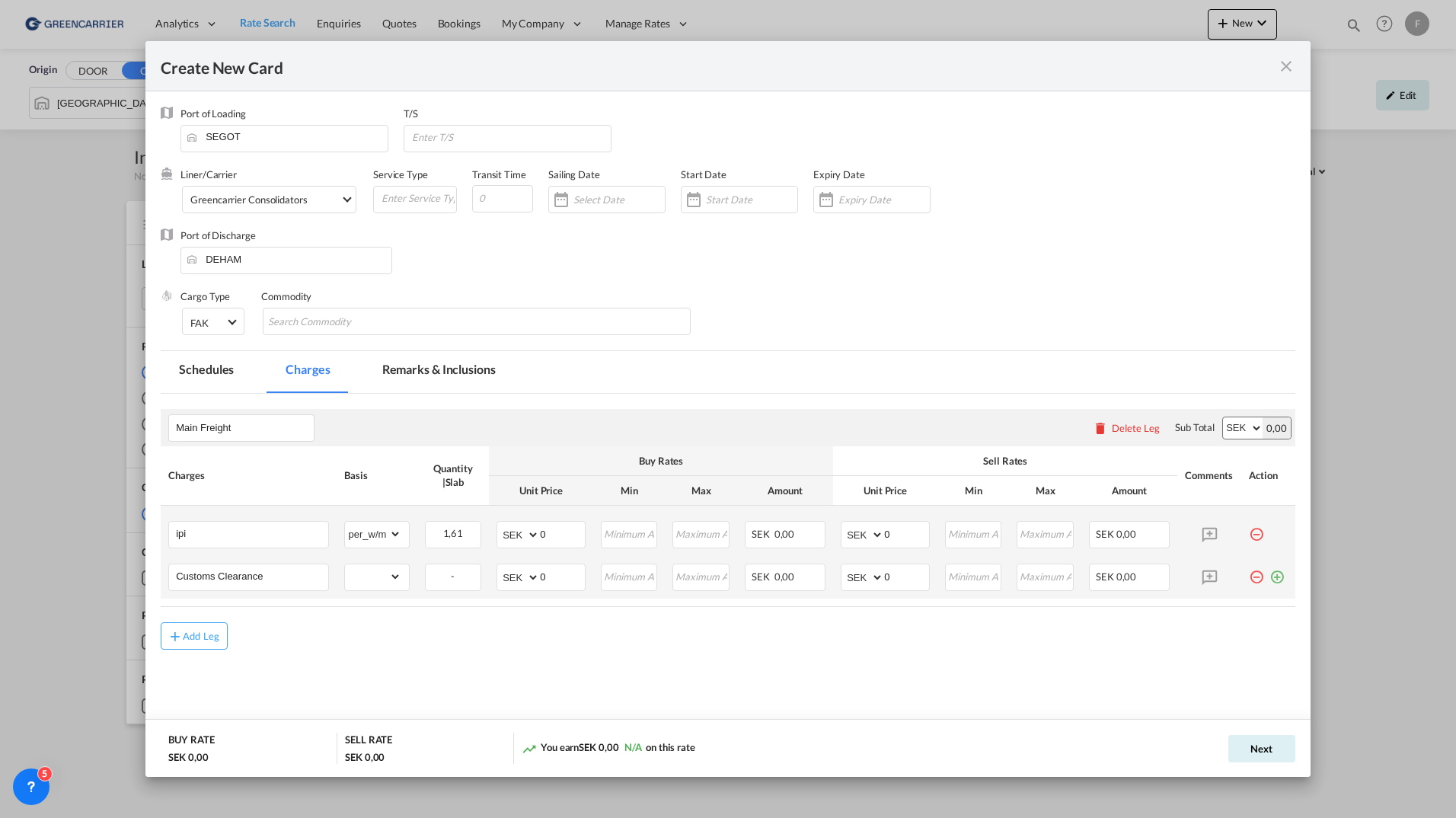
click at [1279, 577] on md-icon "icon-plus-circle-outline green-400-fg" at bounding box center [1277, 571] width 15 height 15
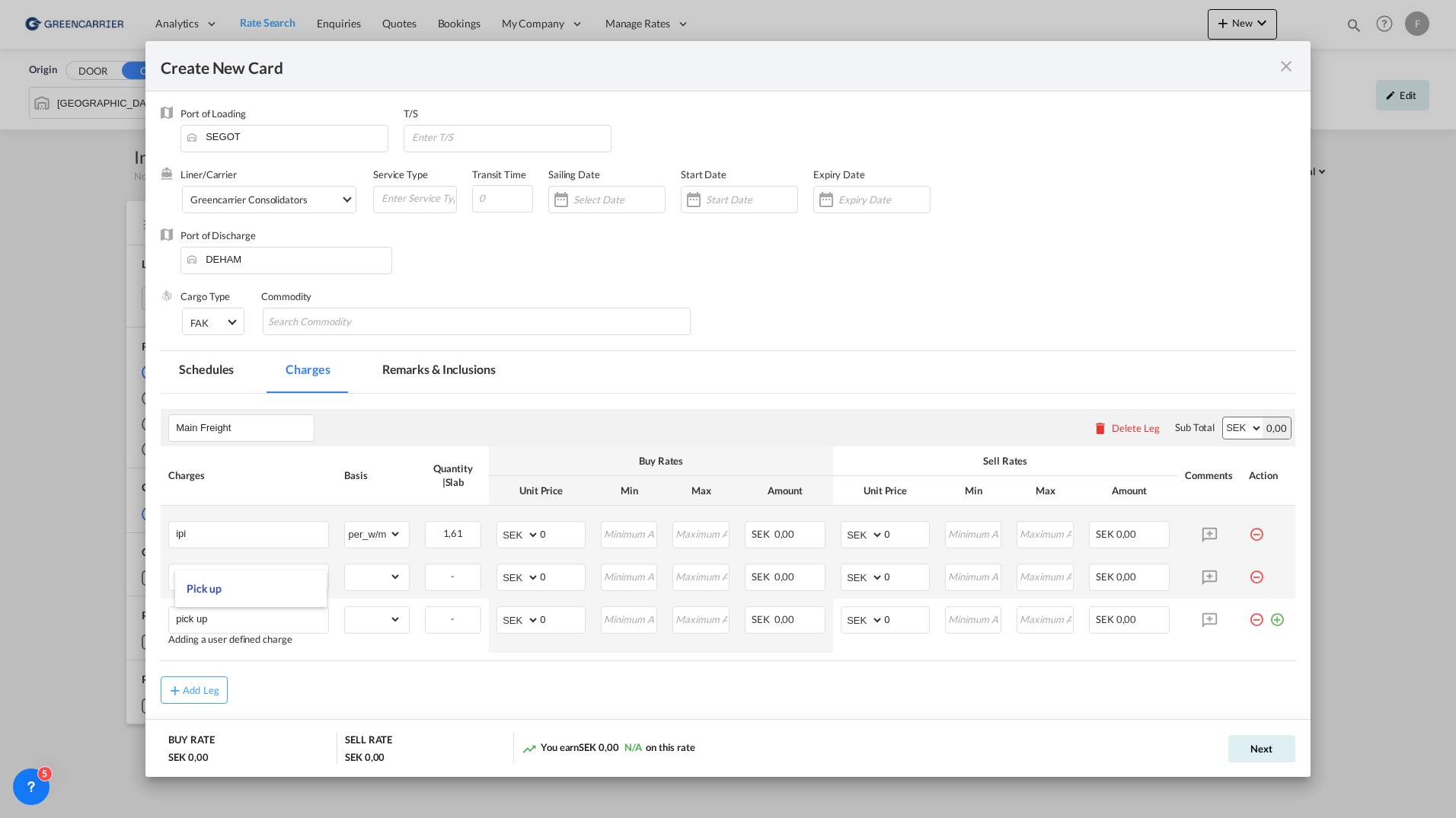
drag, startPoint x: 234, startPoint y: 591, endPoint x: 316, endPoint y: 593, distance: 82.0
click at [235, 590] on li "Pick up" at bounding box center [251, 588] width 151 height 36
type input "Pick up"
click at [1269, 613] on md-icon "icon-plus-circle-outline green-400-fg" at bounding box center [1277, 614] width 15 height 15
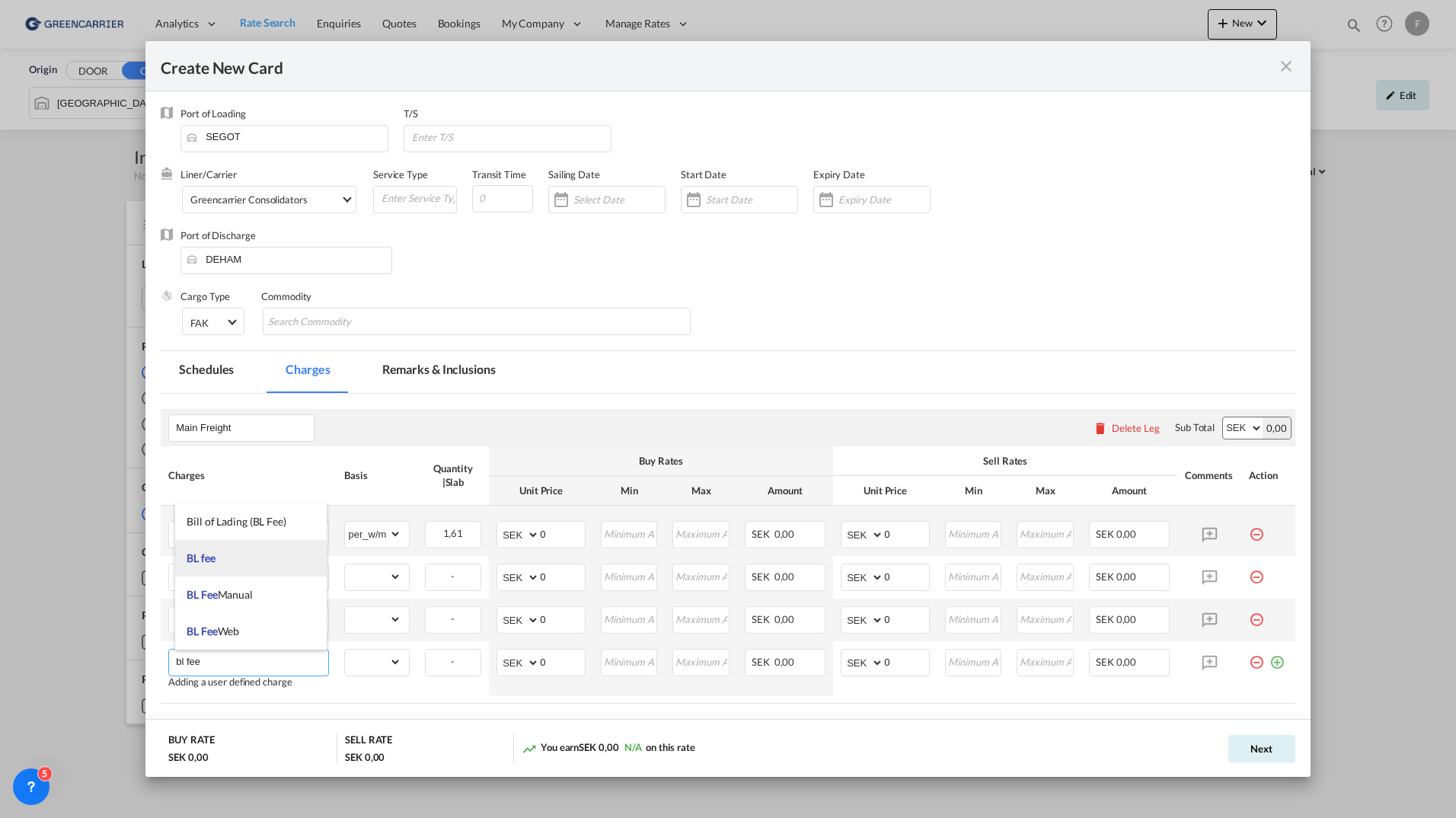
click at [240, 561] on li "BL fee" at bounding box center [251, 558] width 151 height 36
type input "BL fee"
click at [1269, 664] on md-icon "icon-plus-circle-outline green-400-fg" at bounding box center [1277, 656] width 15 height 15
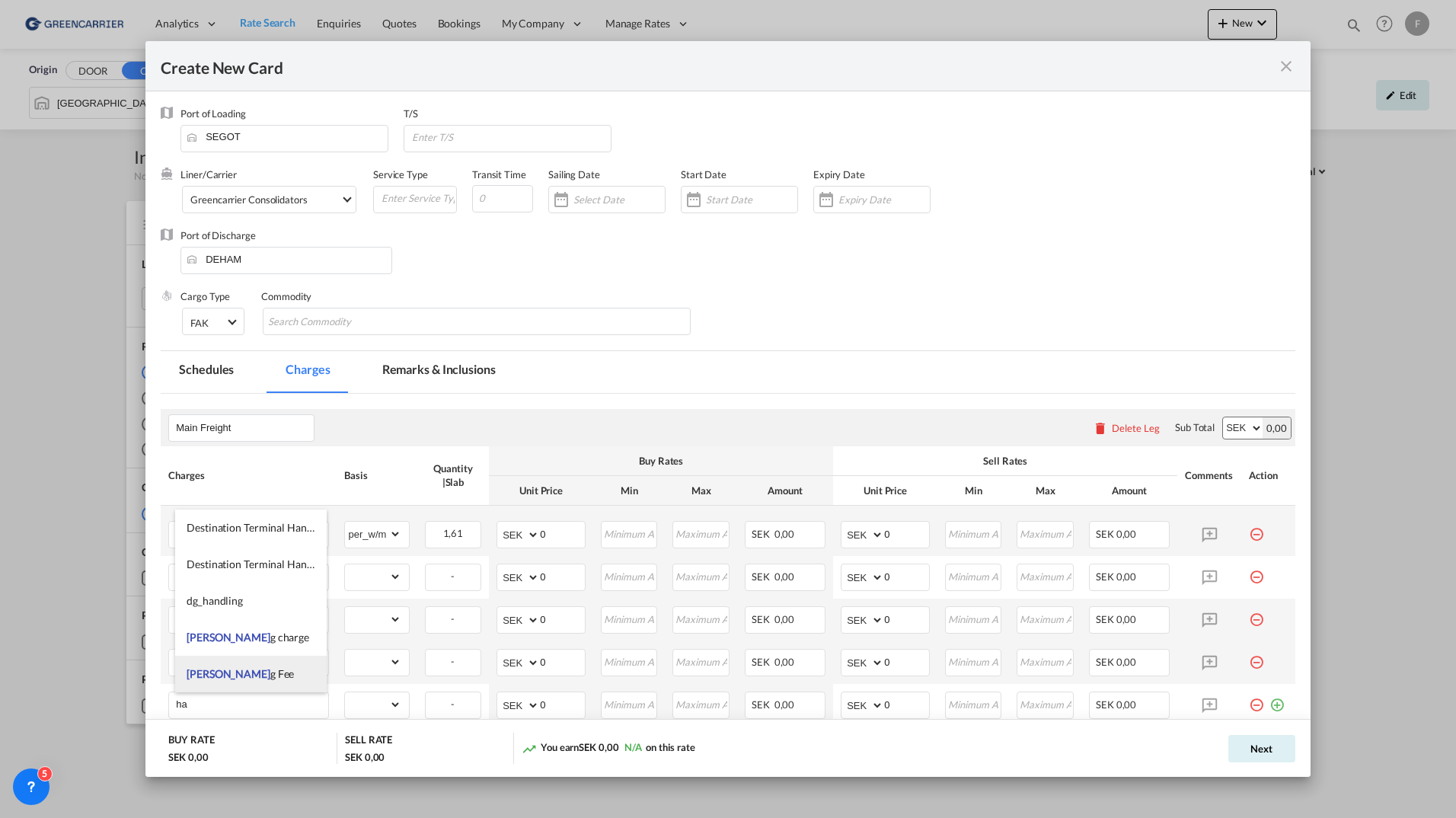
type input "h"
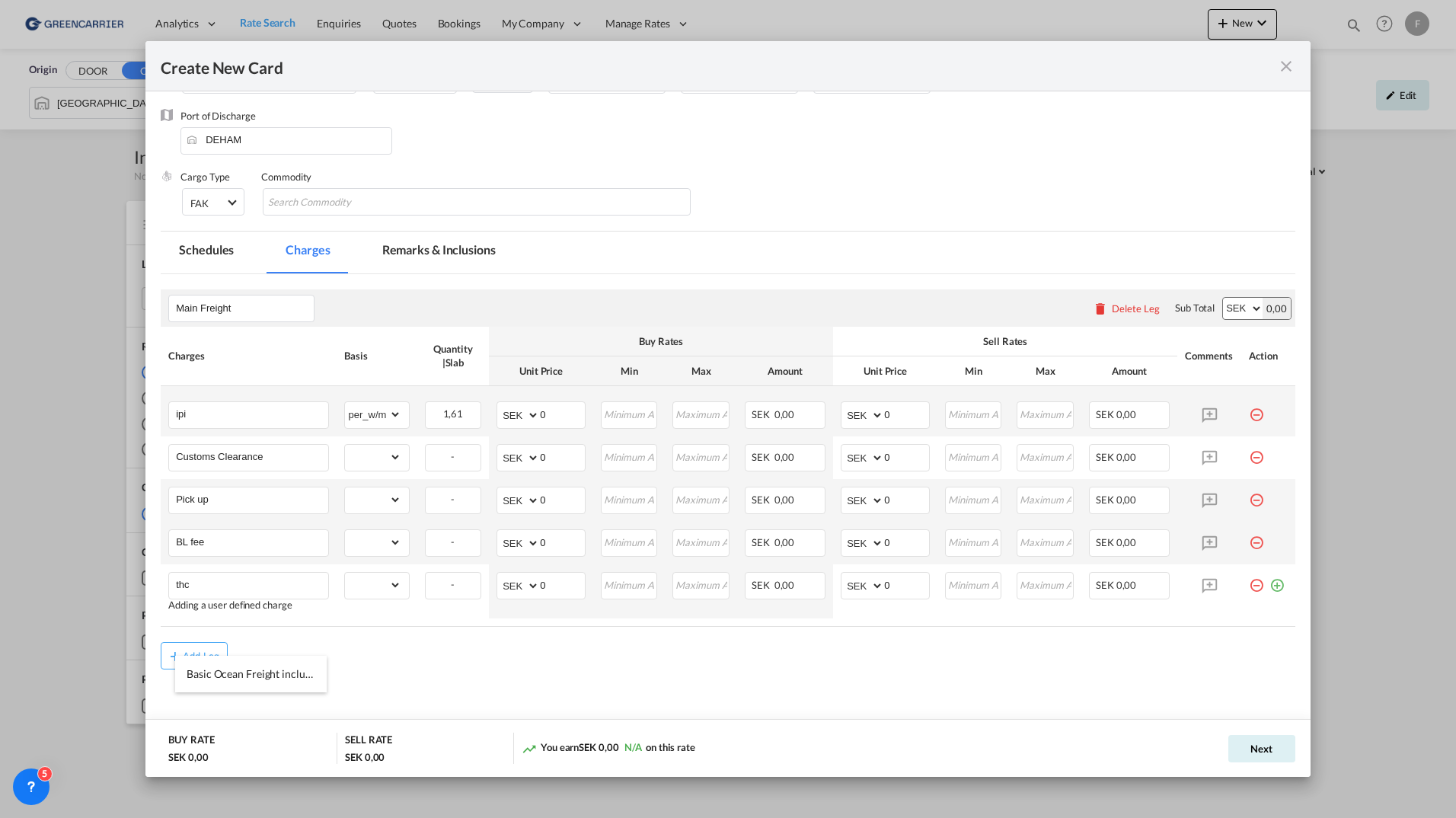
scroll to position [129, 0]
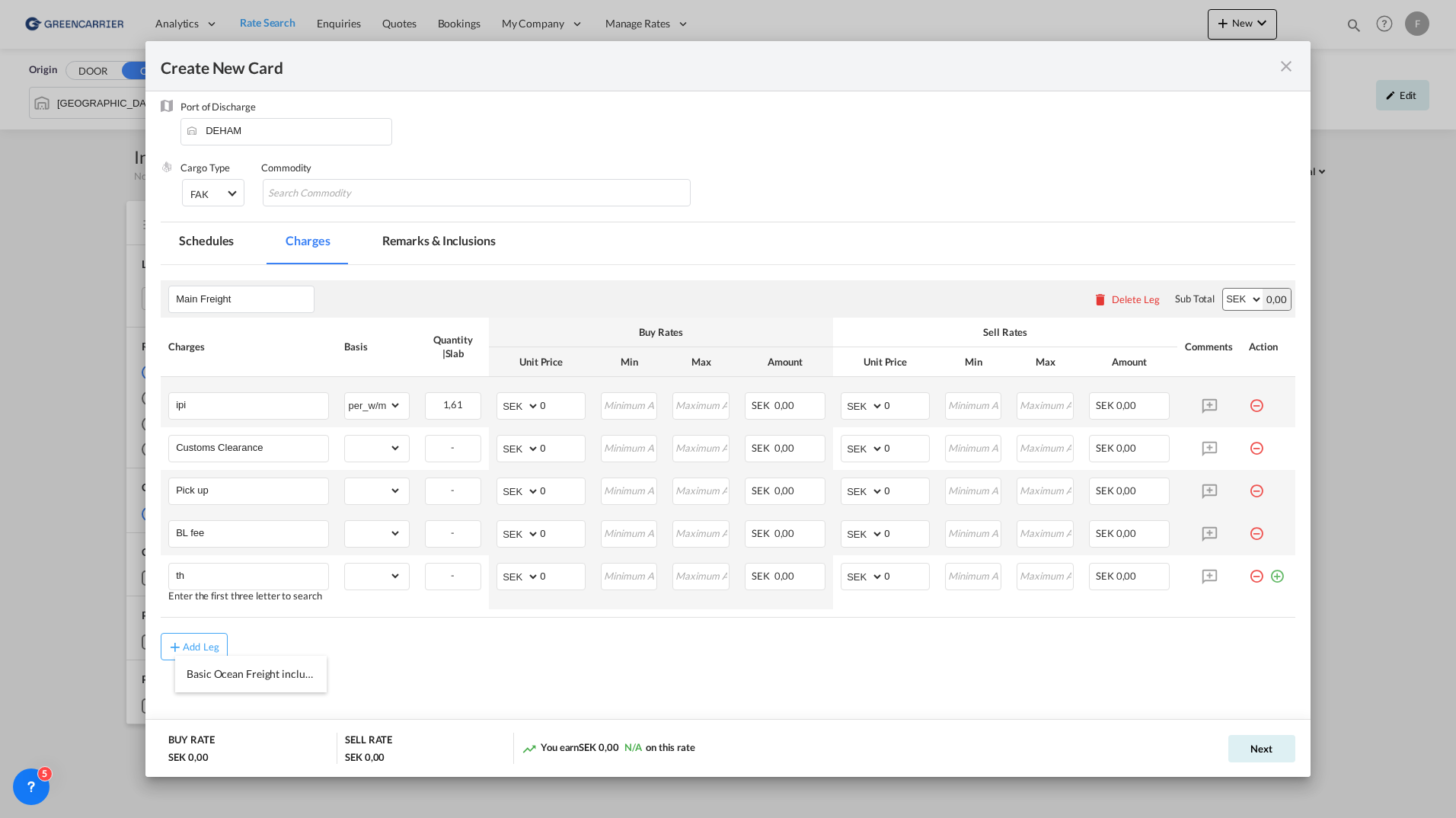
type input "t"
click at [243, 709] on span "Terminal Handling" at bounding box center [229, 714] width 86 height 13
type input "Terminal Handling Charge"
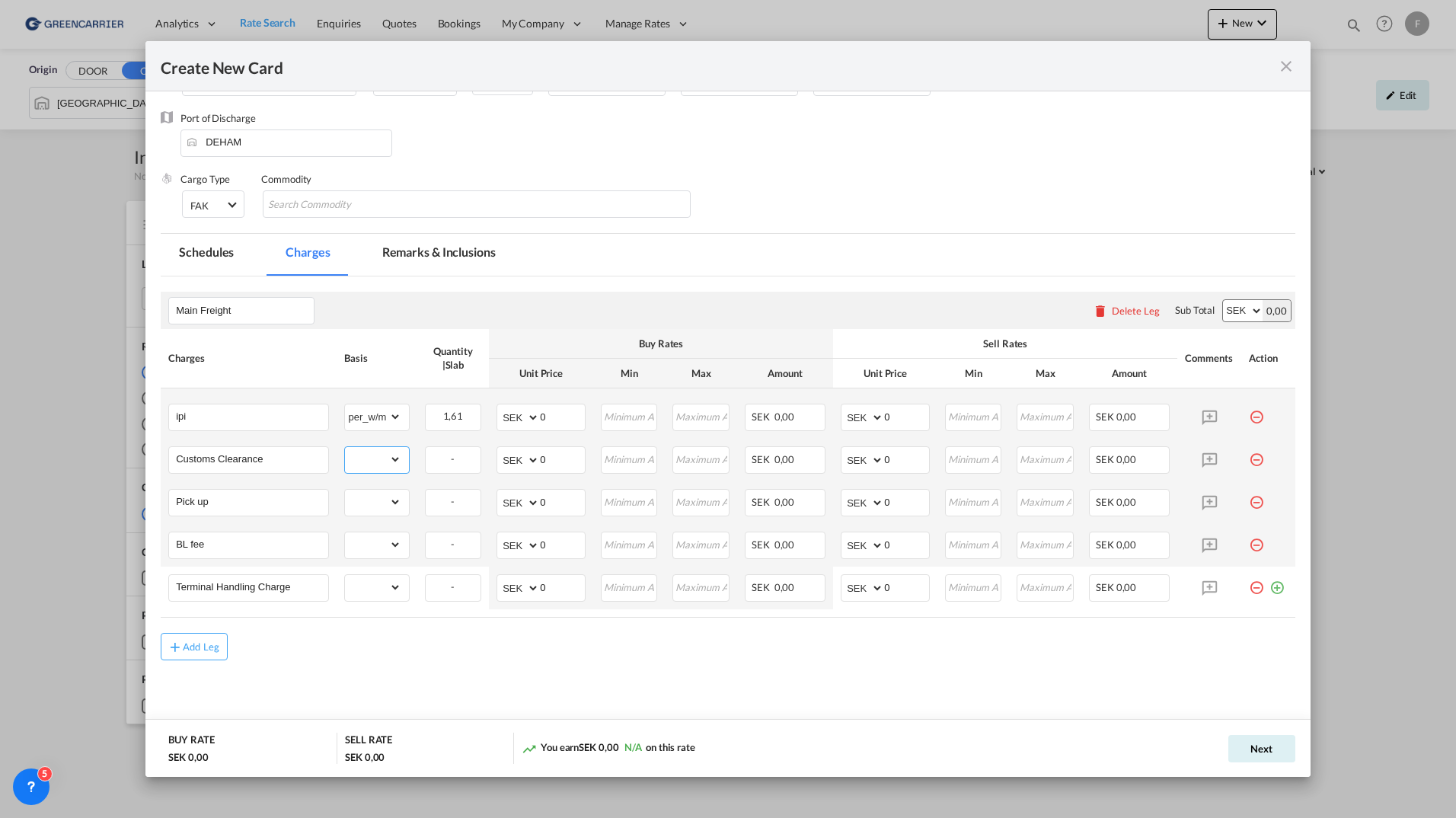
click at [372, 466] on select "gross_weight volumetric_weight per_shipment per_bl per_km per_hawb per_kg flat …" at bounding box center [373, 459] width 56 height 24
select select "per_shipment"
click at [345, 447] on select "gross_weight volumetric_weight per_shipment per_bl per_km per_hawb per_kg flat …" at bounding box center [373, 459] width 56 height 24
click at [381, 496] on select "gross_weight volumetric_weight per_shipment per_bl per_km per_hawb per_kg flat …" at bounding box center [373, 502] width 56 height 24
select select "per_shipment"
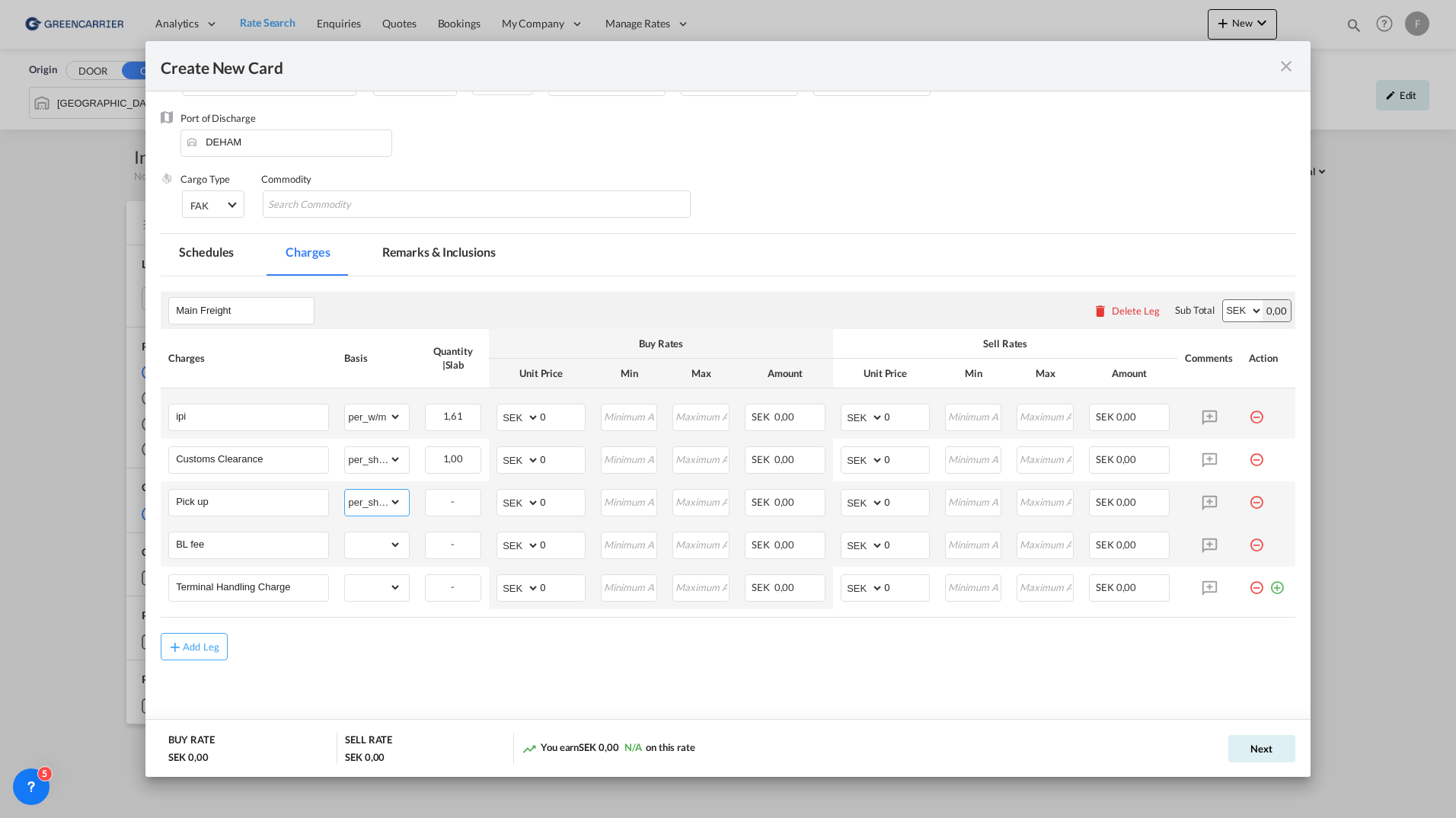
click at [345, 490] on select "gross_weight volumetric_weight per_shipment per_bl per_km per_hawb per_kg flat …" at bounding box center [373, 502] width 56 height 24
click at [390, 545] on select "gross_weight volumetric_weight per_shipment per_bl per_km per_hawb per_kg flat …" at bounding box center [373, 545] width 56 height 24
select select "per_shipment"
click at [345, 533] on select "gross_weight volumetric_weight per_shipment per_bl per_km per_hawb per_kg flat …" at bounding box center [373, 545] width 56 height 24
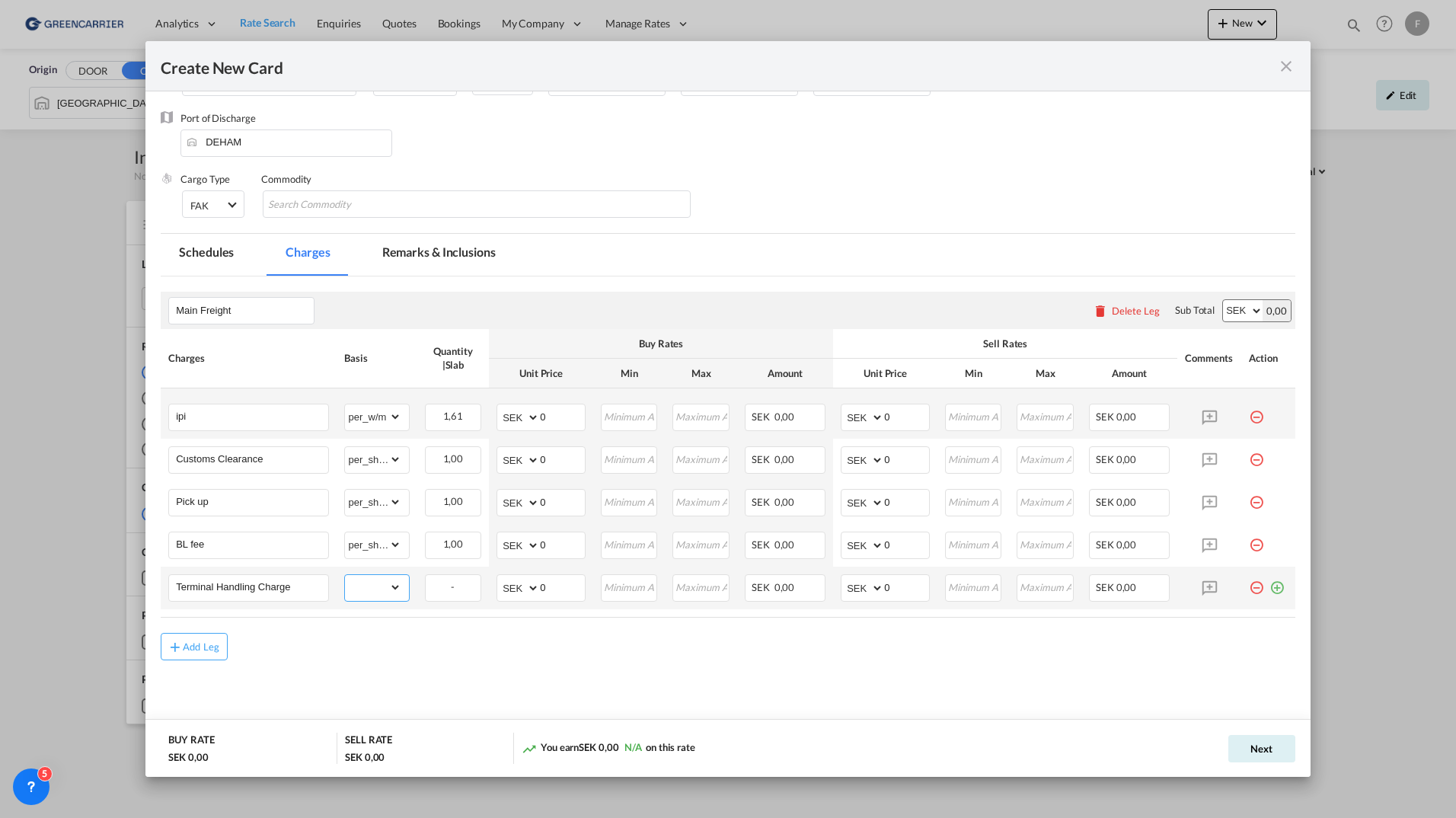
click at [385, 589] on select "gross_weight volumetric_weight per_shipment per_bl per_km per_hawb per_kg flat …" at bounding box center [373, 587] width 56 height 24
select select "volumetric_weight"
click at [345, 575] on select "gross_weight volumetric_weight per_shipment per_bl per_km per_hawb per_kg flat …" at bounding box center [373, 587] width 56 height 24
click at [847, 416] on select "AED AFN ALL AMD ANG AOA ARS AUD AWG AZN BAM BBD BDT BGN BHD BIF BMD BND [PERSON…" at bounding box center [863, 417] width 39 height 21
select select "string:USD"
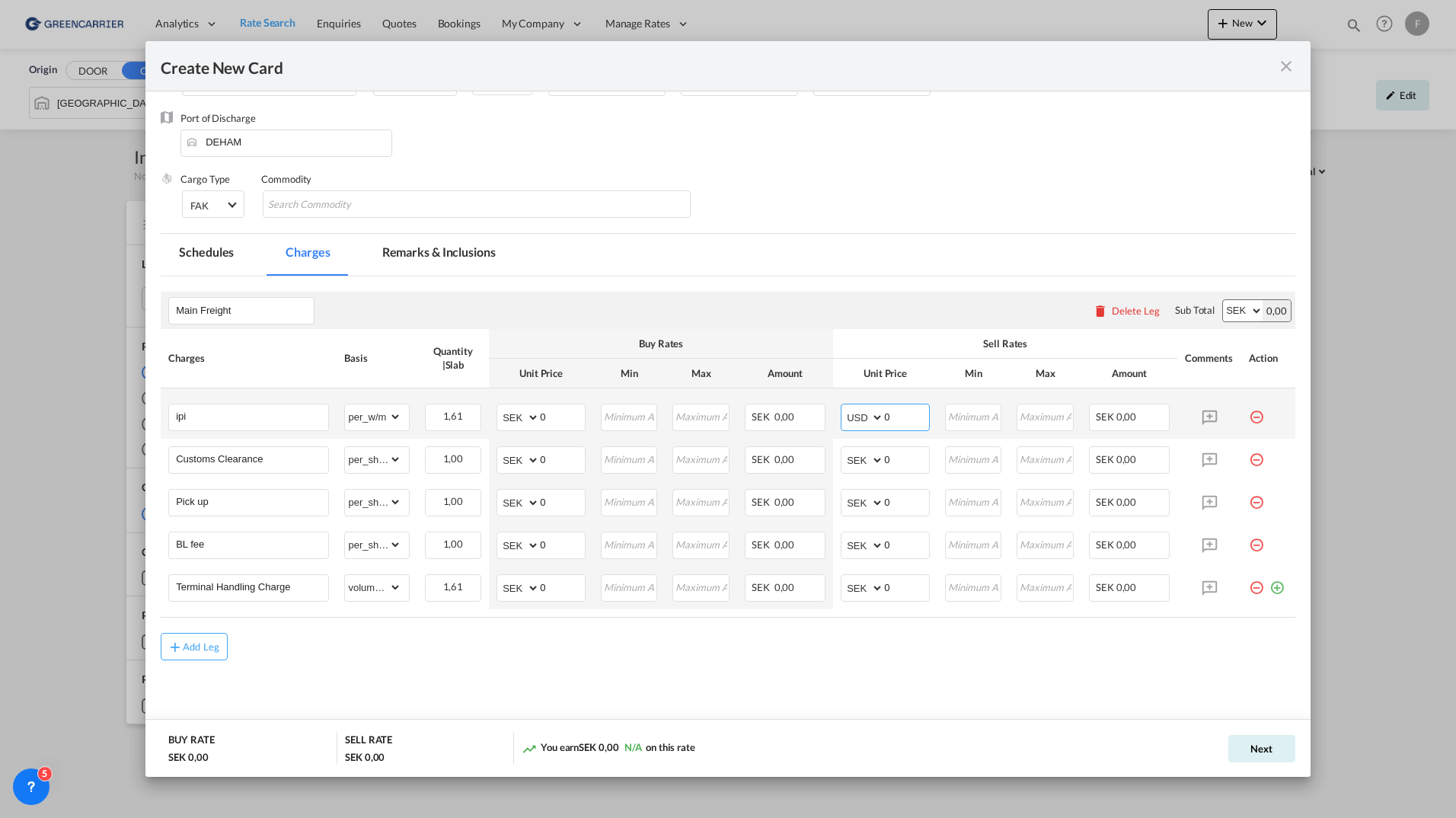
click at [843, 407] on select "AED AFN ALL AMD ANG AOA ARS AUD AWG AZN BAM BBD BDT BGN BHD BIF BMD BND [PERSON…" at bounding box center [863, 417] width 39 height 21
drag, startPoint x: 893, startPoint y: 423, endPoint x: 757, endPoint y: 411, distance: 136.5
click at [757, 411] on tr "ipi Please Enter Already Exists gross_weight volumetric_weight per_shipment per…" at bounding box center [728, 413] width 1134 height 50
type input "66"
type input "99"
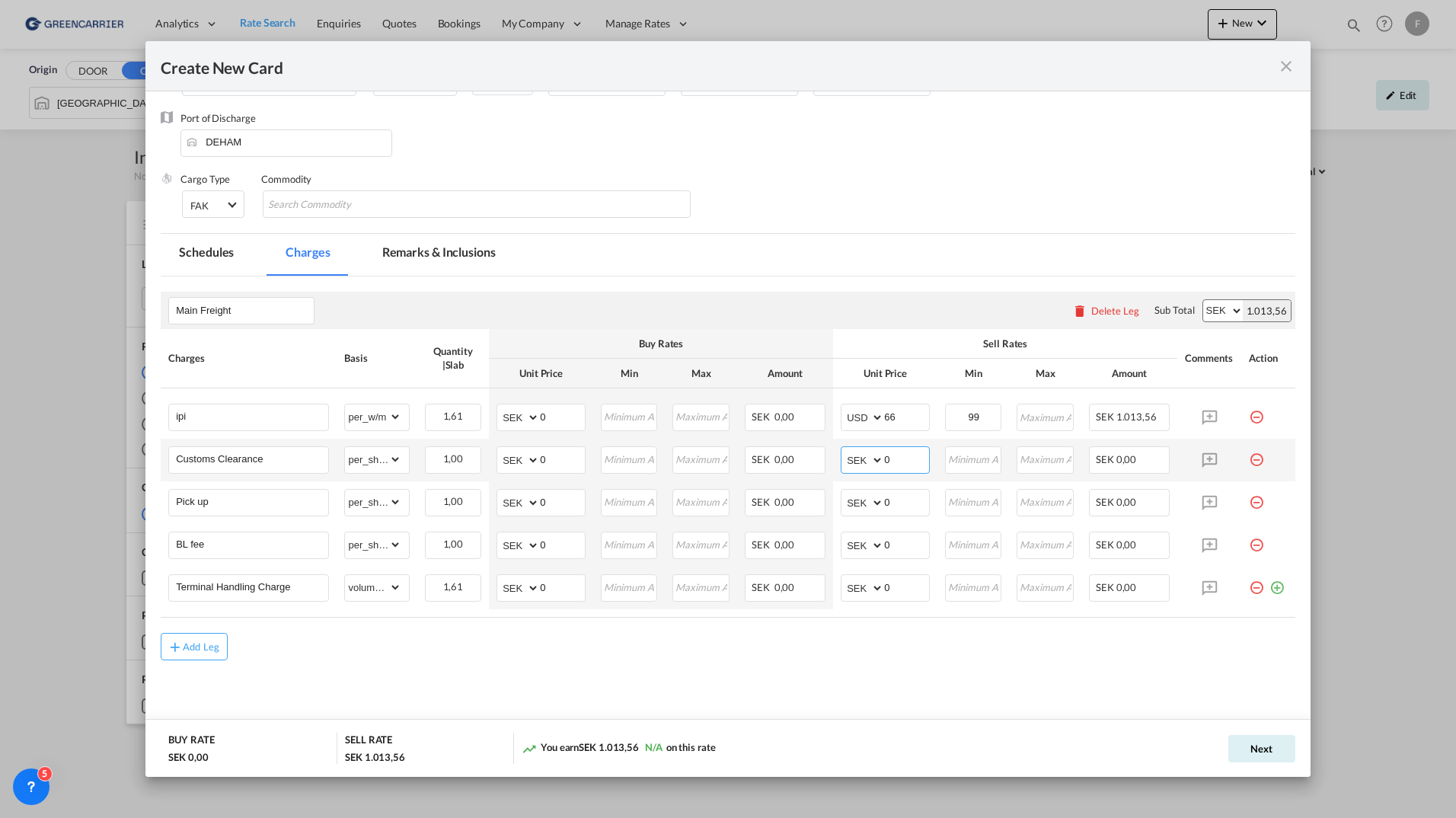
click at [856, 458] on select "AED AFN ALL AMD ANG AOA ARS AUD AWG AZN BAM BBD BDT BGN BHD BIF BMD BND [PERSON…" at bounding box center [863, 460] width 39 height 21
select select "string:USD"
click at [843, 450] on select "AED AFN ALL AMD ANG AOA ARS AUD AWG AZN BAM BBD BDT BGN BHD BIF BMD BND [PERSON…" at bounding box center [863, 460] width 39 height 21
drag, startPoint x: 879, startPoint y: 462, endPoint x: 713, endPoint y: 437, distance: 167.9
click at [713, 437] on tbody "ipi Please Enter Already Exists gross_weight volumetric_weight per_shipment per…" at bounding box center [728, 498] width 1134 height 221
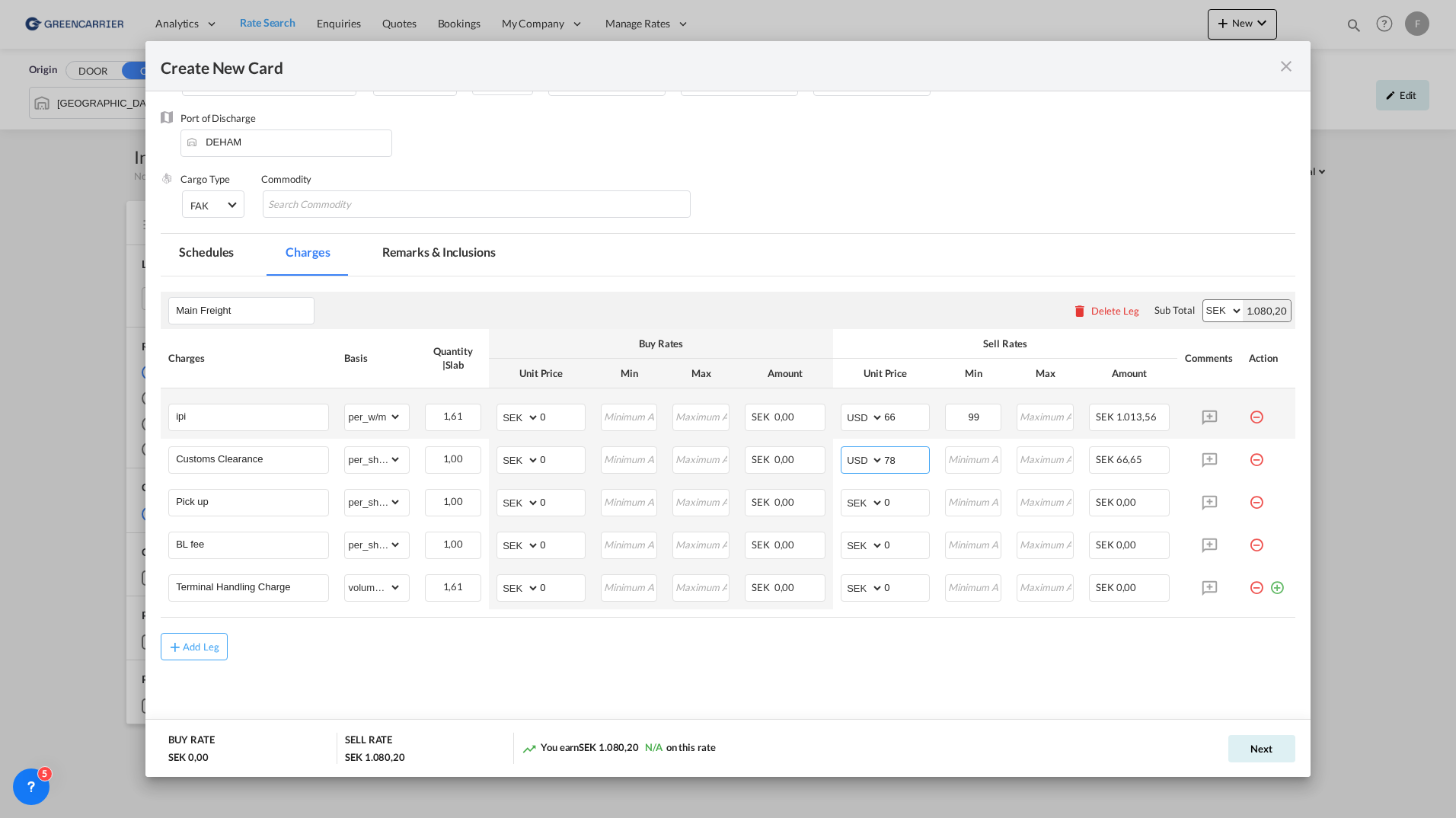
type input "78"
click at [847, 503] on select "AED AFN ALL AMD ANG AOA ARS AUD AWG AZN BAM BBD BDT BGN BHD BIF BMD BND [PERSON…" at bounding box center [863, 502] width 39 height 21
select select "string:USD"
click at [843, 492] on select "AED AFN ALL AMD ANG AOA ARS AUD AWG AZN BAM BBD BDT BGN BHD BIF BMD BND [PERSON…" at bounding box center [863, 502] width 39 height 21
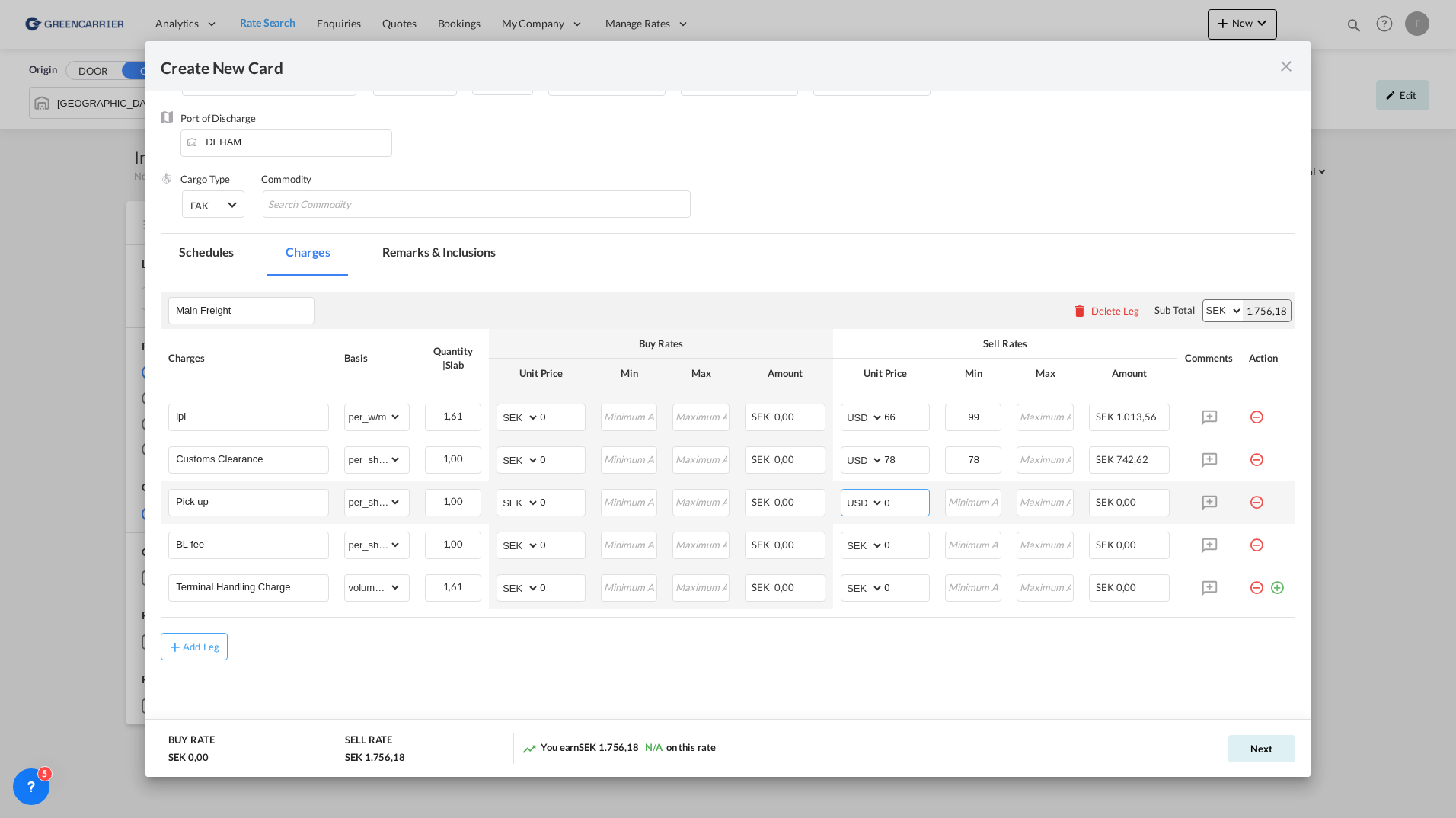
drag, startPoint x: 887, startPoint y: 492, endPoint x: 748, endPoint y: 488, distance: 139.1
click at [760, 489] on tr "Pick up Please Enter Already Exists gross_weight volumetric_weight per_shipment…" at bounding box center [728, 503] width 1134 height 43
type input "135"
click at [851, 550] on select "AED AFN ALL AMD ANG AOA ARS AUD AWG AZN BAM BBD BDT BGN BHD BIF BMD BND [PERSON…" at bounding box center [863, 545] width 39 height 21
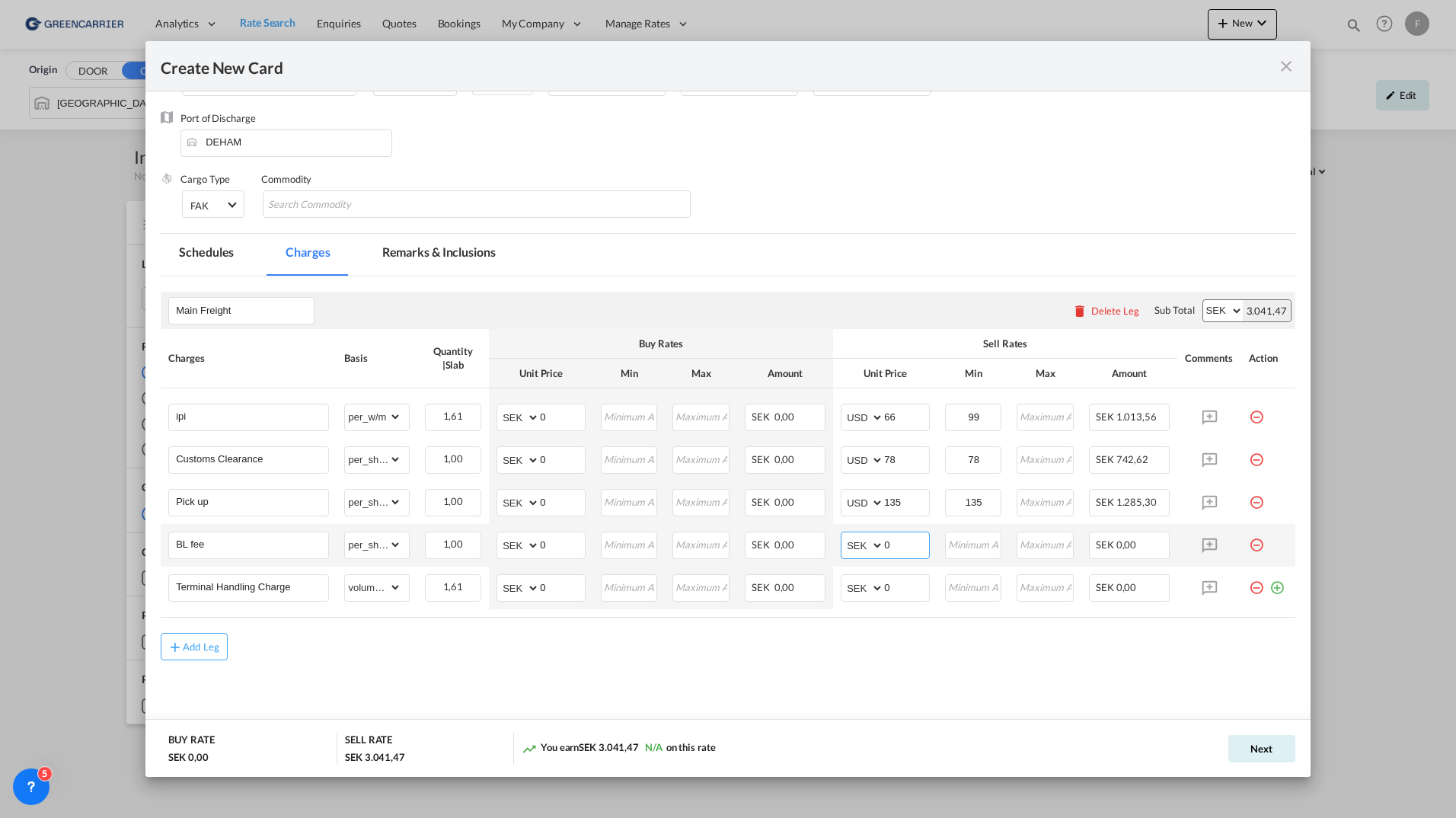
select select "string:USD"
click at [843, 534] on select "AED AFN ALL AMD ANG AOA ARS AUD AWG AZN BAM BBD BDT BGN BHD BIF BMD BND [PERSON…" at bounding box center [863, 545] width 39 height 21
drag, startPoint x: 885, startPoint y: 542, endPoint x: 604, endPoint y: 452, distance: 295.1
click at [611, 454] on tbody "ipi Please Enter Already Exists gross_weight volumetric_weight per_shipment per…" at bounding box center [728, 498] width 1134 height 221
type input "62"
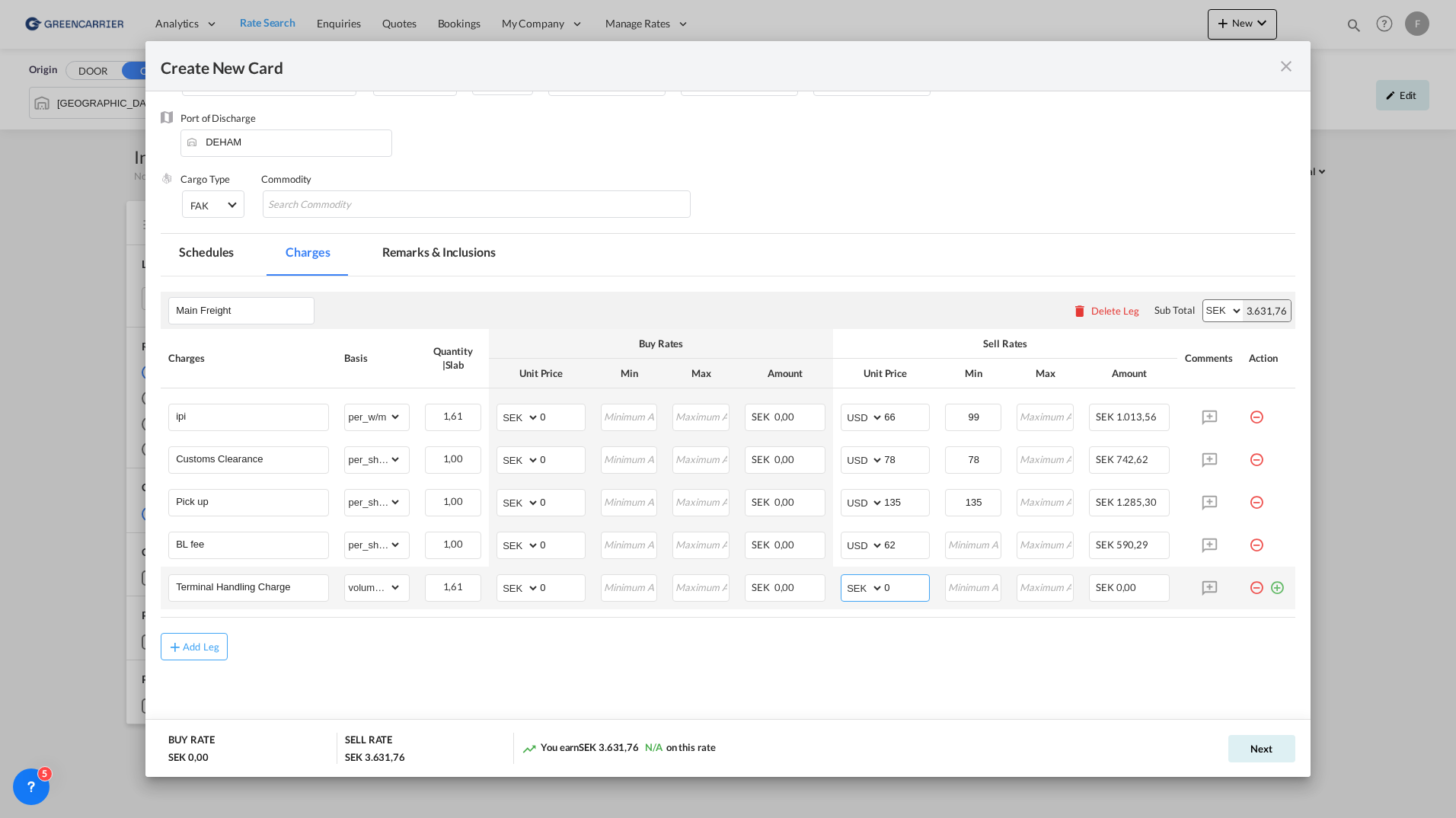
click at [844, 589] on select "AED AFN ALL AMD ANG AOA ARS AUD AWG AZN BAM BBD BDT BGN BHD BIF BMD BND [PERSON…" at bounding box center [863, 588] width 39 height 21
select select "string:USD"
click at [843, 577] on select "AED AFN ALL AMD ANG AOA ARS AUD AWG AZN BAM BBD BDT BGN BHD BIF BMD BND [PERSON…" at bounding box center [863, 588] width 39 height 21
click at [892, 583] on input "0" at bounding box center [907, 586] width 45 height 22
type input "62"
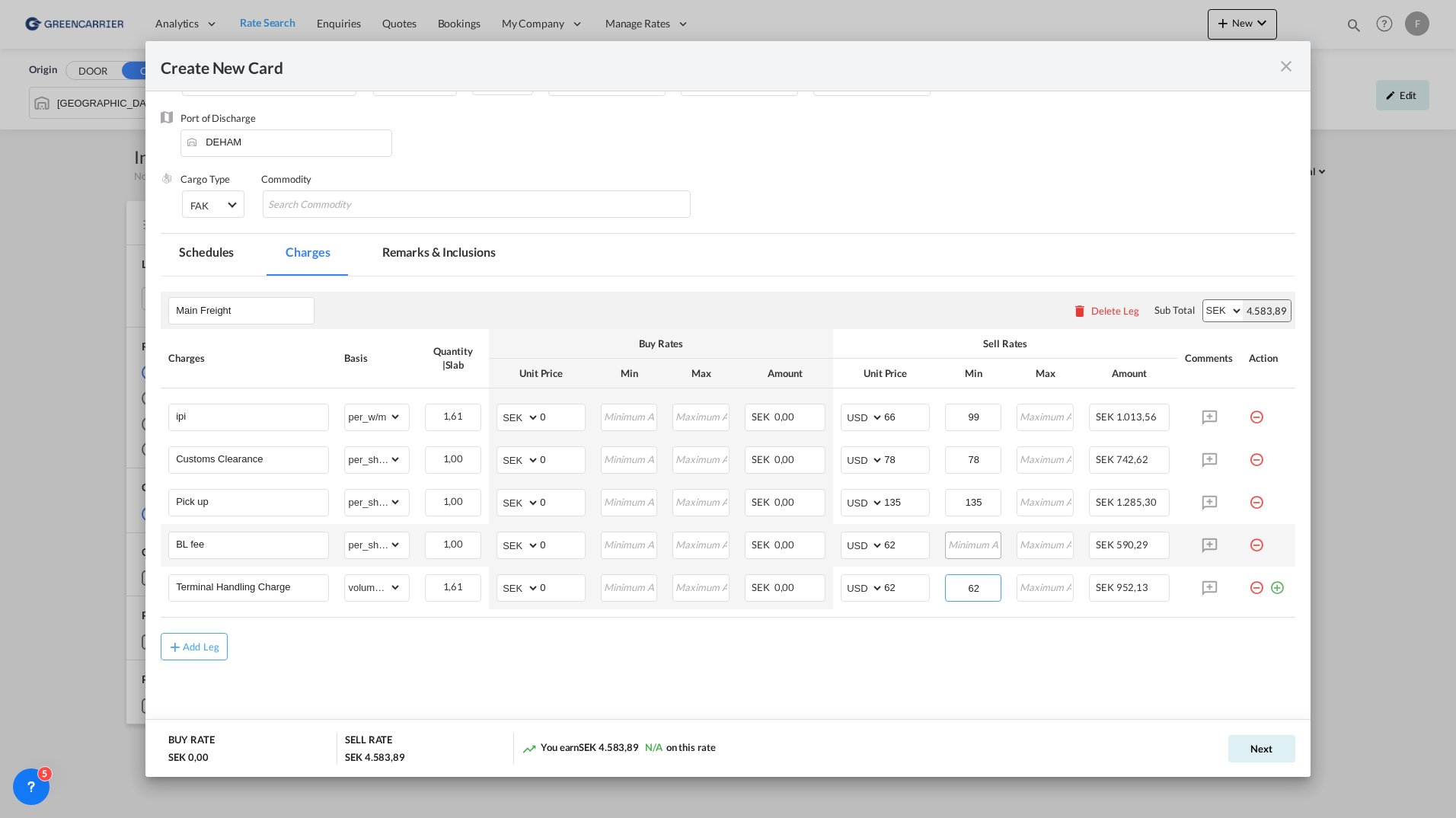
type input "62"
click at [964, 535] on input "Create New CardPort ..." at bounding box center [974, 544] width 55 height 22
type input "62"
click at [1066, 637] on div "Add Leg" at bounding box center [728, 645] width 1134 height 27
drag, startPoint x: 1255, startPoint y: 742, endPoint x: 1175, endPoint y: 731, distance: 80.8
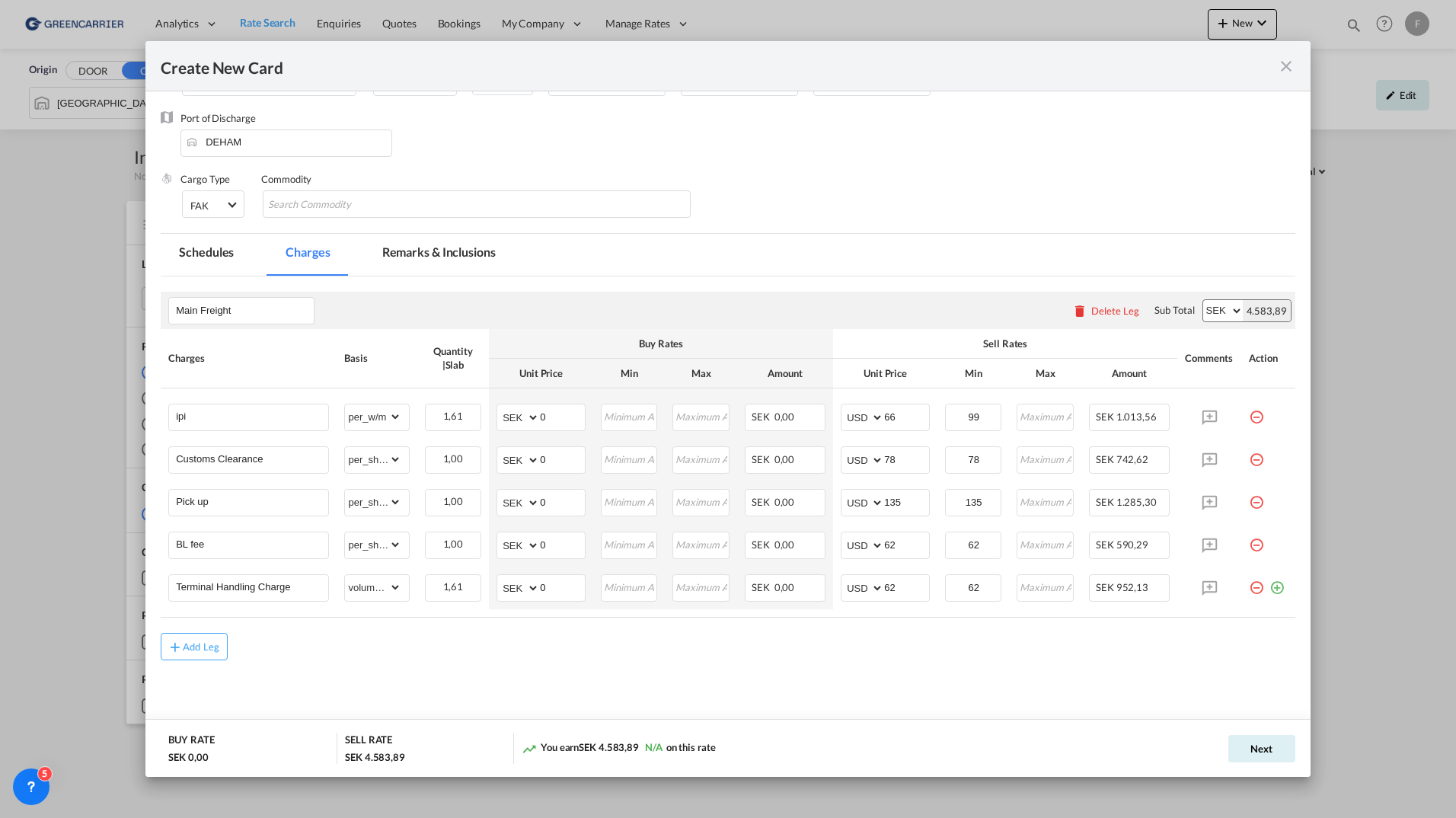
click at [1255, 742] on button "Next" at bounding box center [1261, 748] width 67 height 27
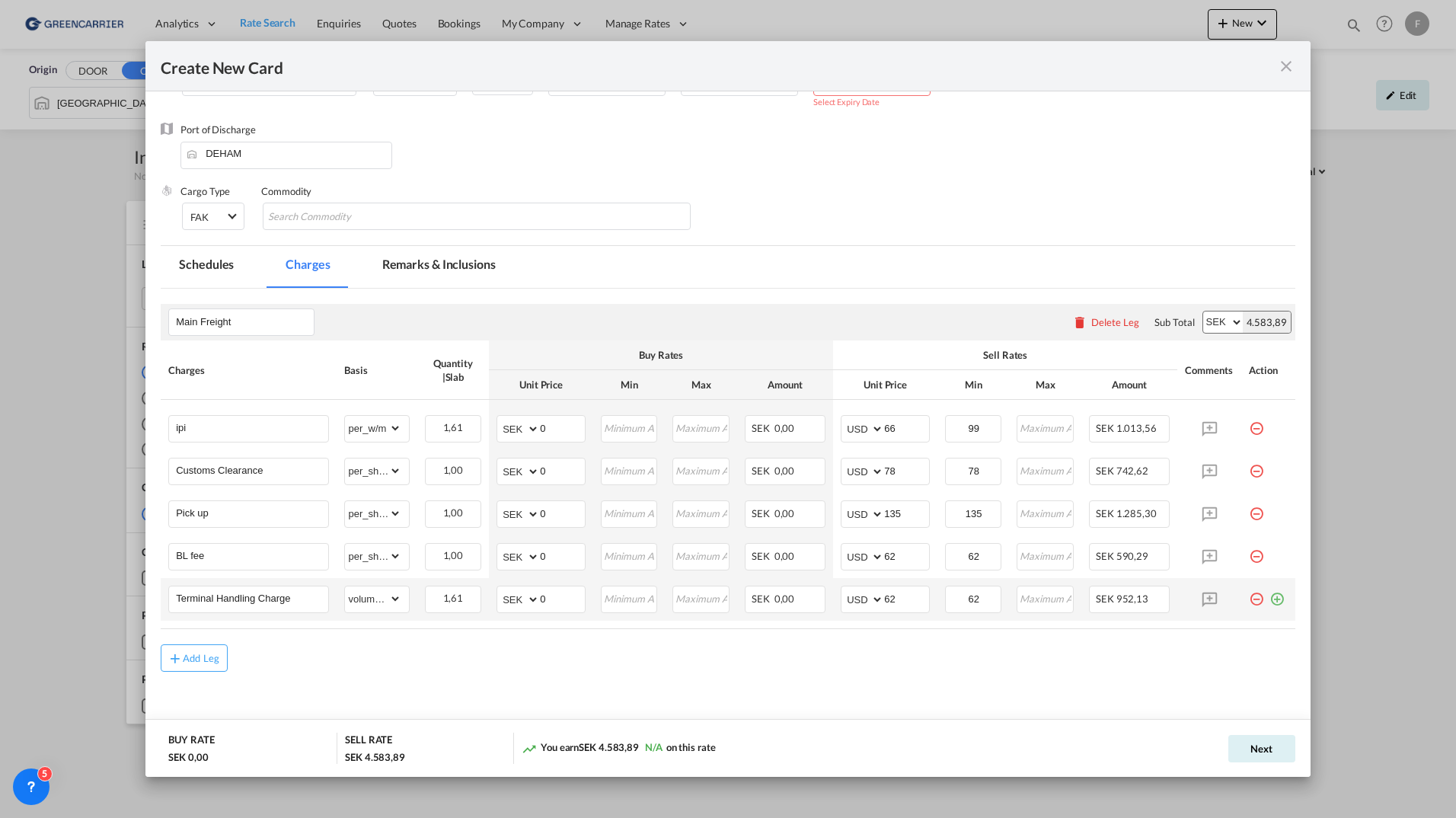
scroll to position [0, 0]
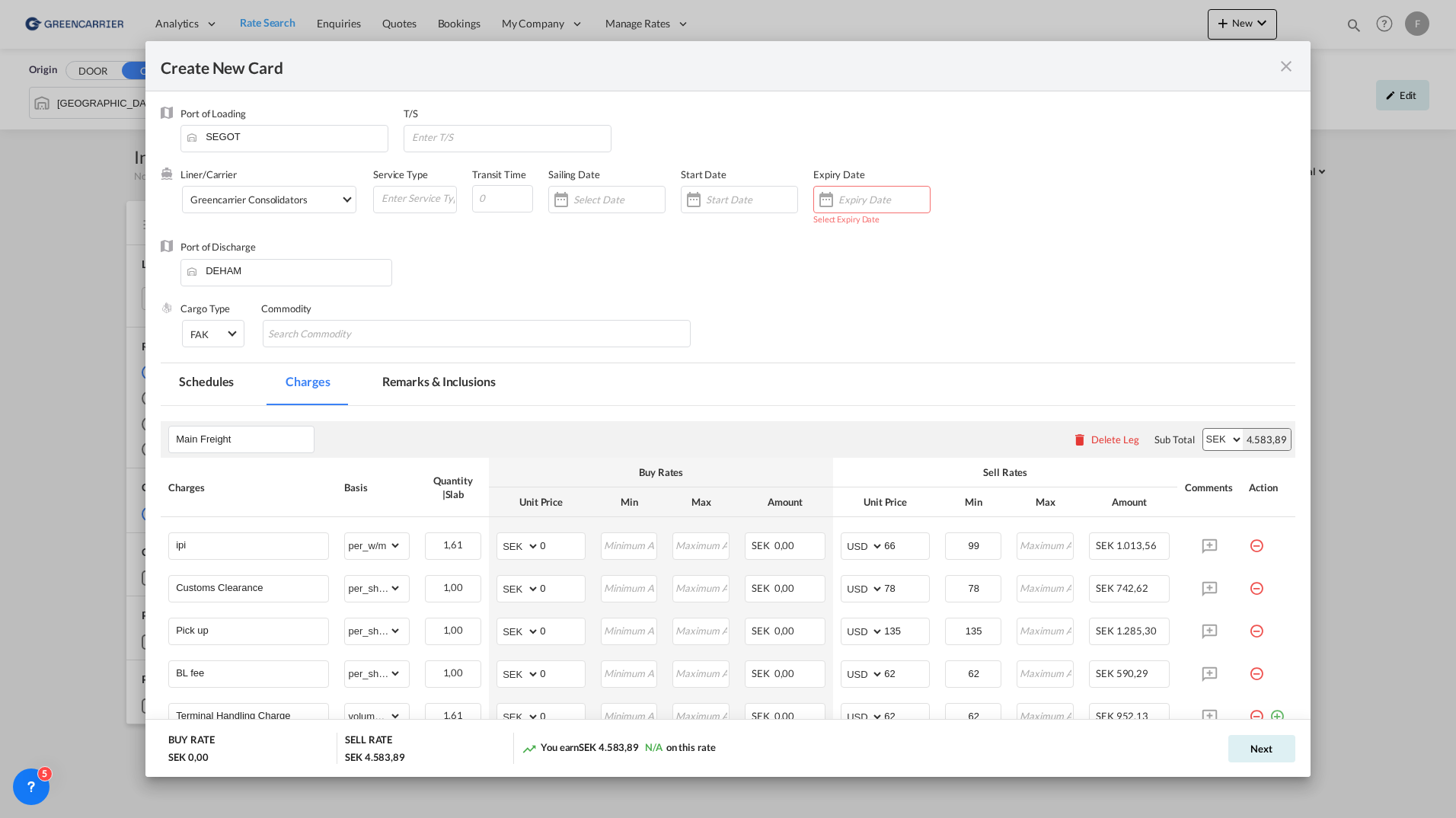
click at [409, 377] on md-tab-item "Remarks & Inclusions" at bounding box center [438, 383] width 150 height 42
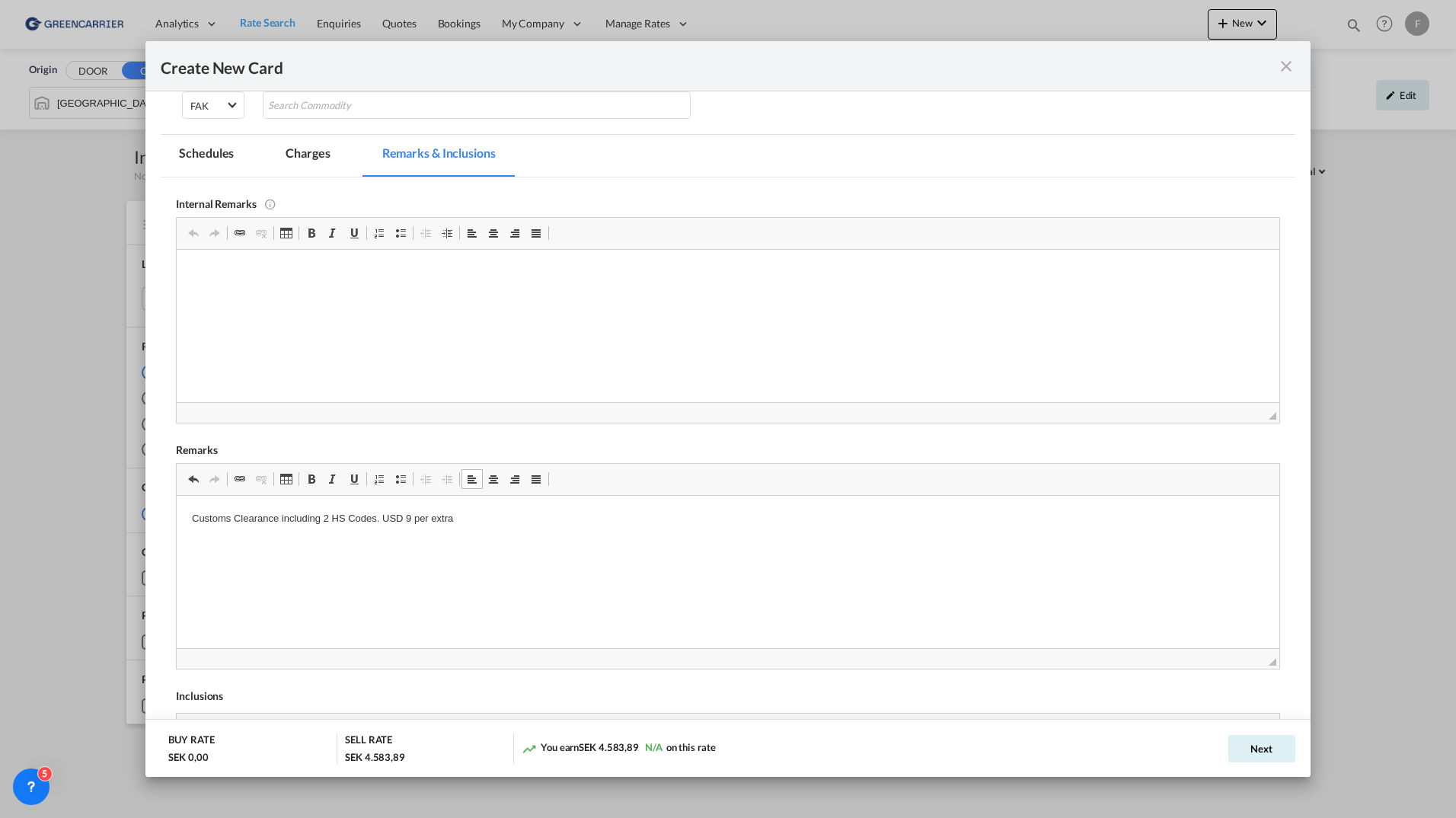
scroll to position [446, 0]
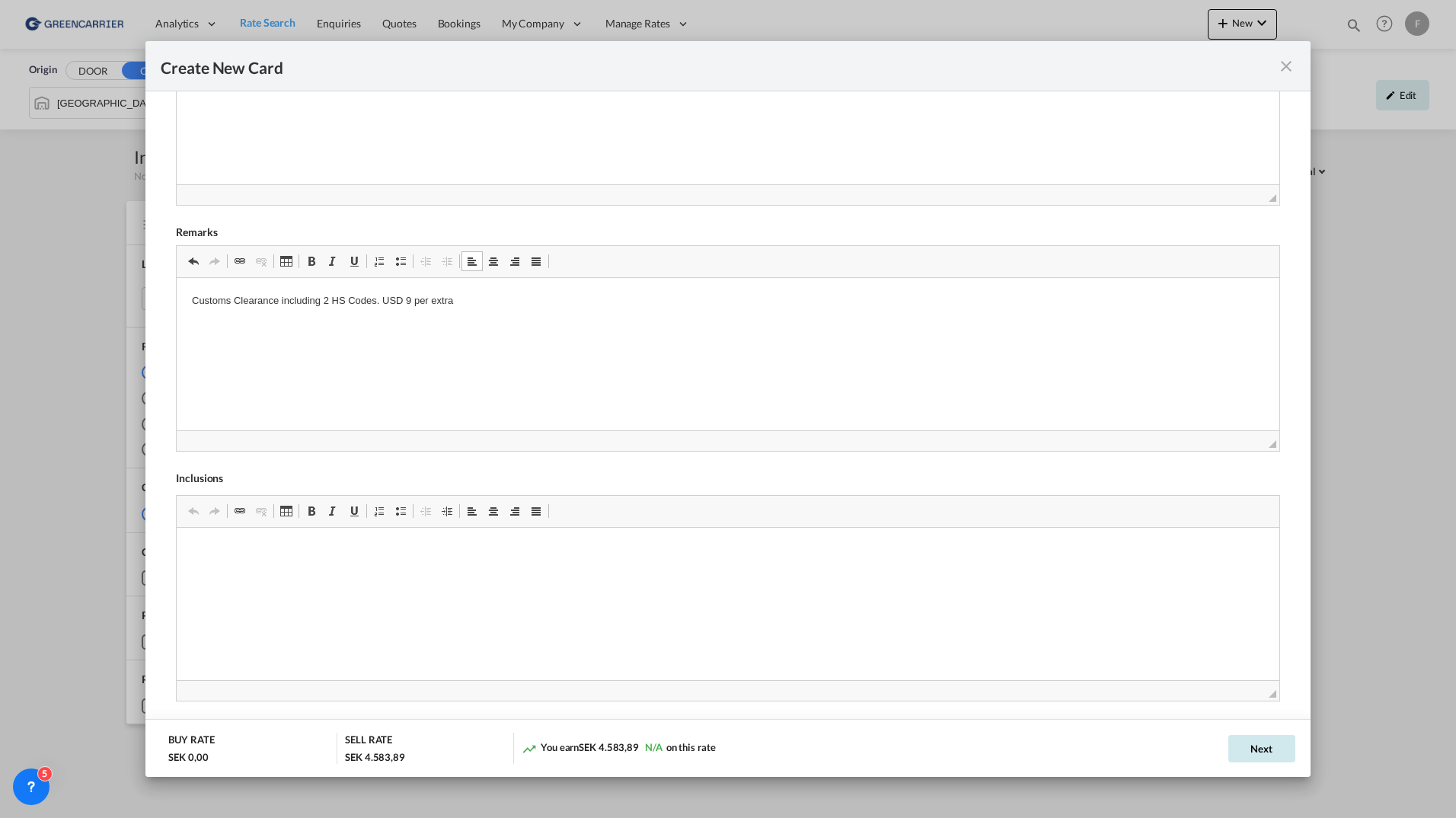
click at [1265, 748] on button "Next" at bounding box center [1261, 748] width 67 height 27
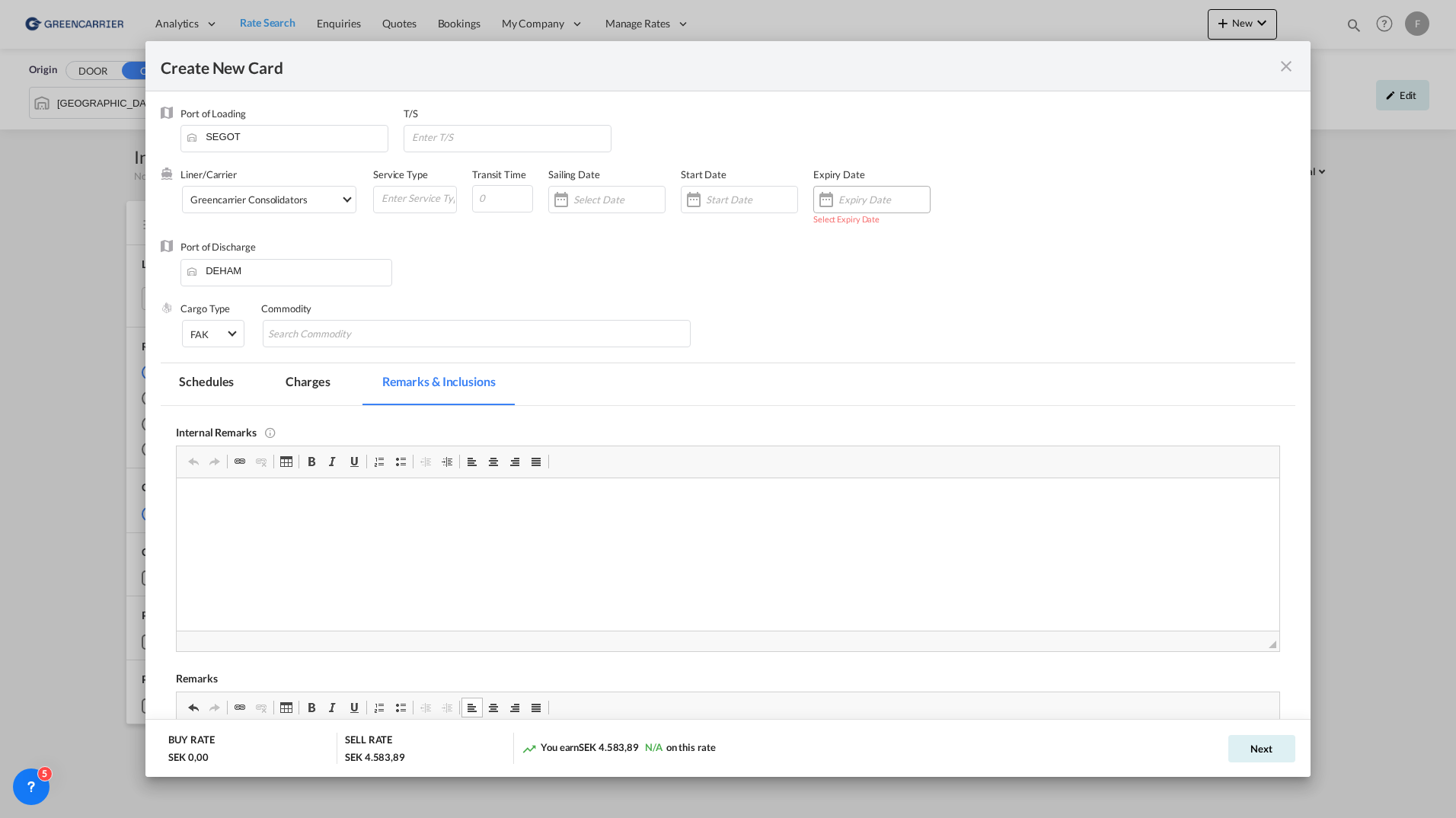
click at [862, 201] on input "Create New CardPort ..." at bounding box center [884, 199] width 91 height 12
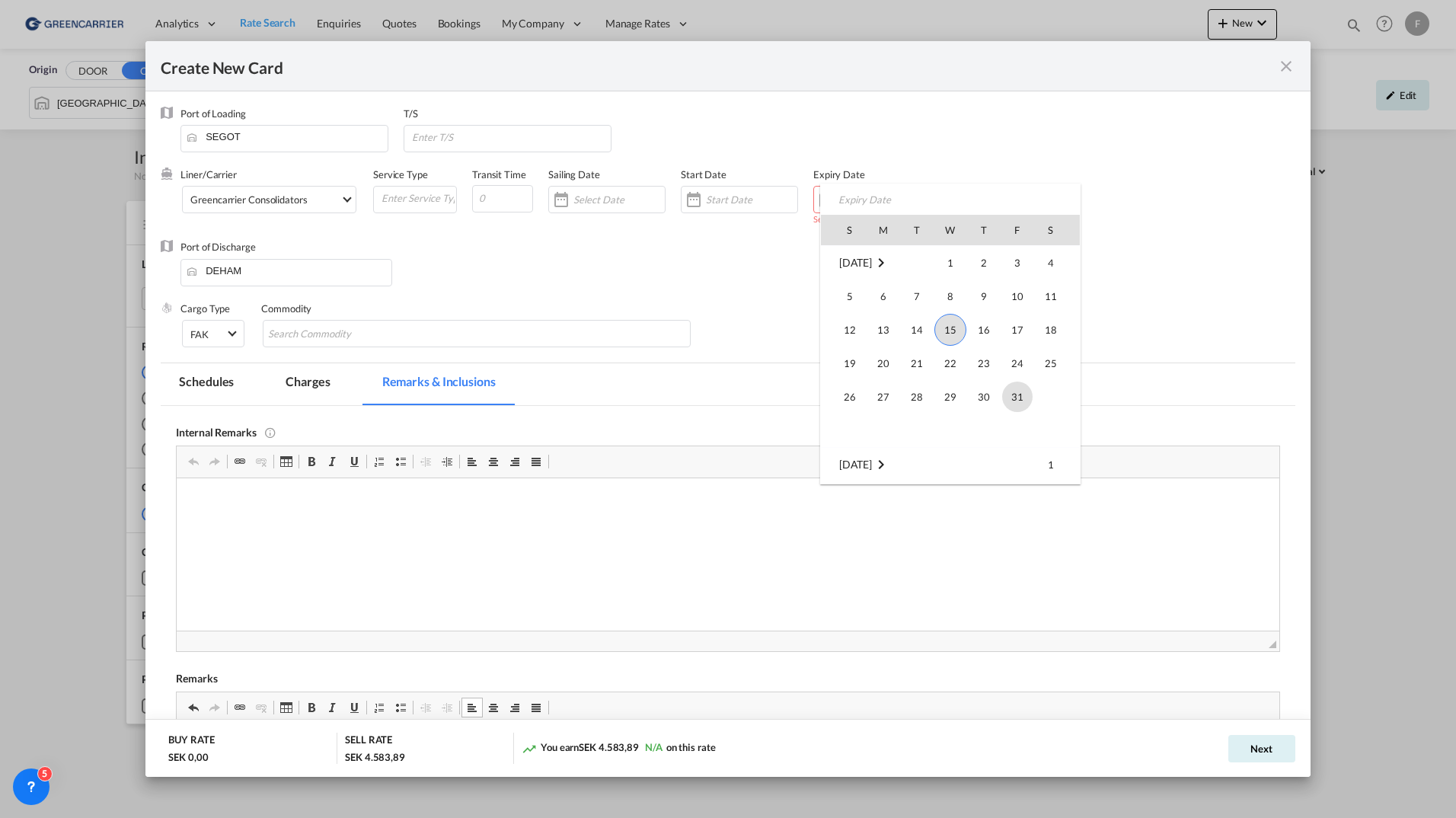
click at [1020, 395] on span "31" at bounding box center [1017, 396] width 31 height 31
type input "[DATE]"
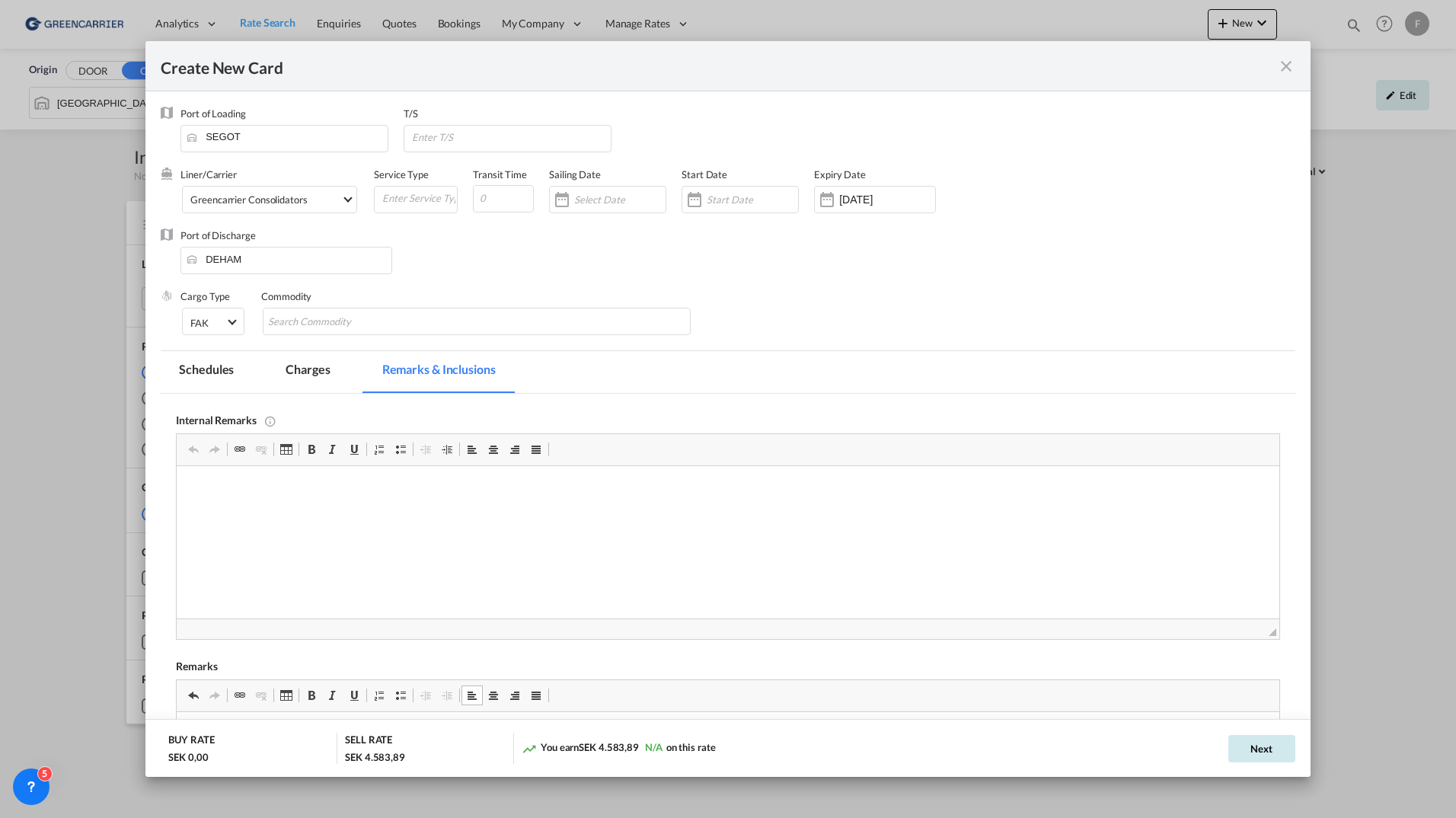
click at [1253, 748] on button "Next" at bounding box center [1261, 748] width 67 height 27
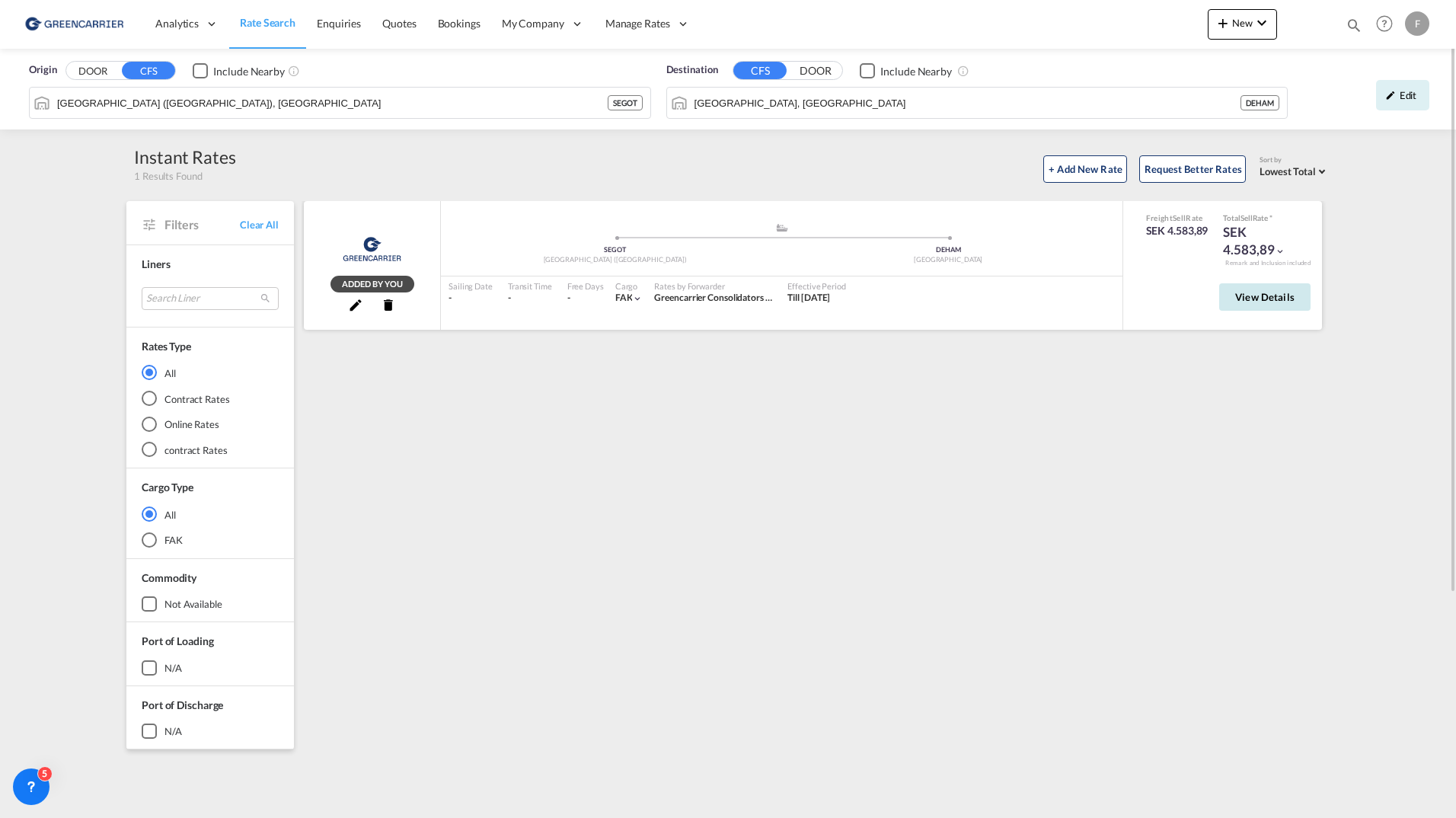
click at [1248, 291] on span "View Details" at bounding box center [1265, 297] width 60 height 12
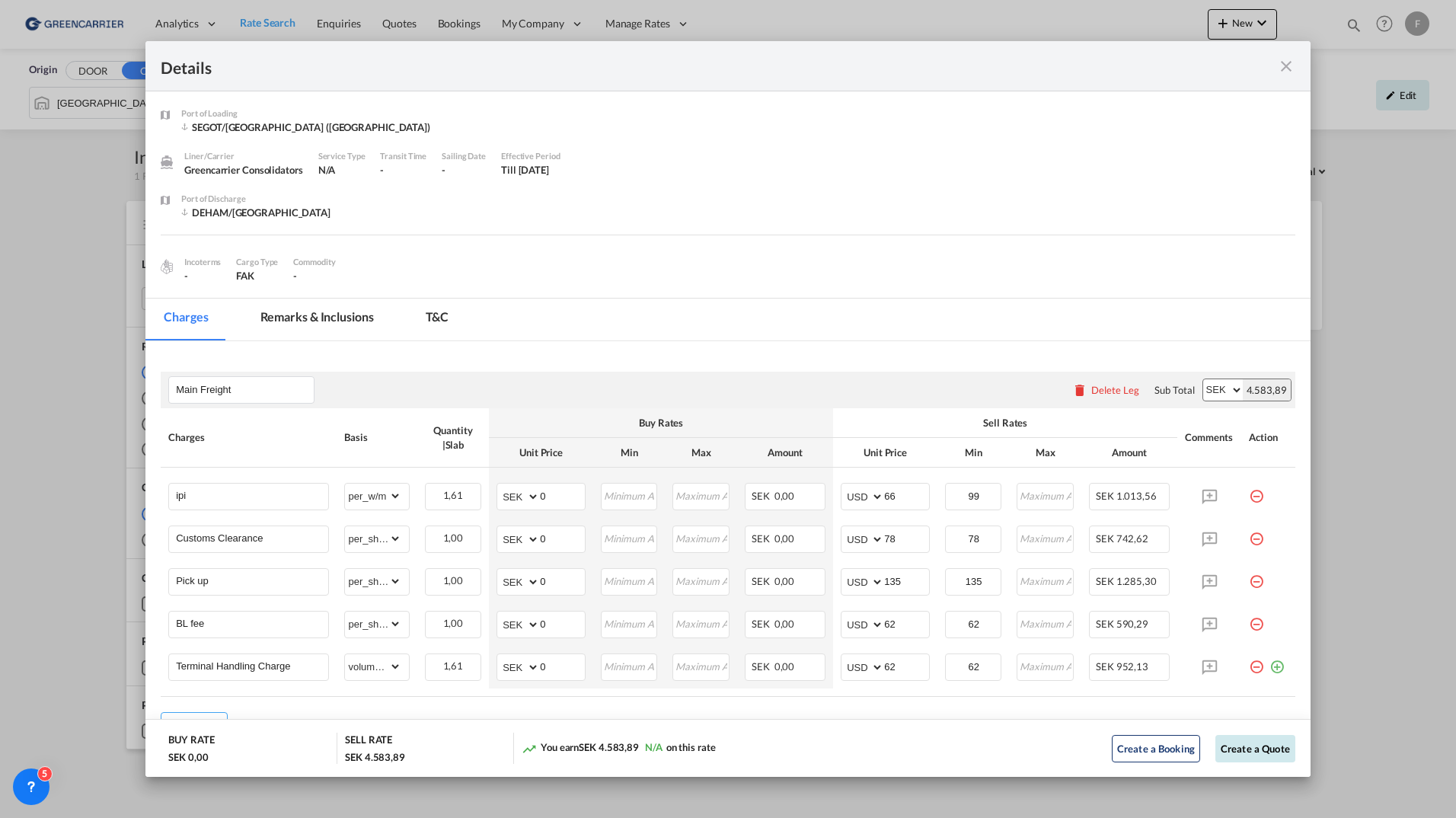
click at [1248, 751] on button "Create a Quote" at bounding box center [1255, 748] width 80 height 27
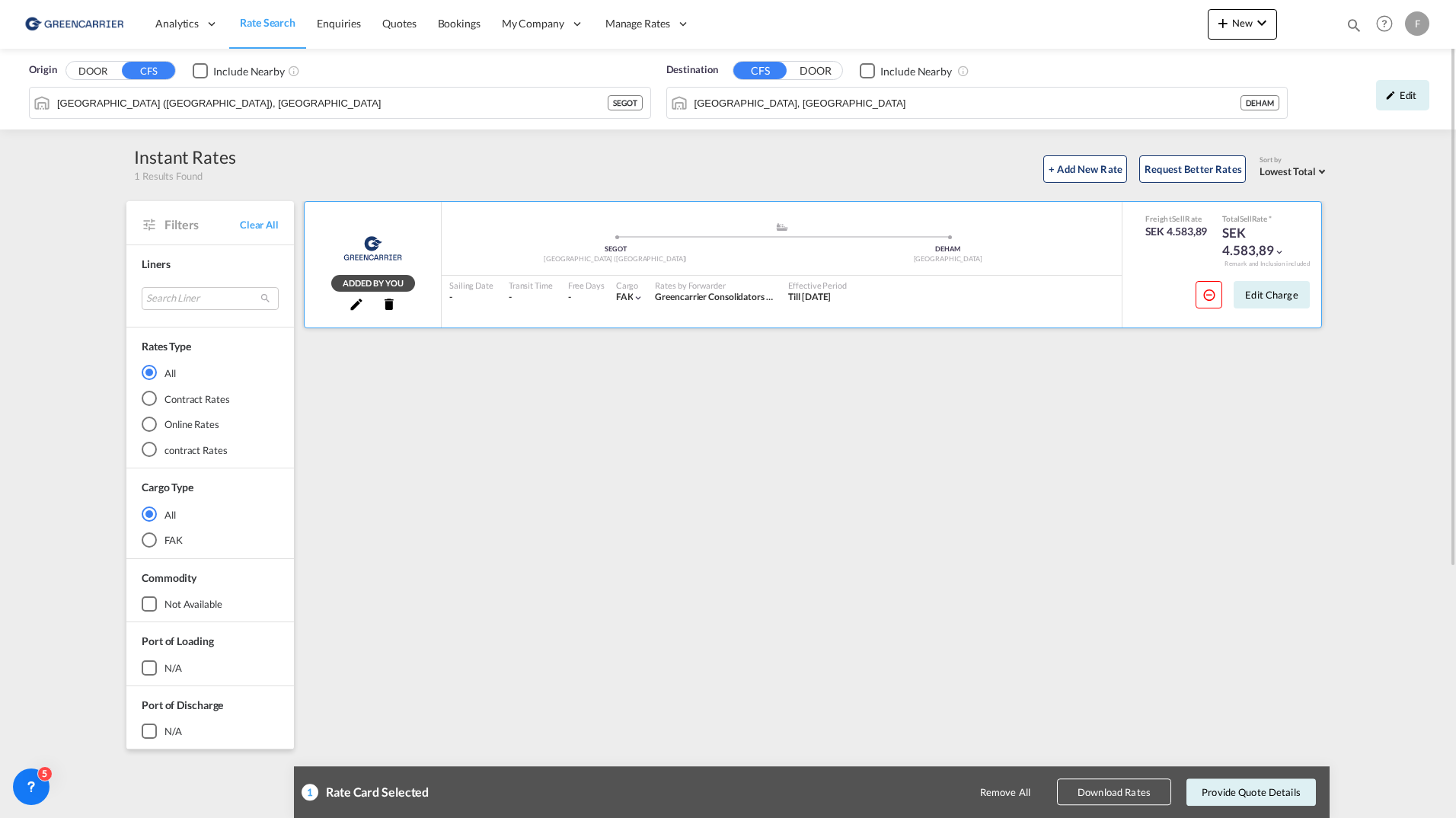
click at [354, 302] on md-icon "icon-pencil" at bounding box center [356, 303] width 15 height 15
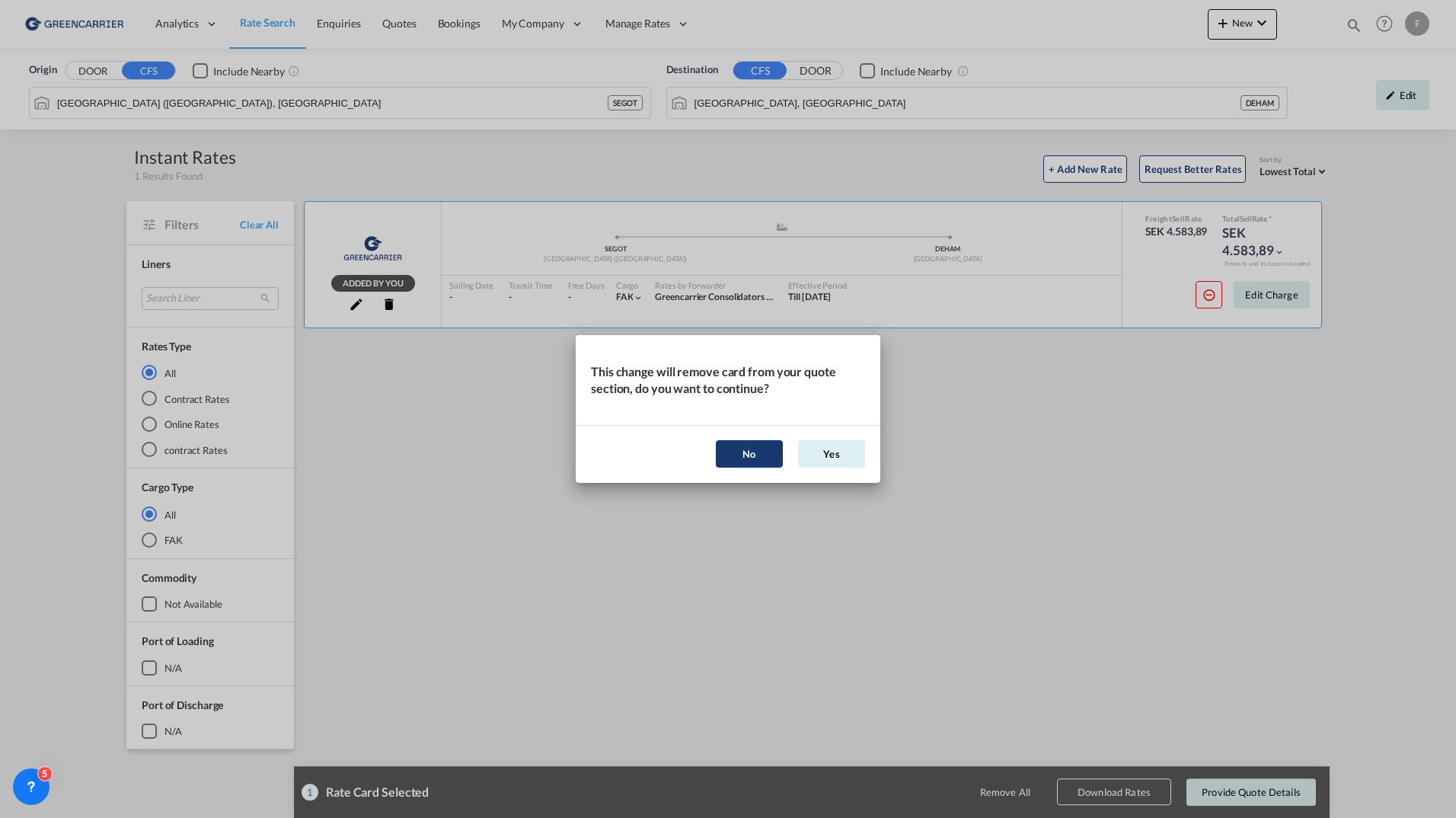
click at [772, 458] on button "No" at bounding box center [749, 453] width 67 height 27
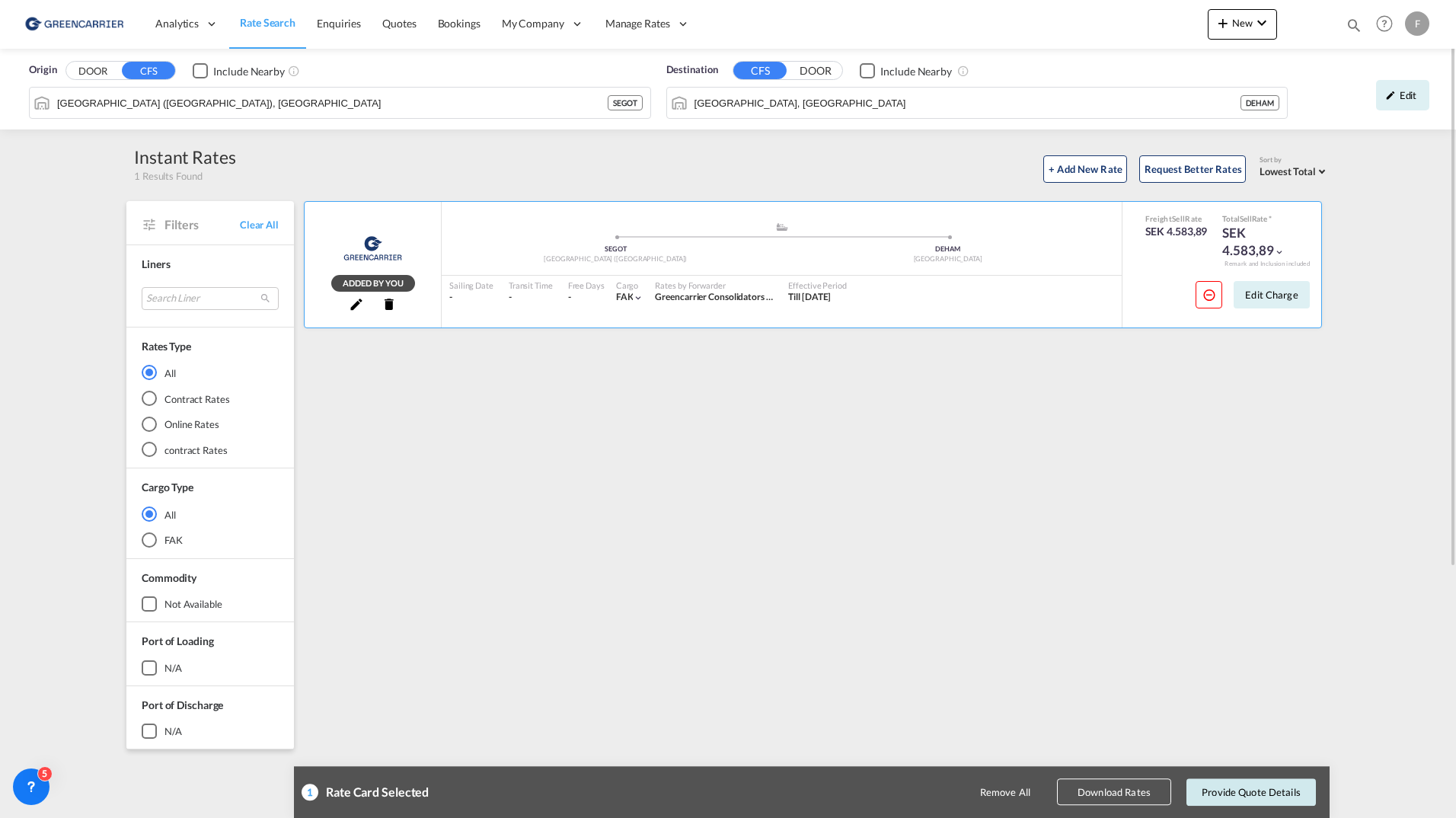
click at [1253, 790] on button "Provide Quote Details" at bounding box center [1251, 791] width 130 height 27
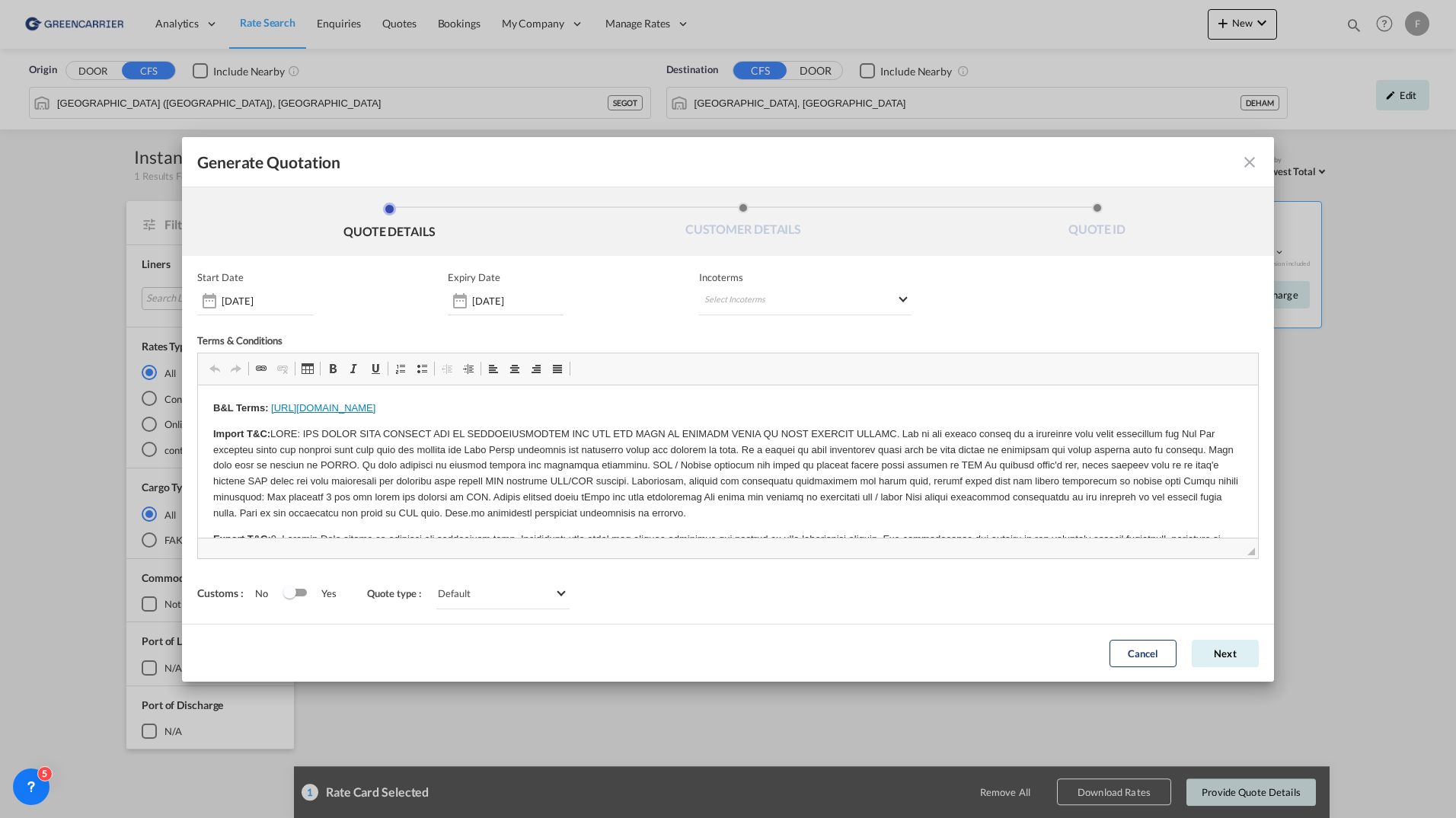
scroll to position [0, 0]
click at [750, 300] on md-select "Select Incoterms FAS - import Free Alongside Ship CIF - export Cost,Insurance a…" at bounding box center [805, 301] width 213 height 27
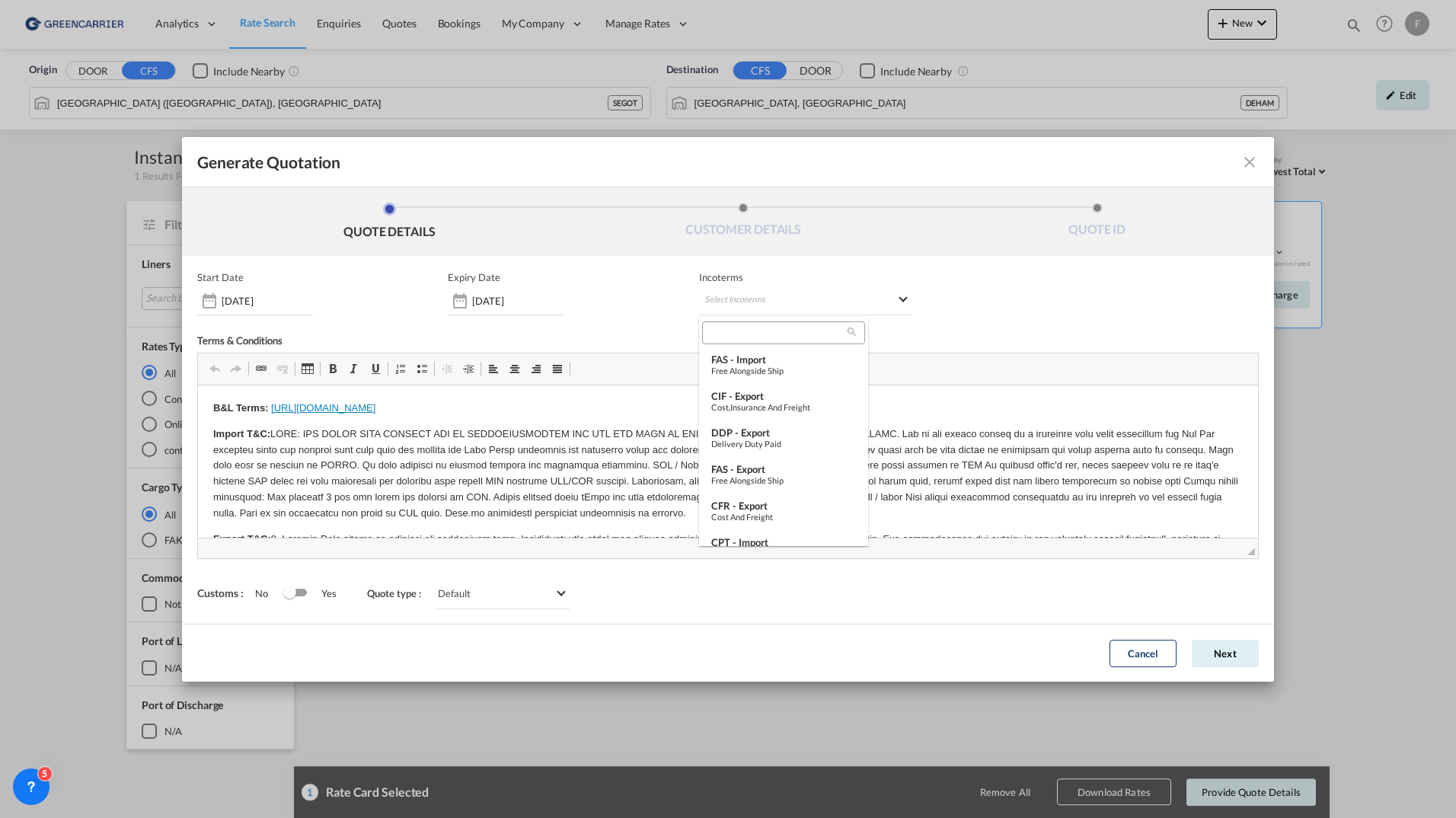
click at [742, 340] on div at bounding box center [783, 332] width 162 height 22
click at [747, 338] on input "search" at bounding box center [776, 332] width 141 height 14
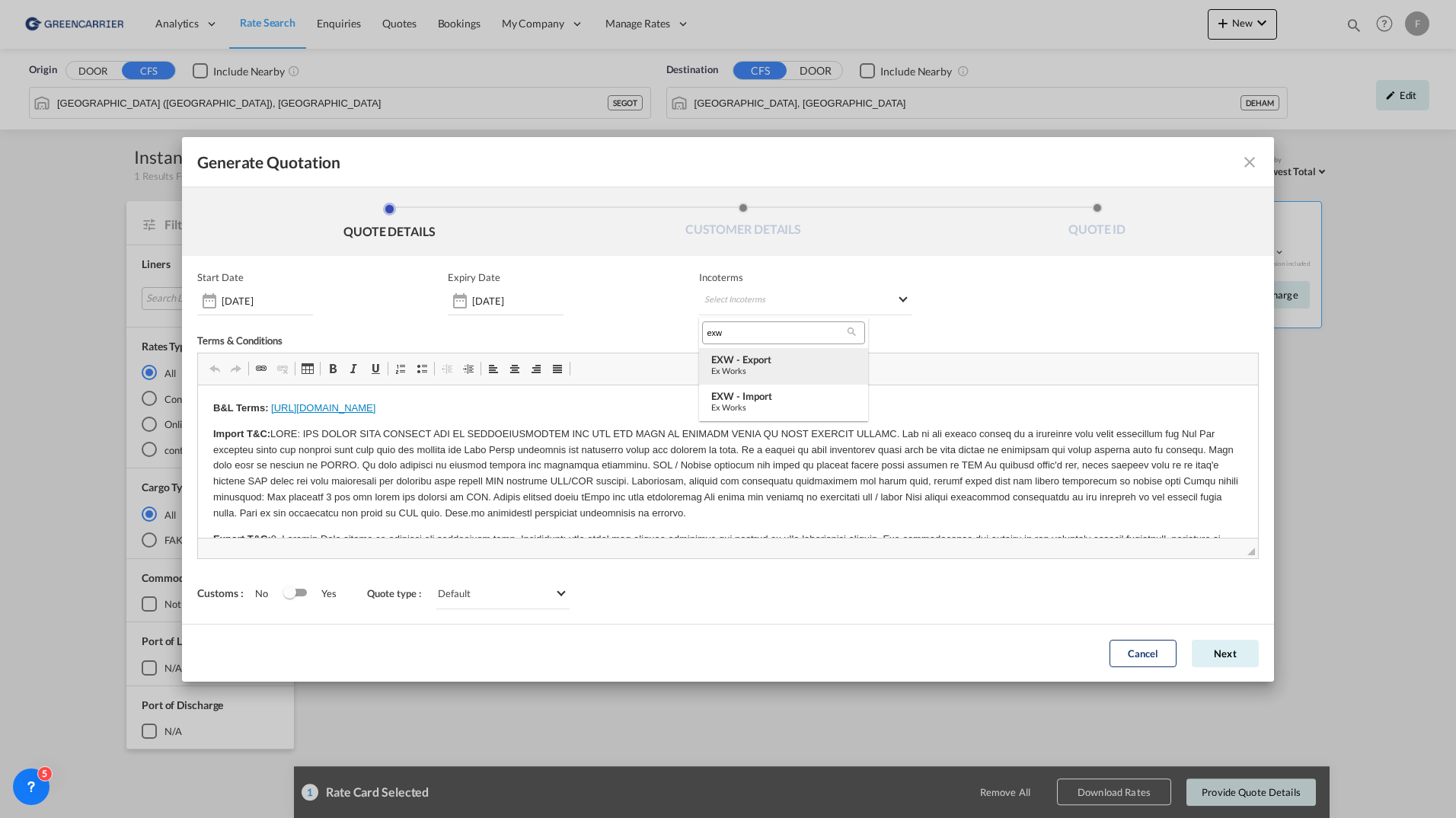
type input "exw"
click at [743, 358] on div "EXW - export" at bounding box center [783, 359] width 145 height 12
click at [1230, 660] on button "Next" at bounding box center [1225, 653] width 67 height 27
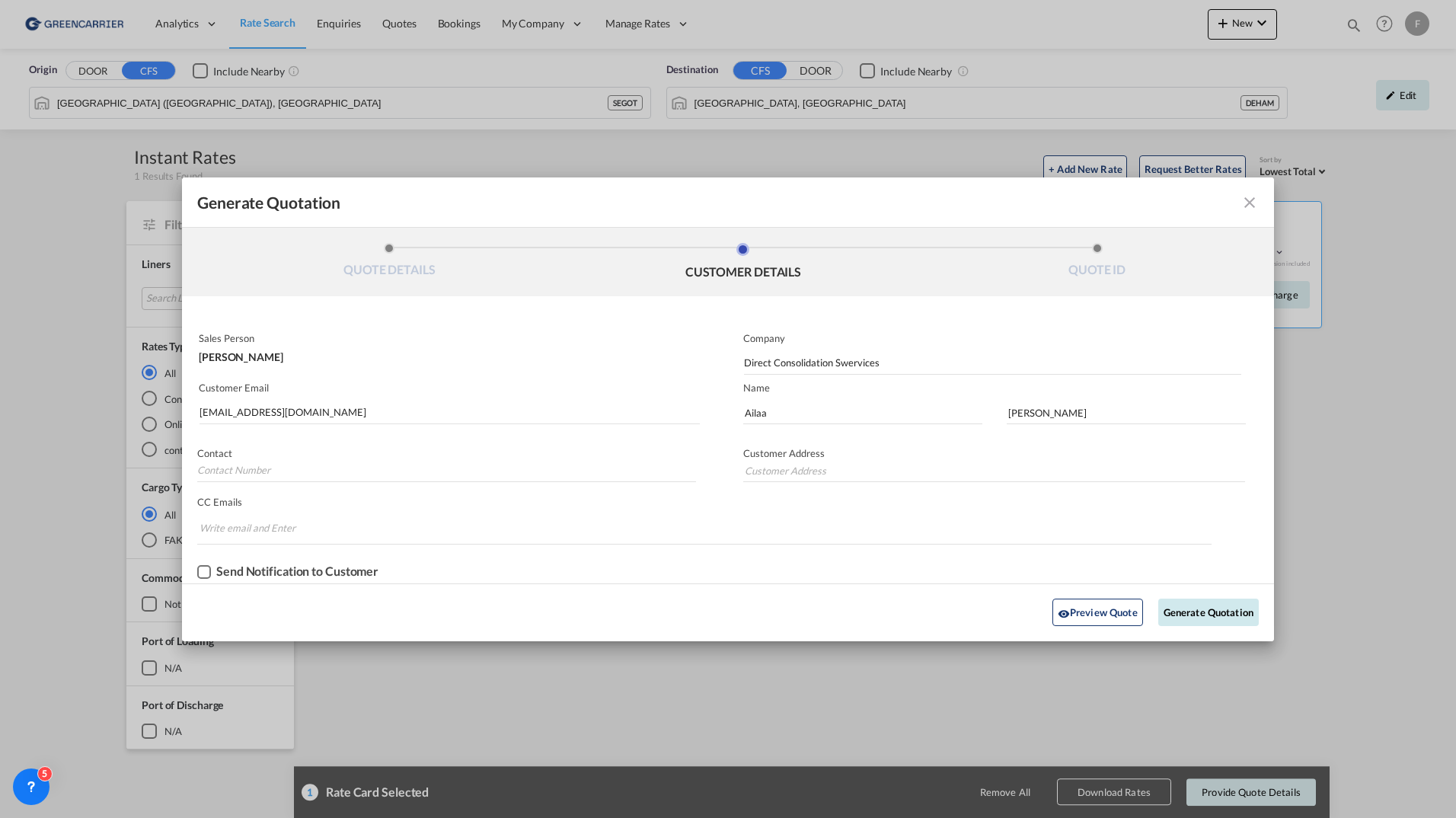
click at [1191, 612] on button "Generate Quotation" at bounding box center [1208, 612] width 101 height 27
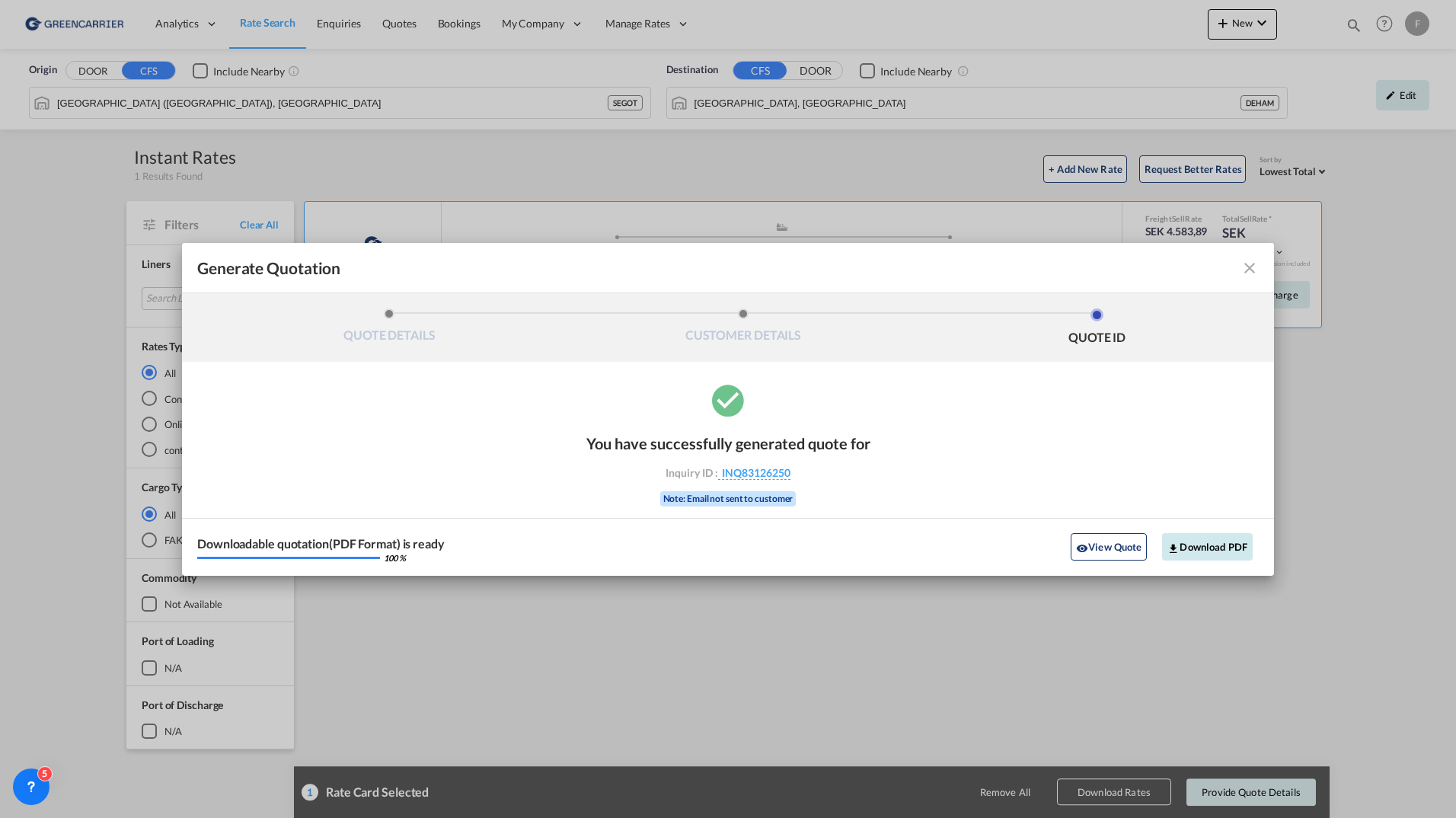
click at [1223, 548] on button "Download PDF" at bounding box center [1206, 546] width 90 height 27
